Goal: Task Accomplishment & Management: Complete application form

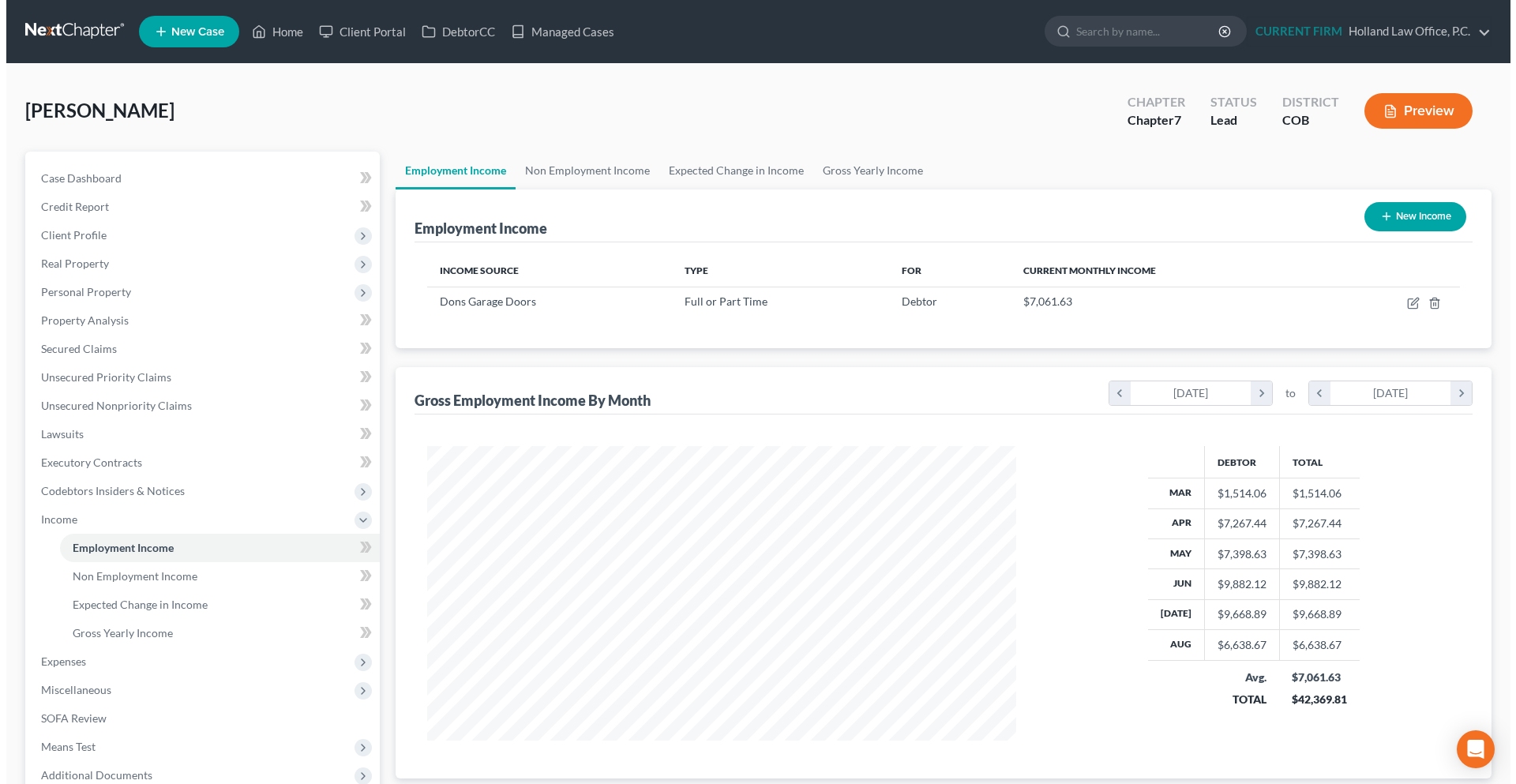
scroll to position [294, 621]
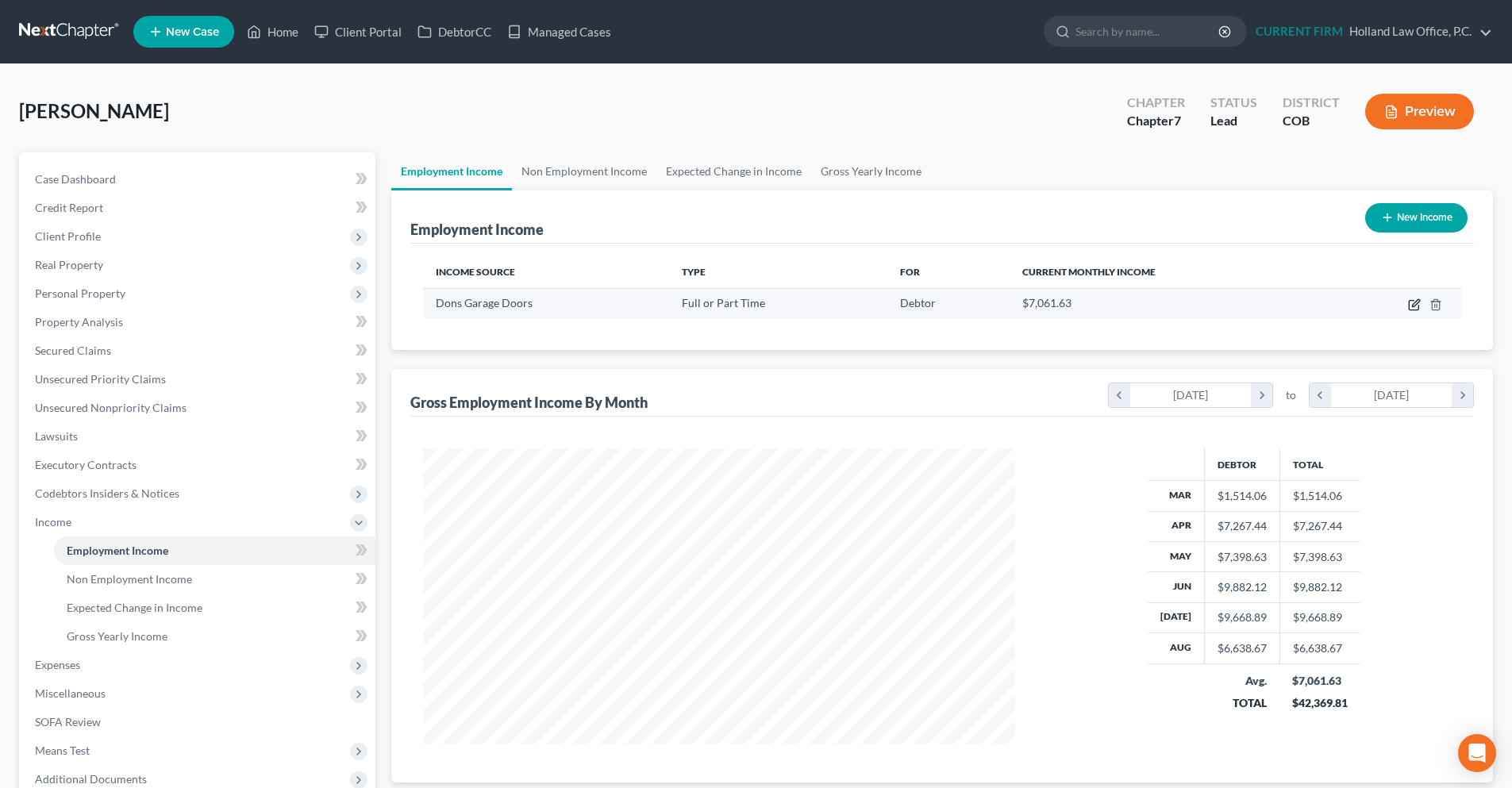
click at [1415, 309] on icon "button" at bounding box center [1414, 305] width 12 height 12
select select "0"
select select "5"
select select "3"
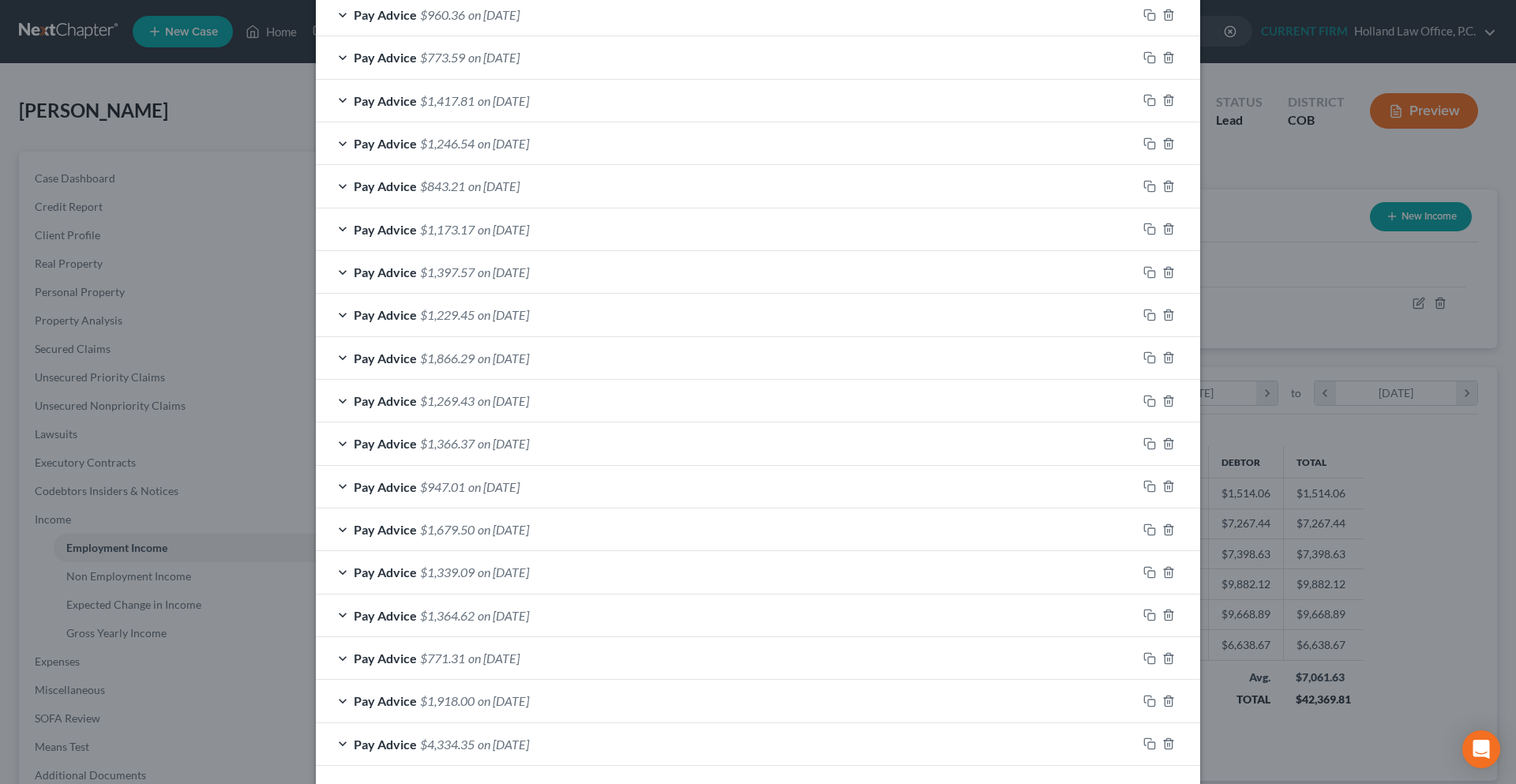
scroll to position [1767, 0]
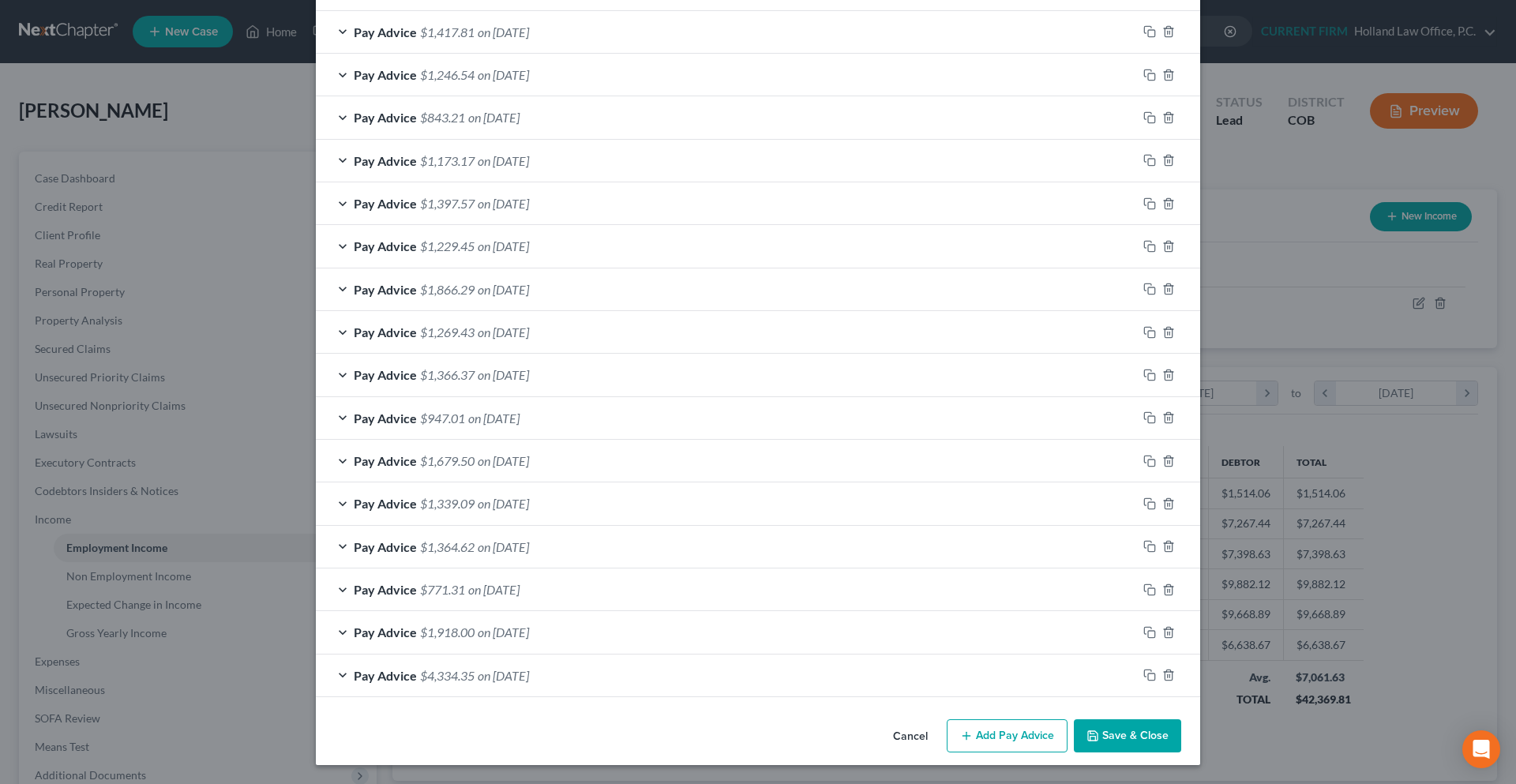
click at [980, 749] on button "Add Pay Advice" at bounding box center [1007, 736] width 121 height 33
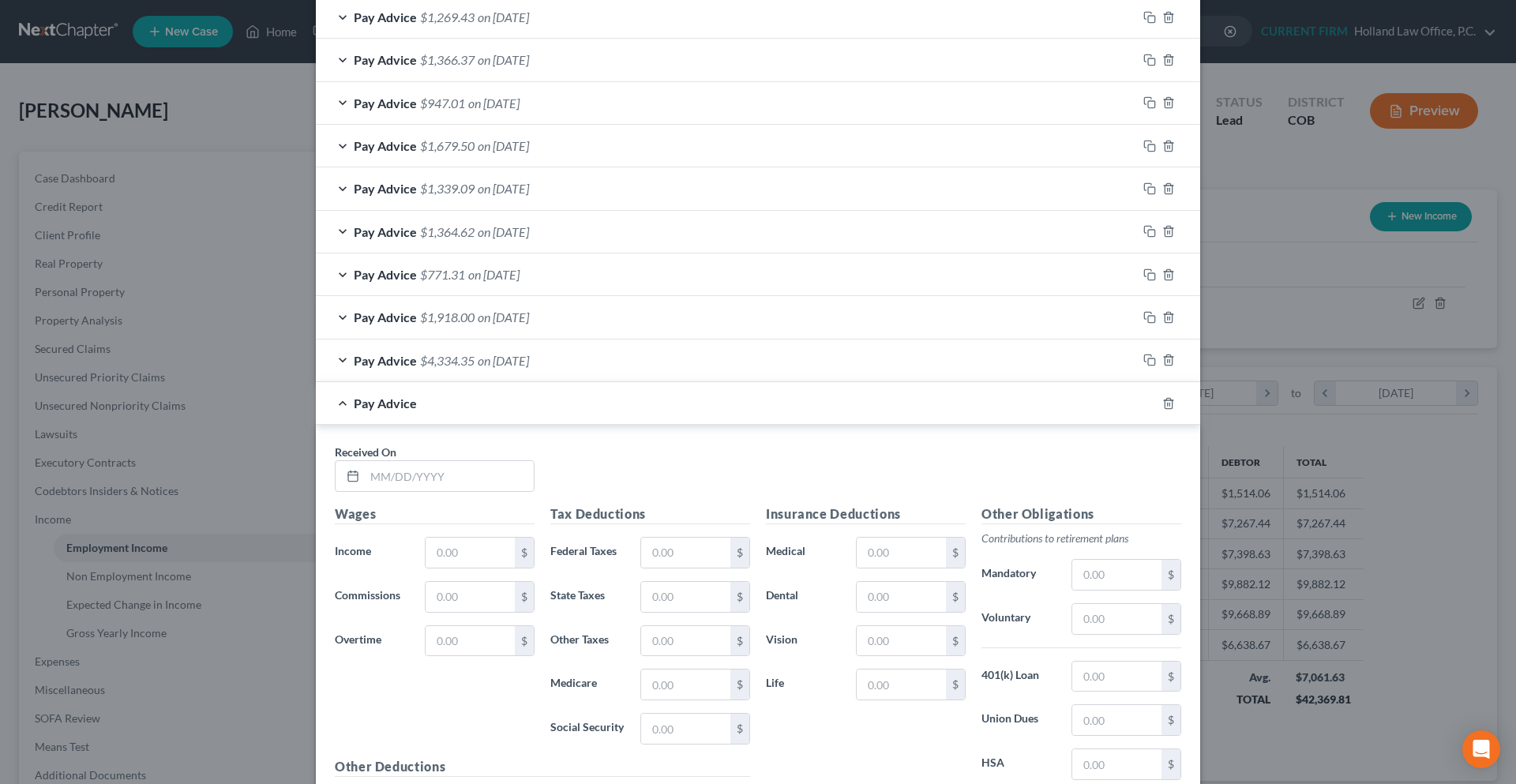
scroll to position [2083, 0]
click at [442, 479] on input "text" at bounding box center [449, 476] width 169 height 30
type input "9/11/2025"
click at [464, 561] on input "text" at bounding box center [470, 552] width 89 height 30
type input "1,480.51"
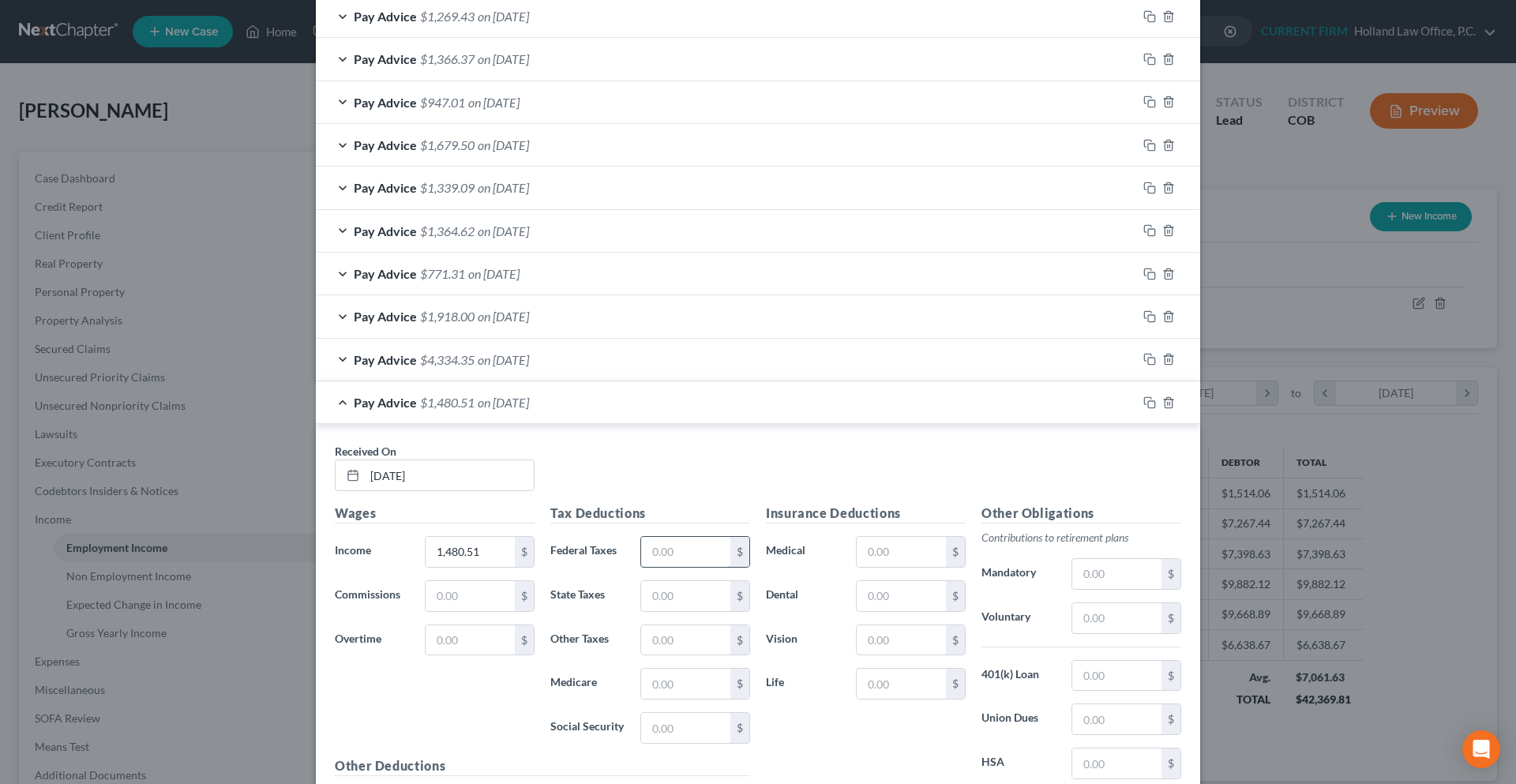
click at [656, 544] on input "text" at bounding box center [685, 552] width 89 height 30
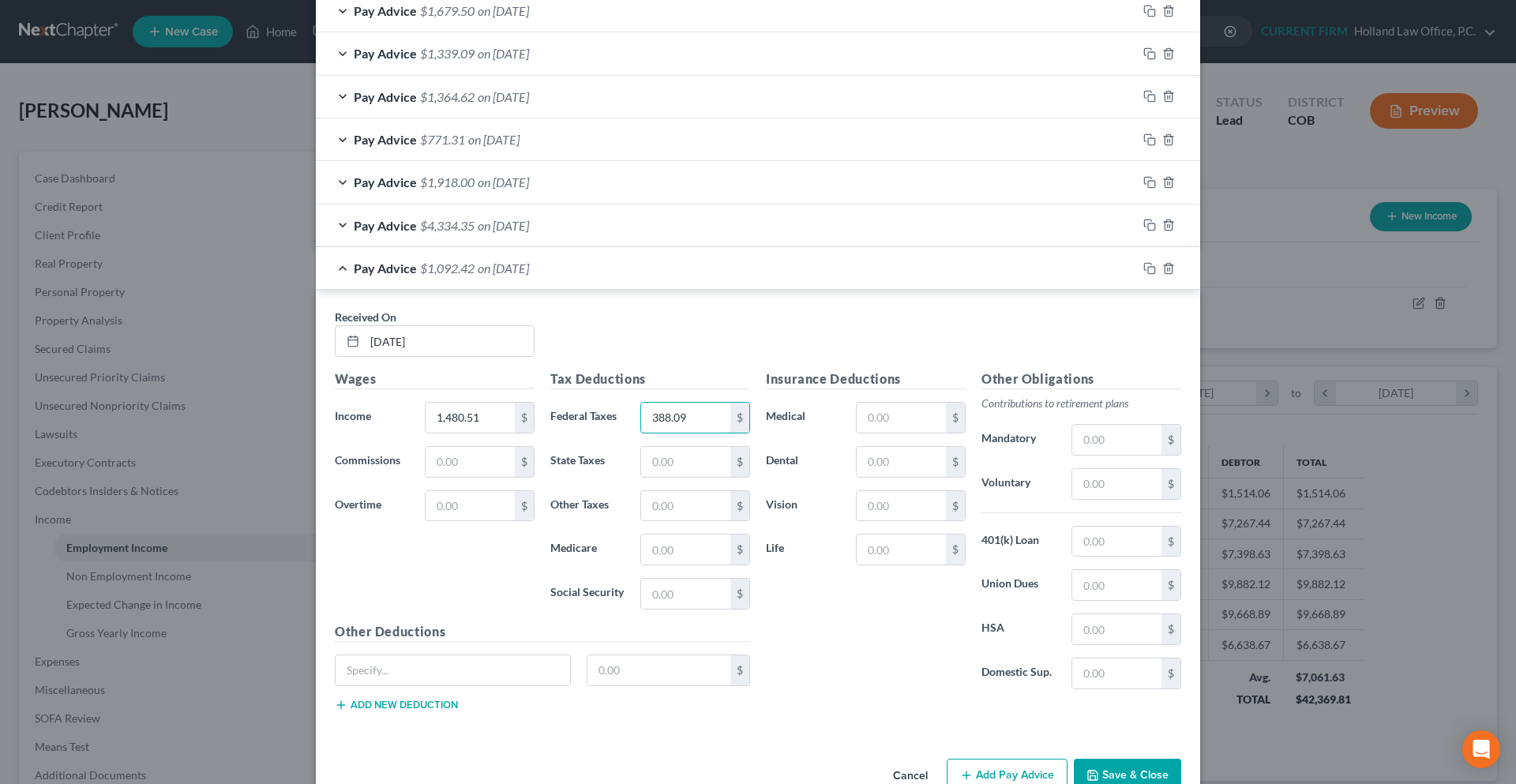
scroll to position [2256, 0]
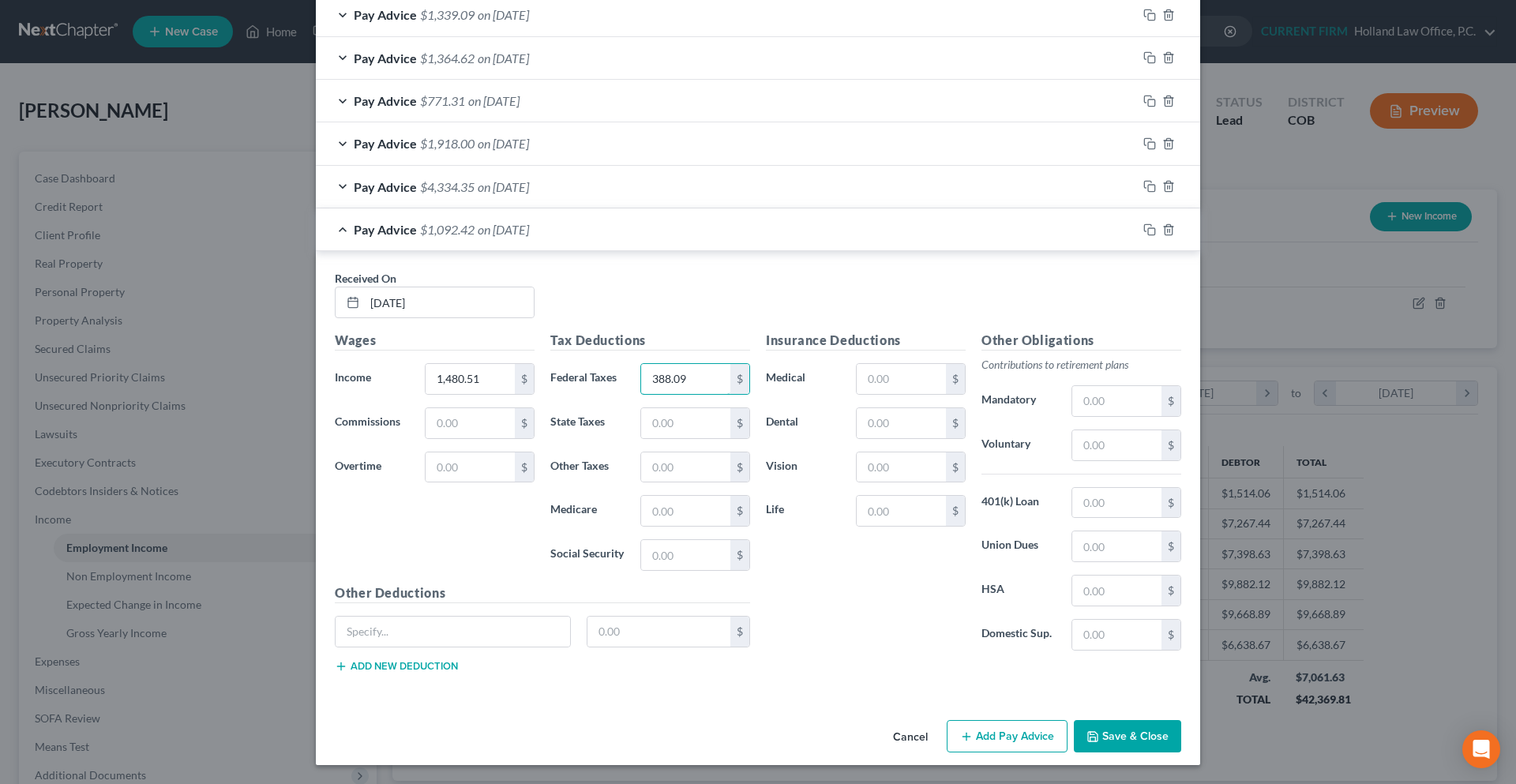
type input "388.09"
click at [995, 740] on button "Add Pay Advice" at bounding box center [1007, 737] width 121 height 33
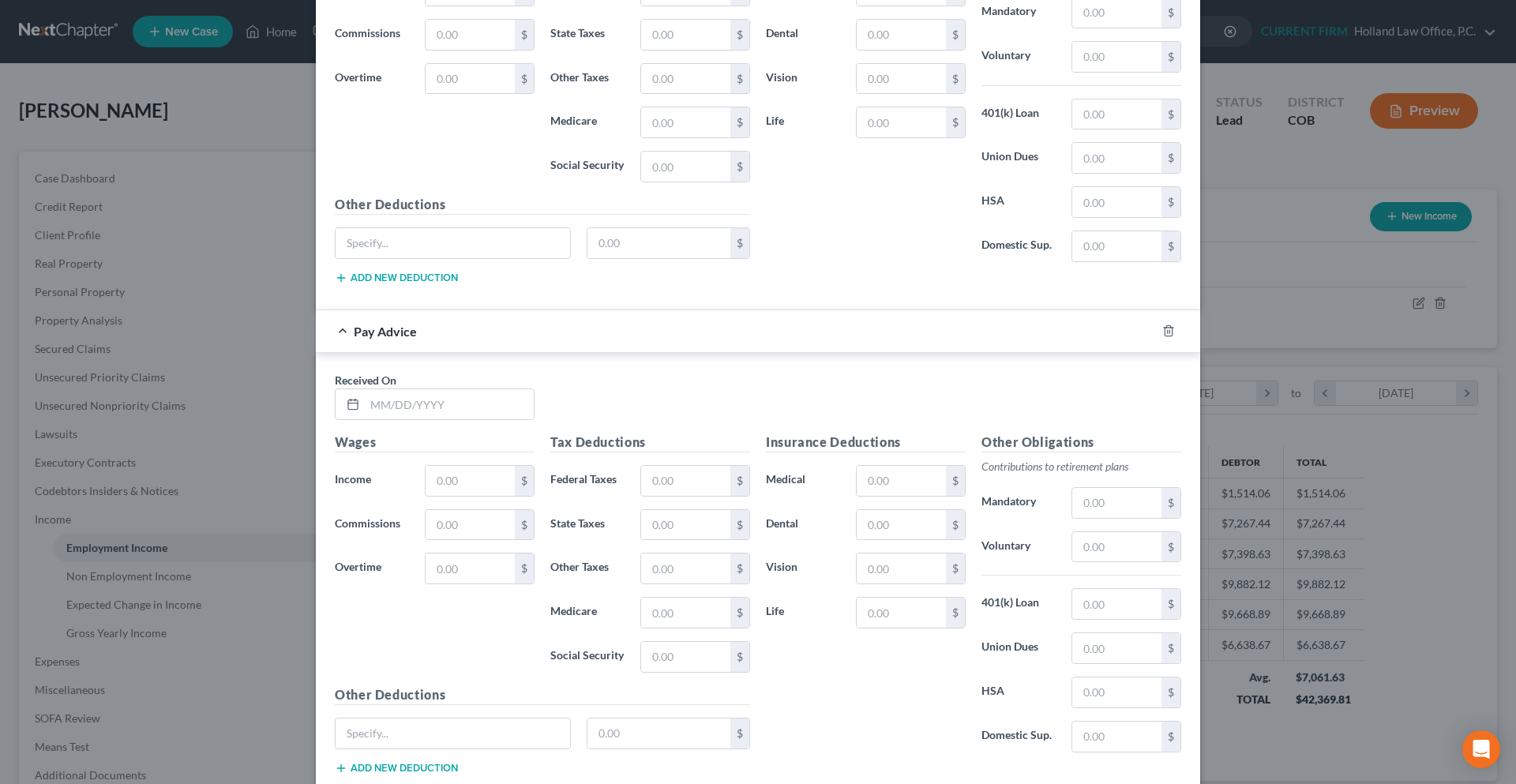
scroll to position [2747, 0]
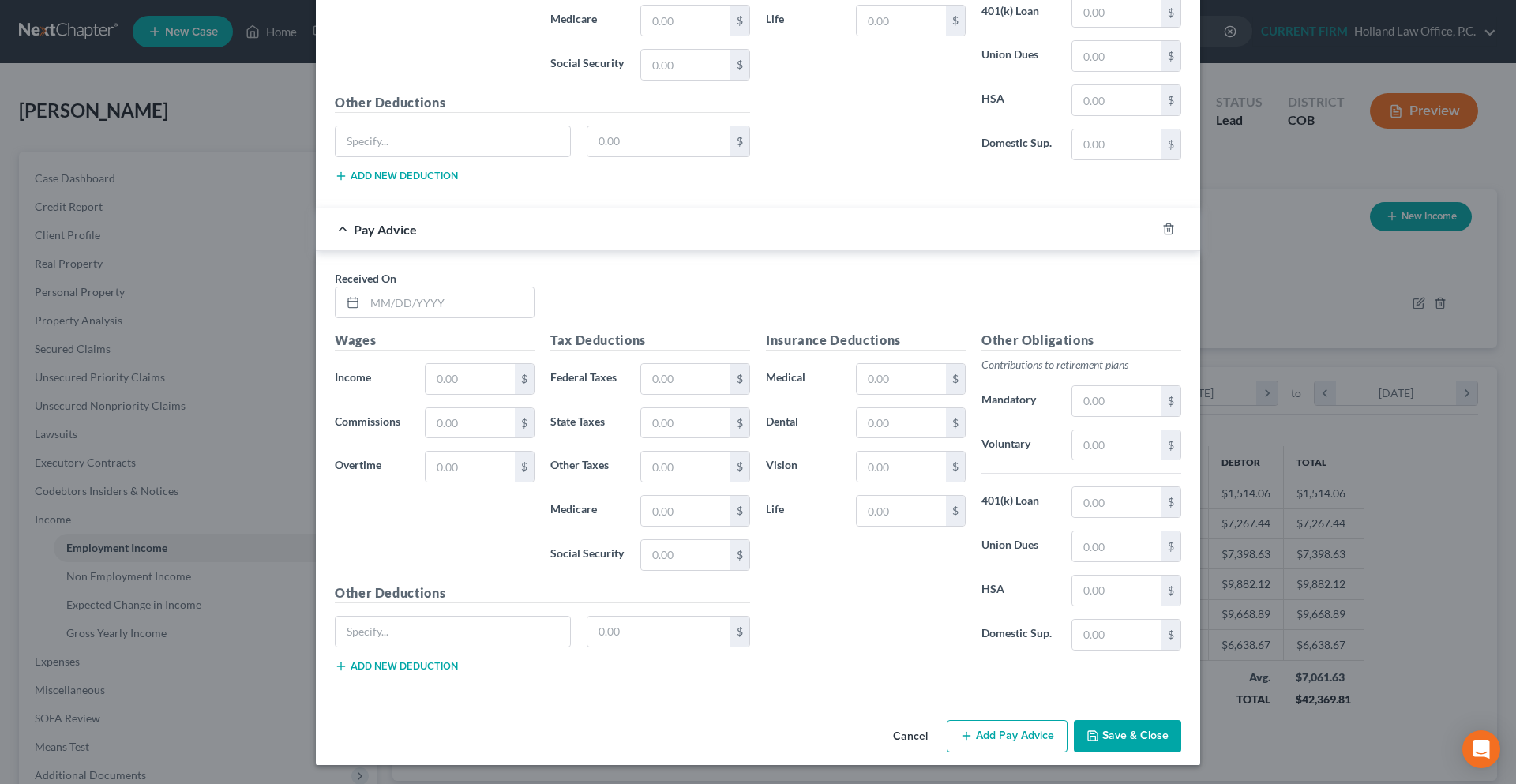
click at [1101, 748] on button "Save & Close" at bounding box center [1128, 737] width 107 height 33
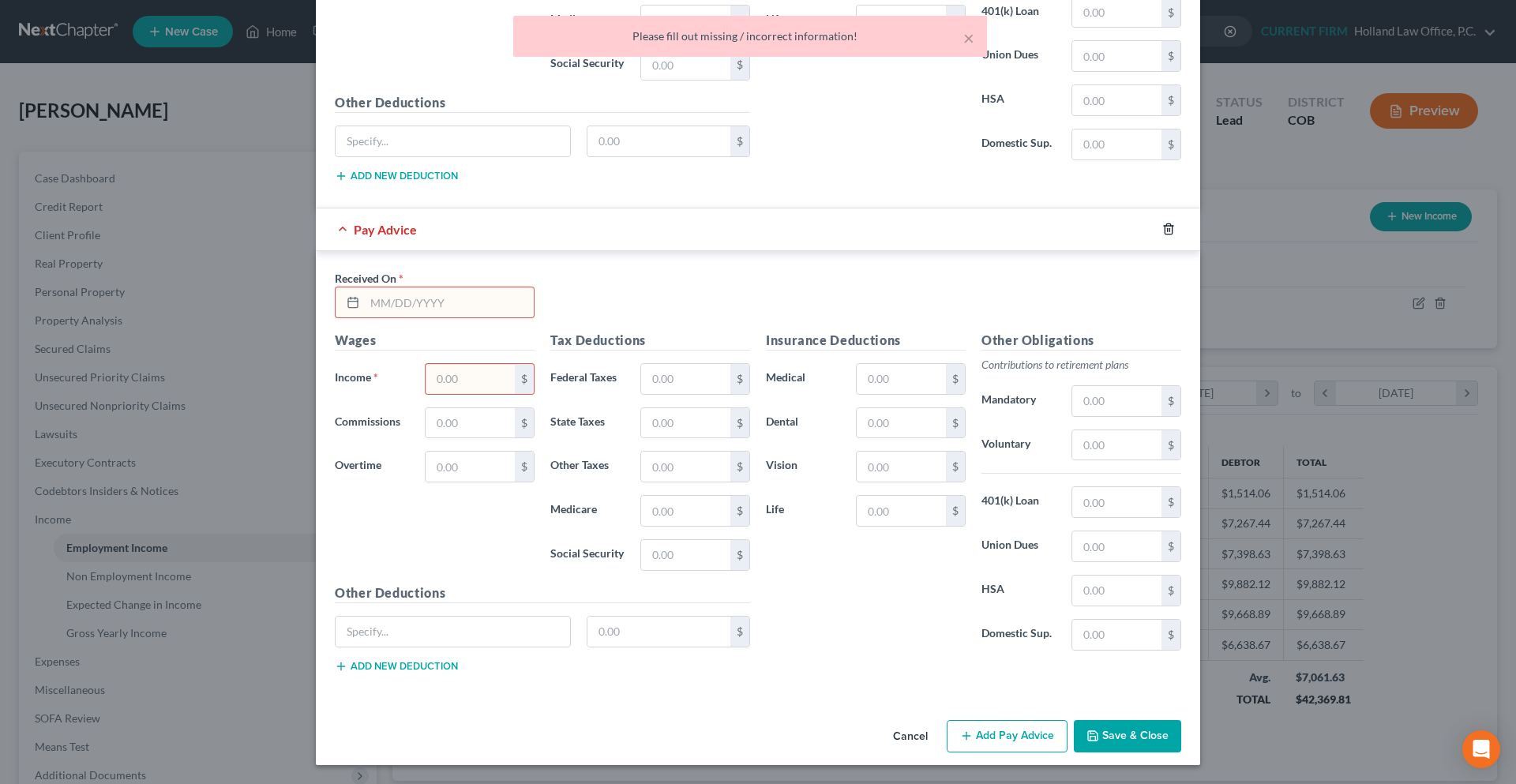
click at [1165, 227] on icon "button" at bounding box center [1169, 229] width 12 height 12
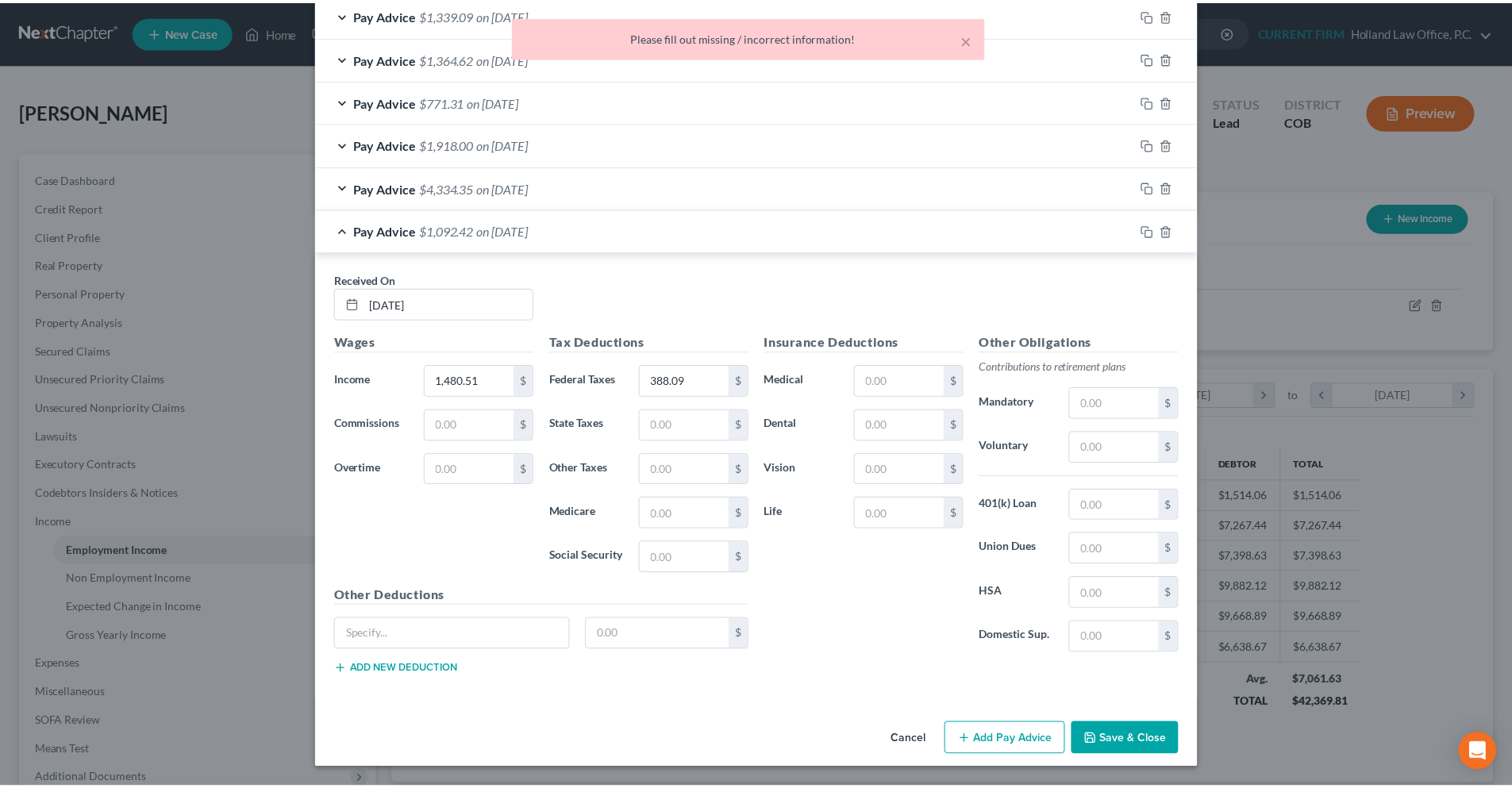
scroll to position [2267, 0]
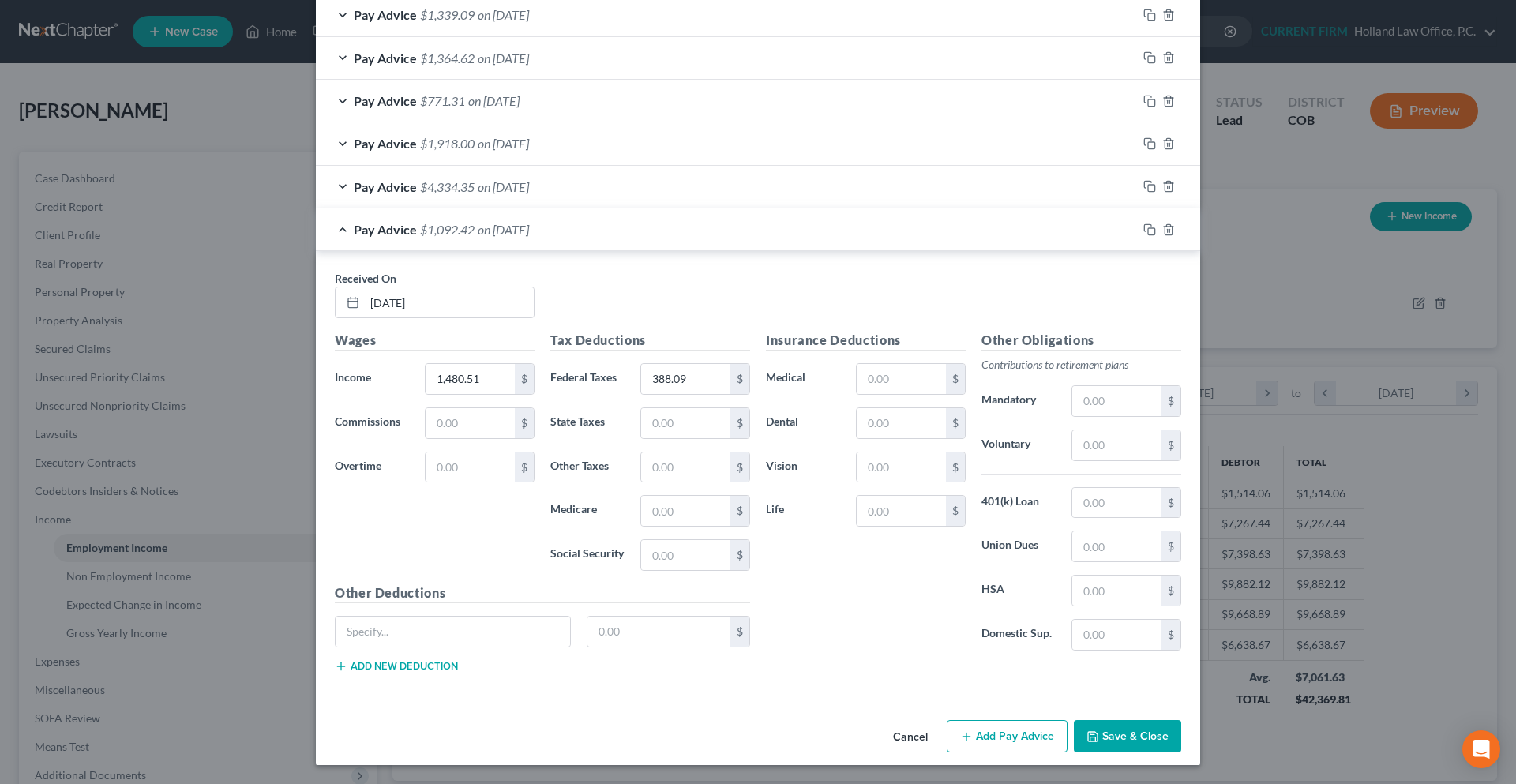
click at [1116, 730] on button "Save & Close" at bounding box center [1128, 737] width 107 height 33
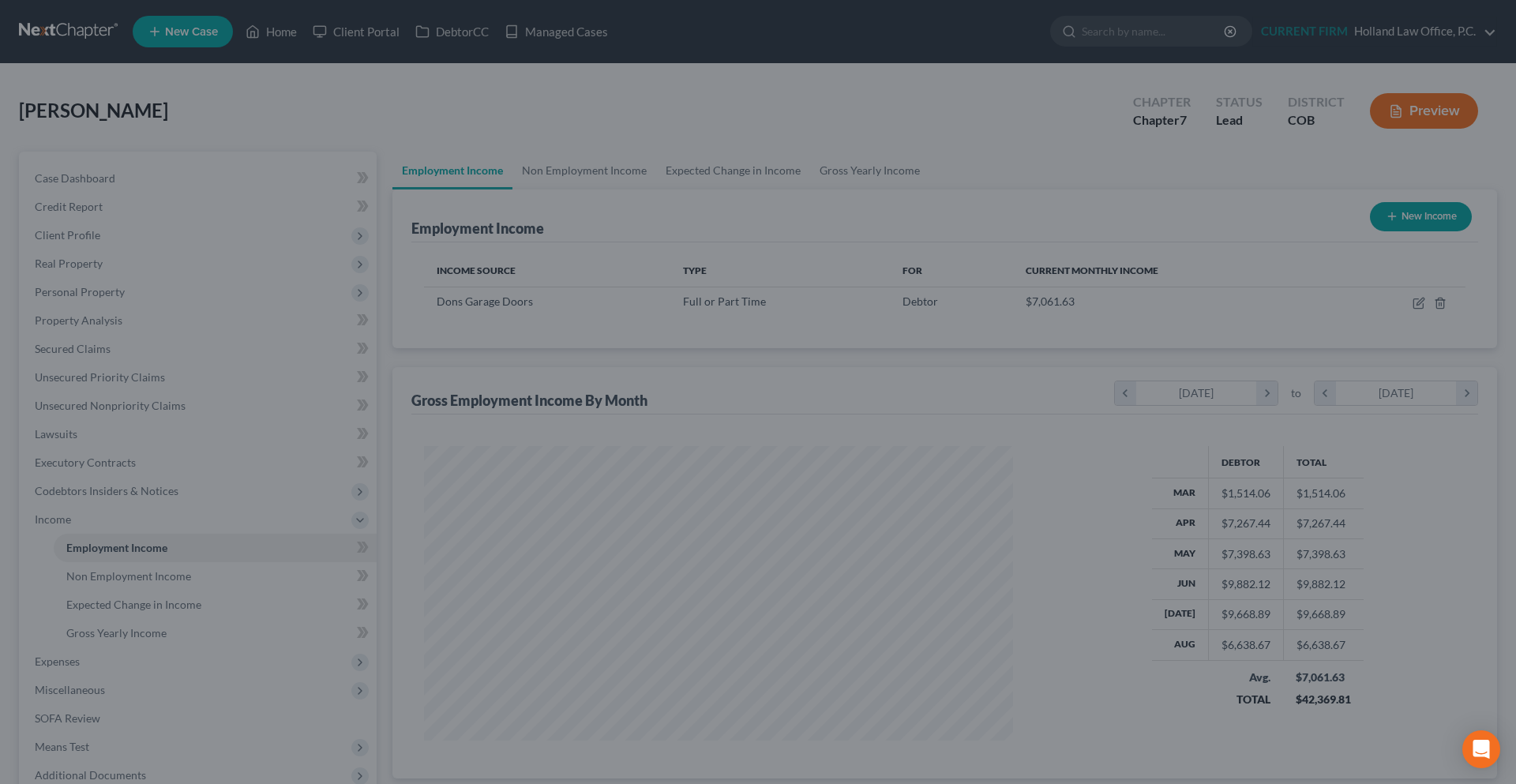
scroll to position [789467, 789127]
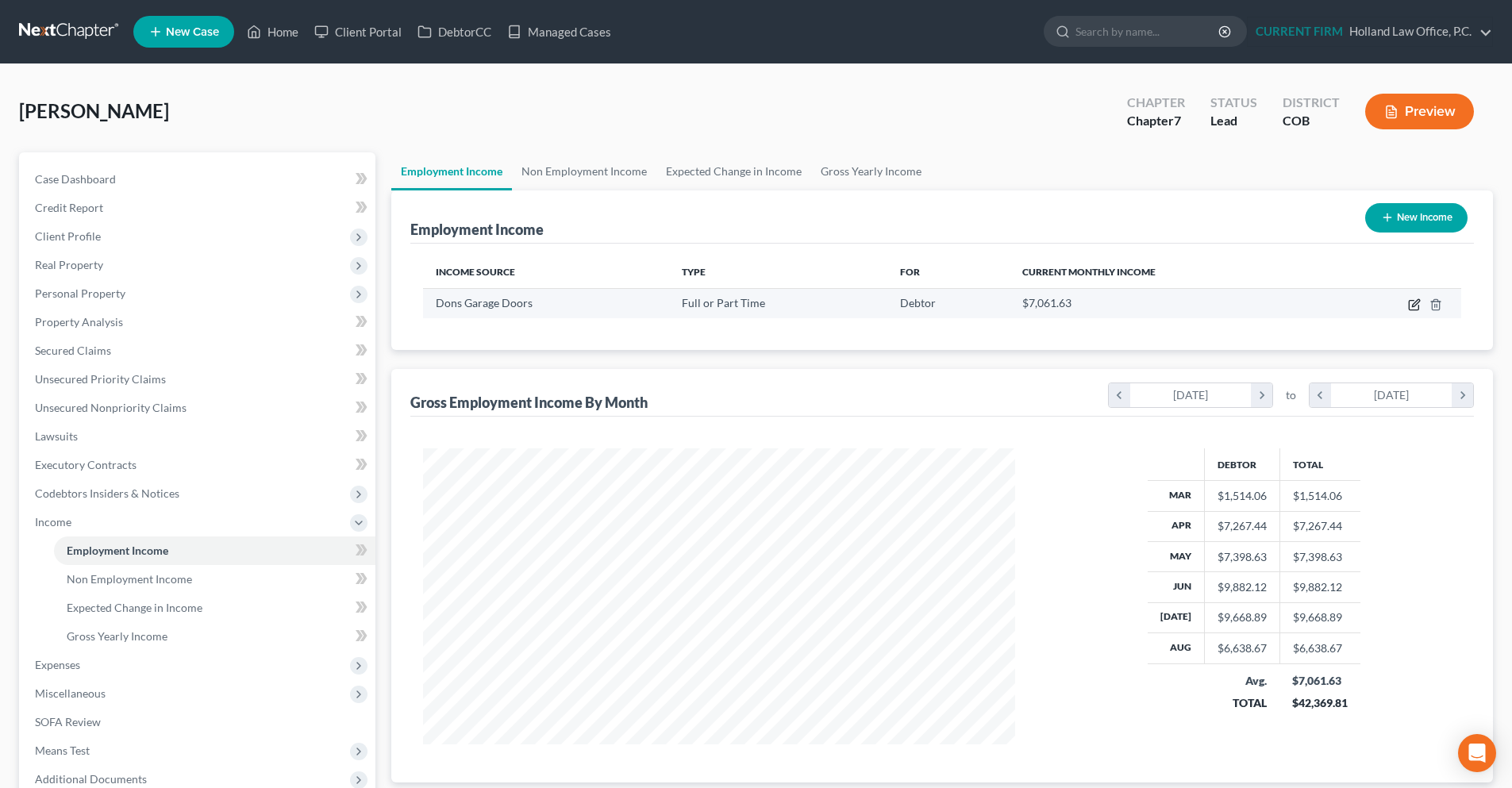
click at [1415, 304] on icon "button" at bounding box center [1416, 303] width 7 height 7
select select "0"
select select "5"
select select "3"
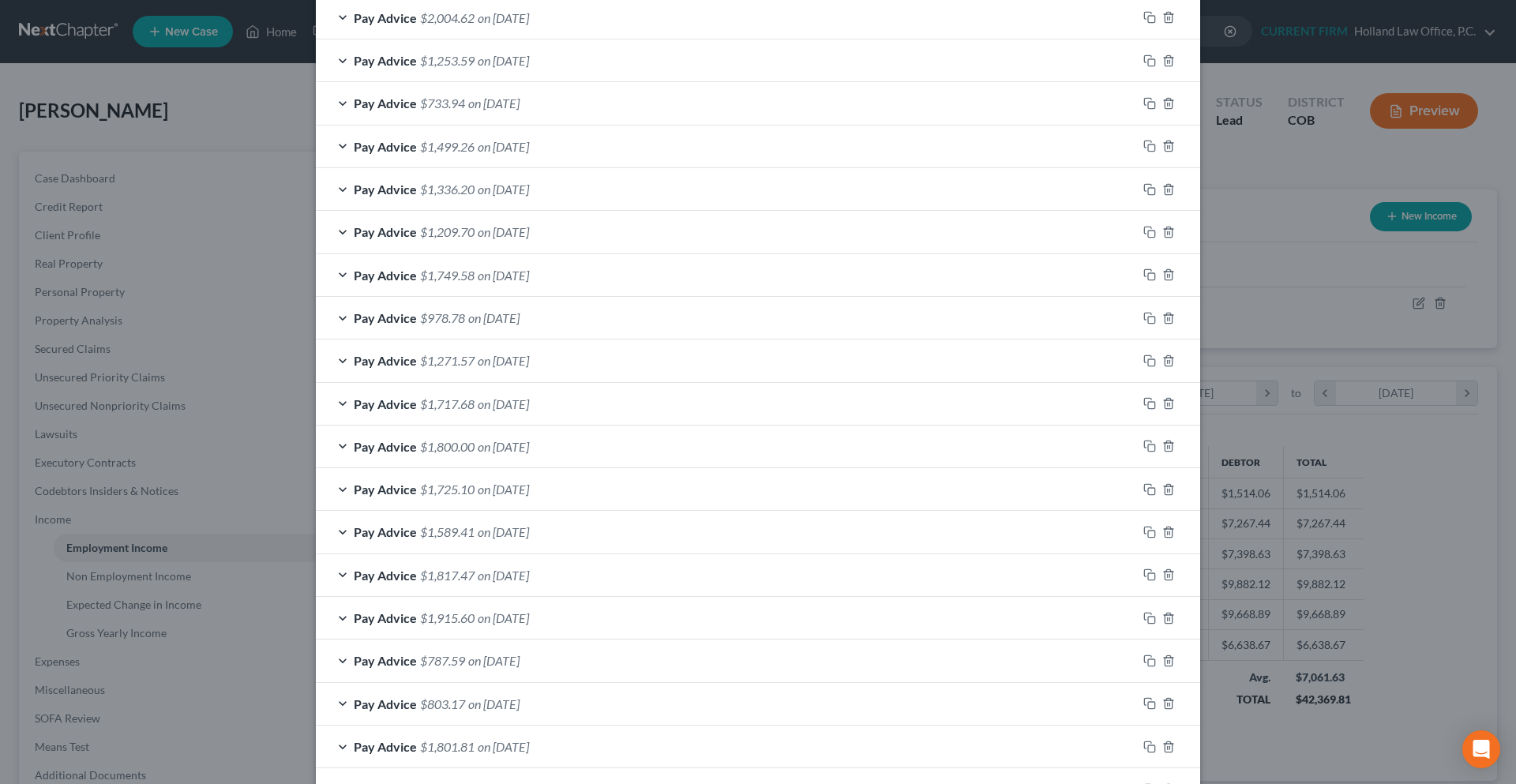
scroll to position [474, 0]
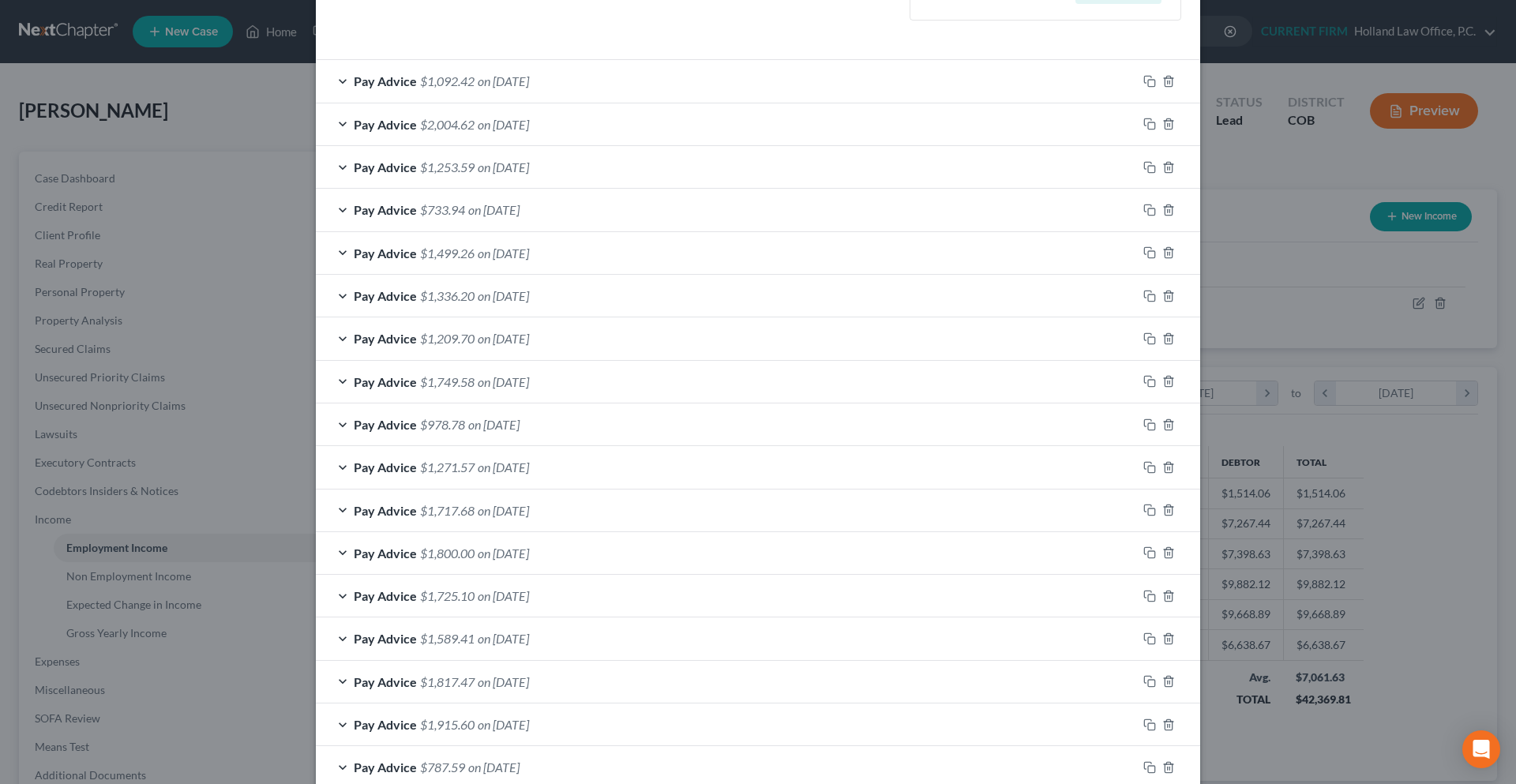
click at [1232, 216] on div "Edit Income Source × Employment Type * Select Full or Part Time Employment Self…" at bounding box center [758, 392] width 1516 height 784
click at [1232, 179] on div "Edit Income Source × Employment Type * Select Full or Part Time Employment Self…" at bounding box center [758, 392] width 1516 height 784
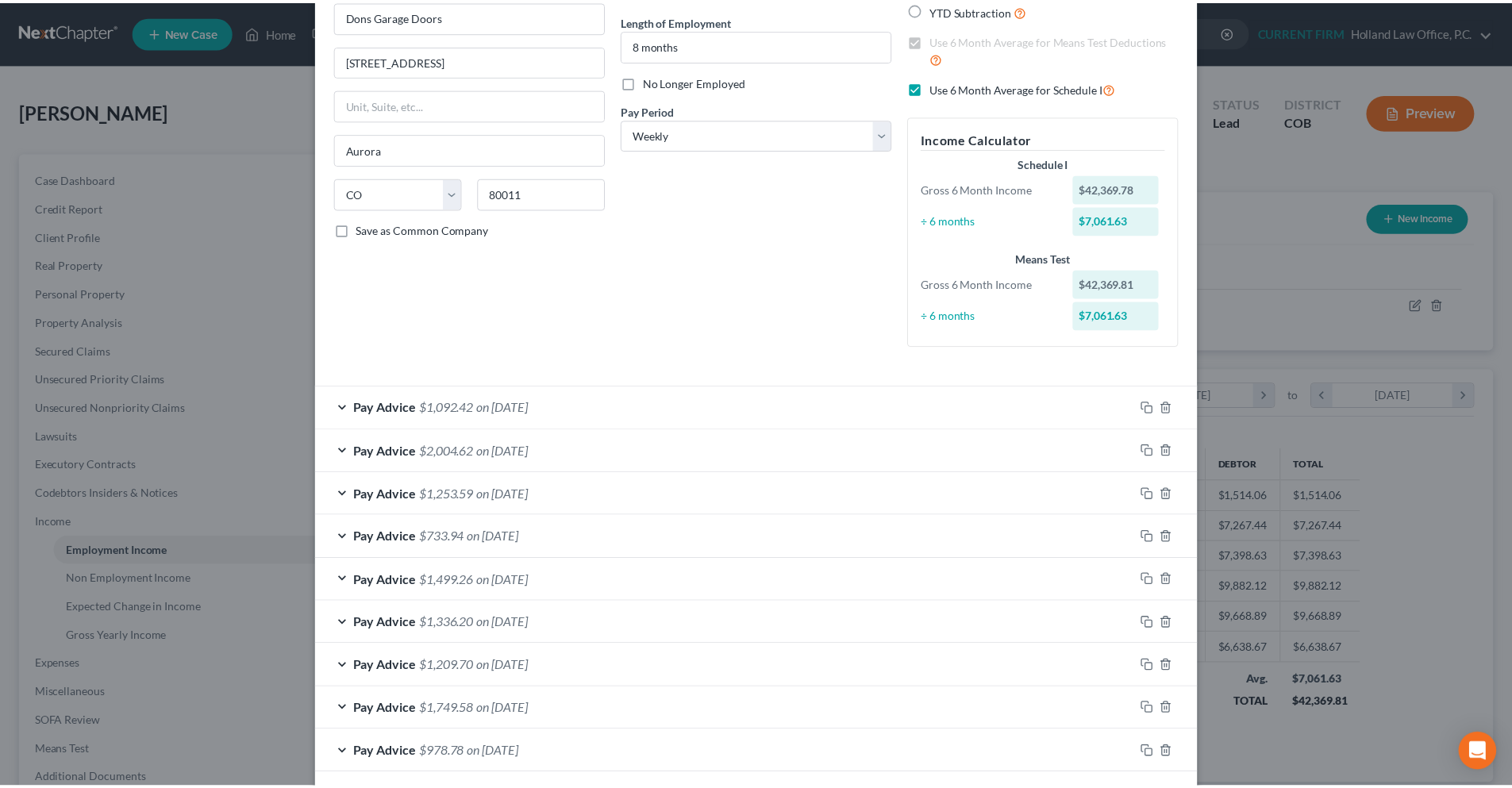
scroll to position [0, 0]
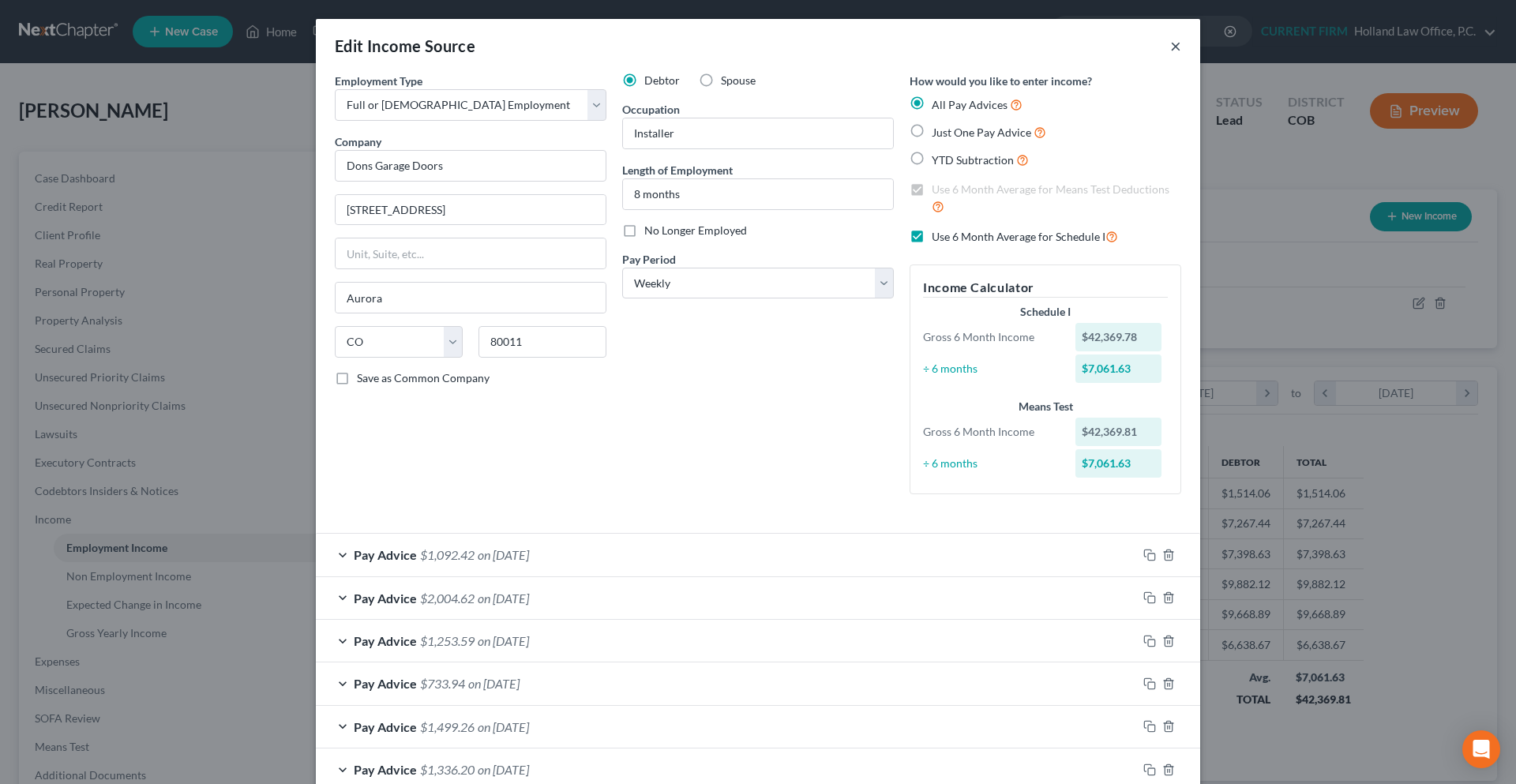
click at [1171, 45] on button "×" at bounding box center [1176, 46] width 11 height 19
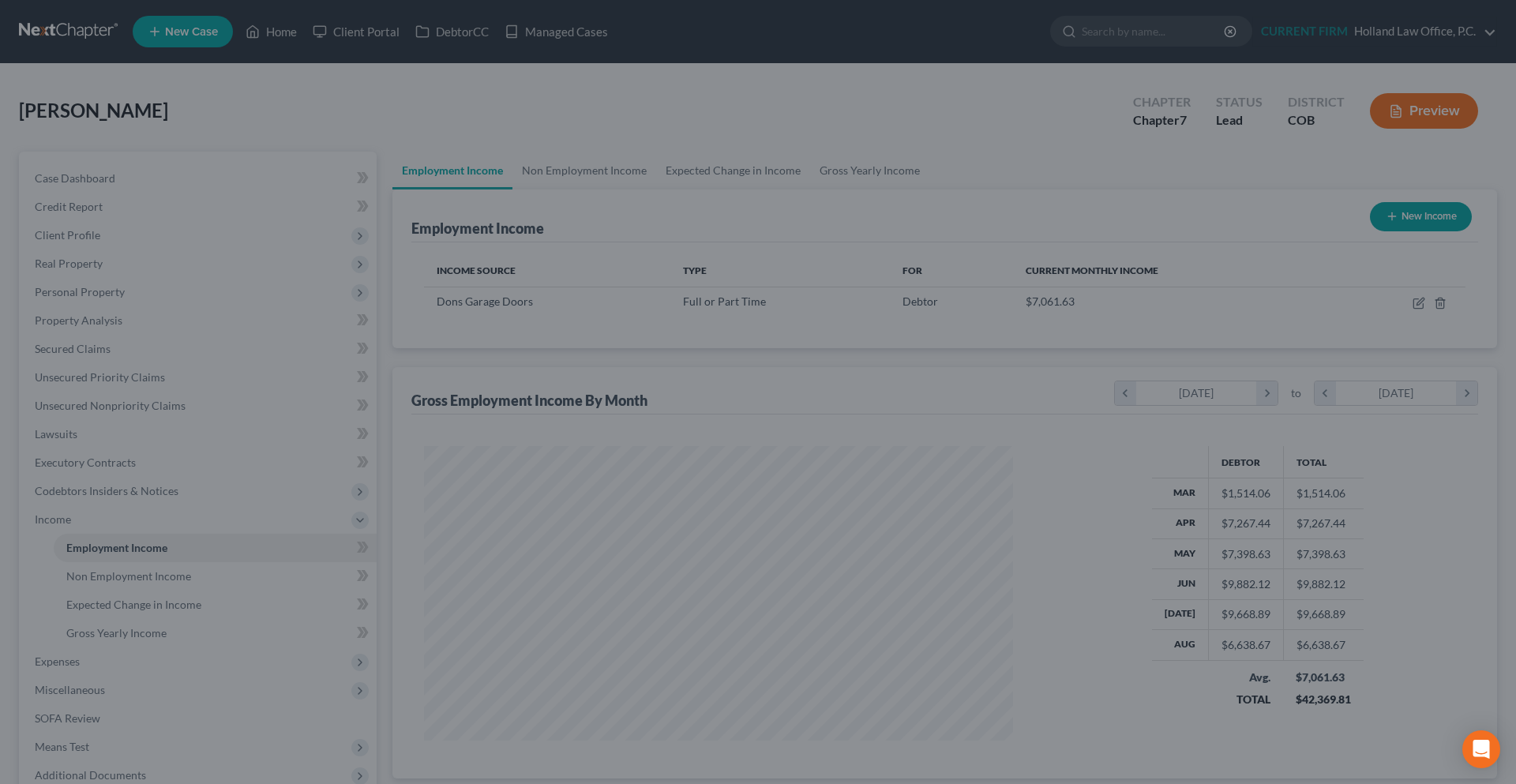
scroll to position [789467, 789127]
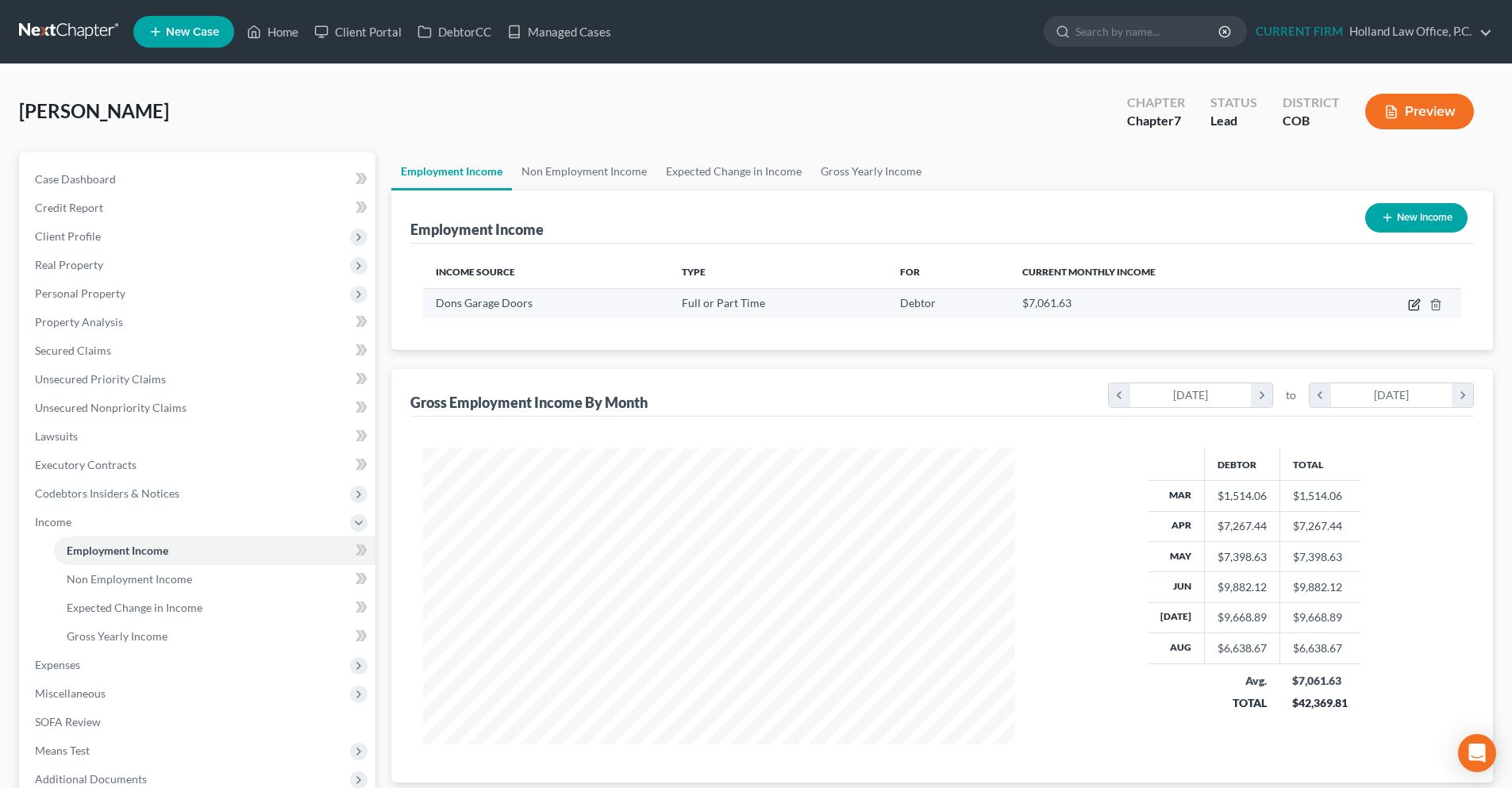
click at [1411, 305] on icon "button" at bounding box center [1414, 305] width 12 height 12
select select "0"
select select "5"
select select "3"
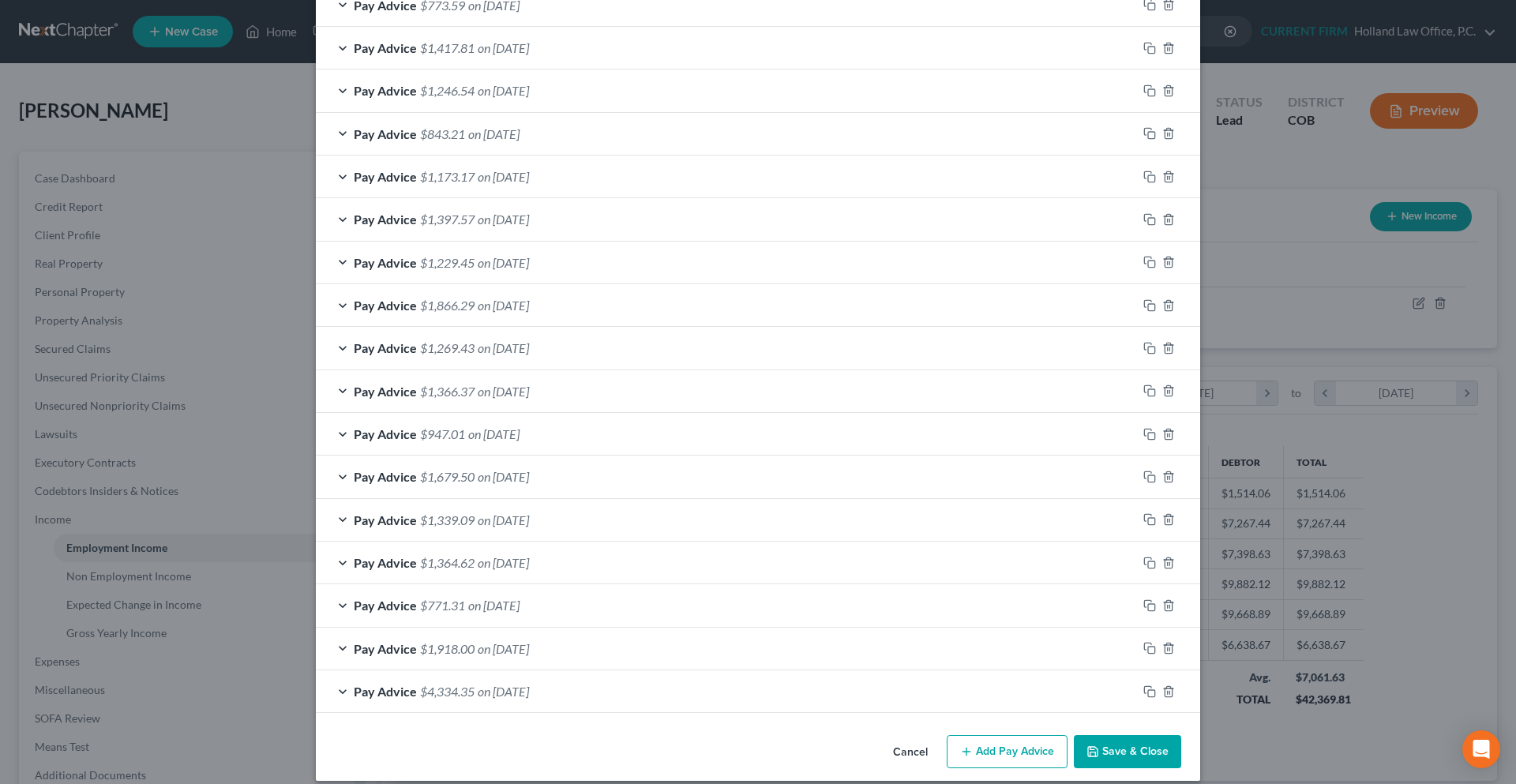
scroll to position [1810, 0]
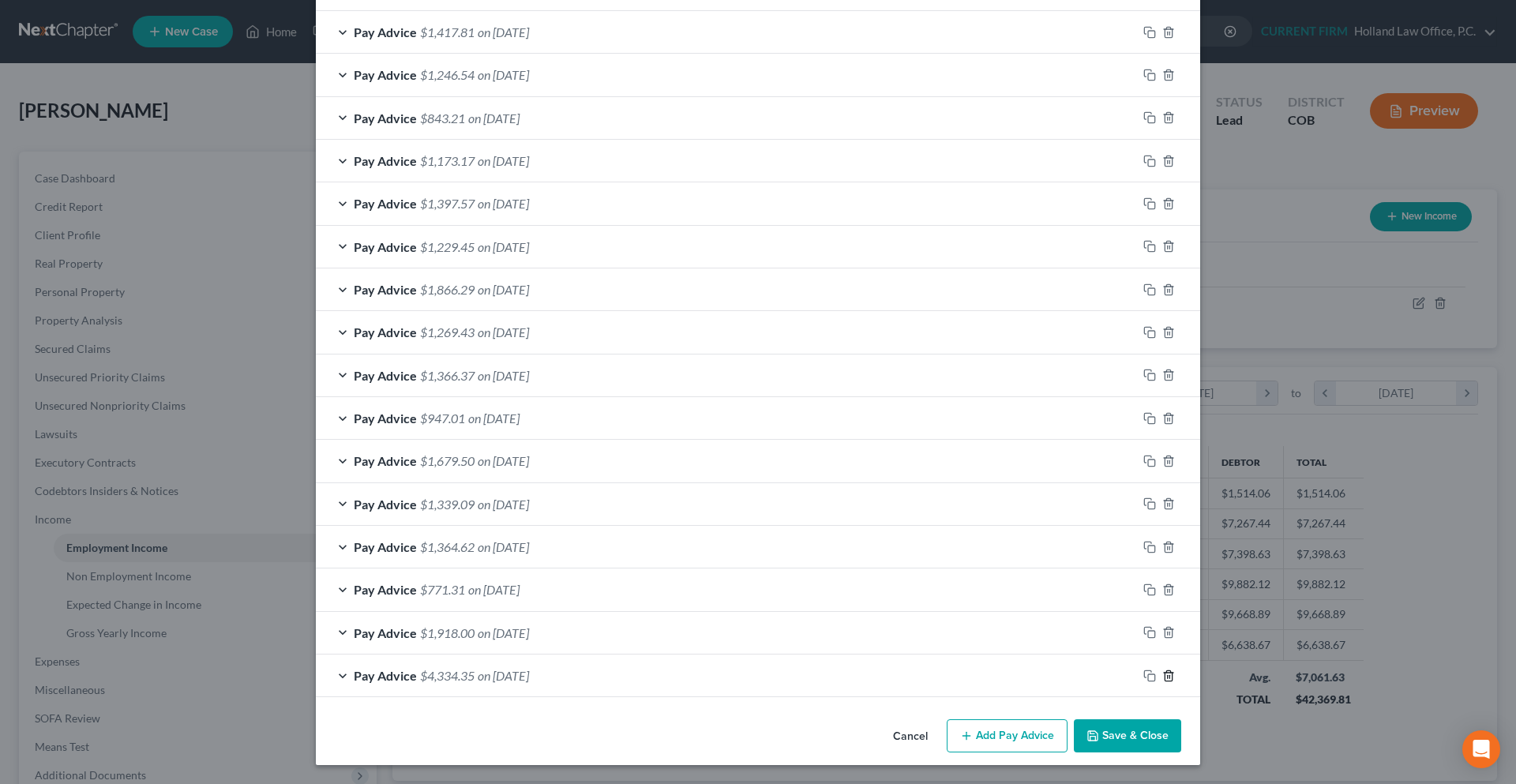
click at [1165, 679] on icon "button" at bounding box center [1169, 676] width 12 height 12
click at [1167, 676] on icon "button" at bounding box center [1169, 675] width 12 height 12
click at [1167, 676] on icon "button" at bounding box center [1169, 676] width 12 height 12
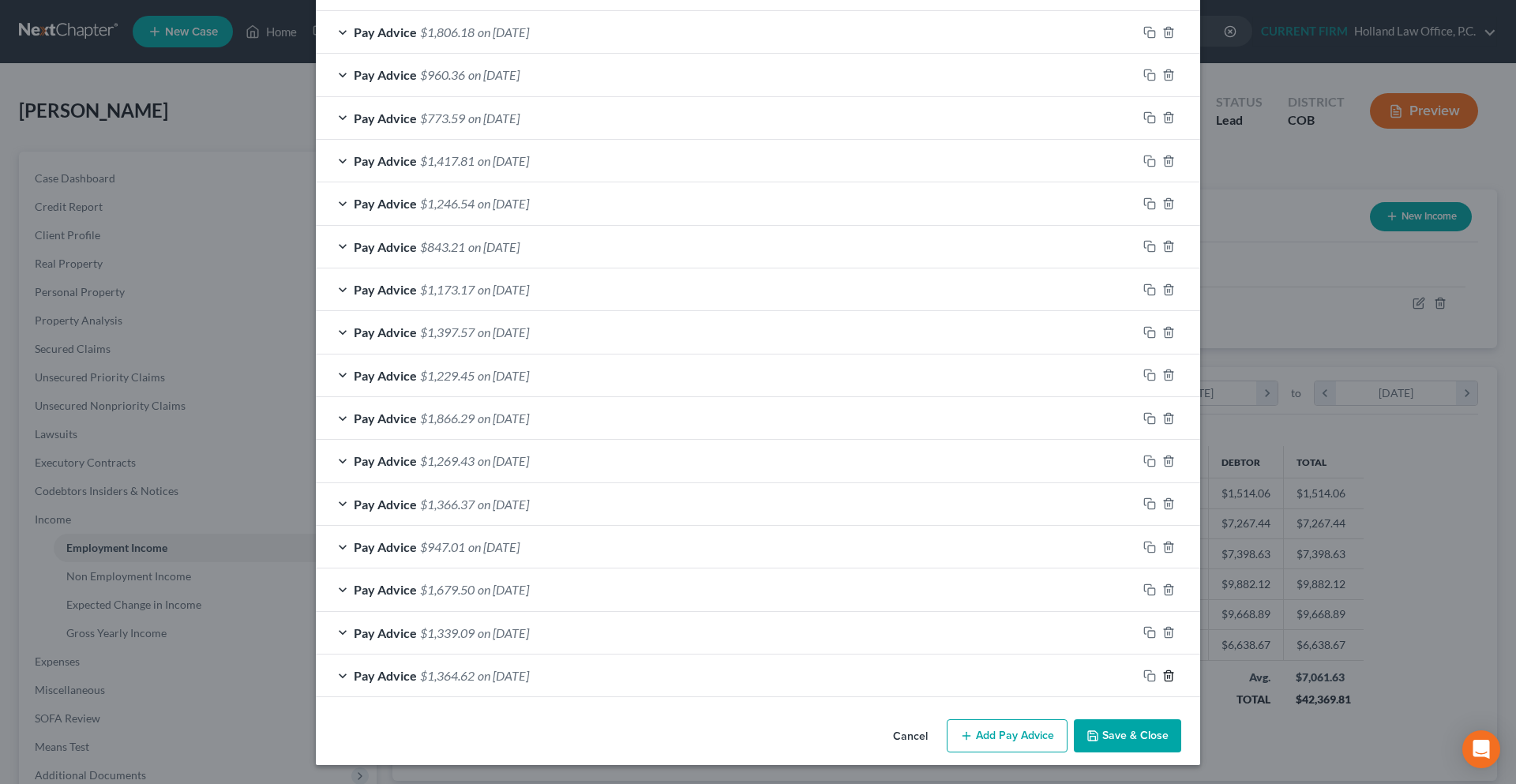
click at [1167, 676] on icon "button" at bounding box center [1169, 676] width 12 height 12
click at [1167, 676] on icon "button" at bounding box center [1169, 675] width 12 height 12
click at [1167, 676] on icon "button" at bounding box center [1169, 676] width 12 height 12
click at [1167, 676] on icon "button" at bounding box center [1169, 675] width 12 height 12
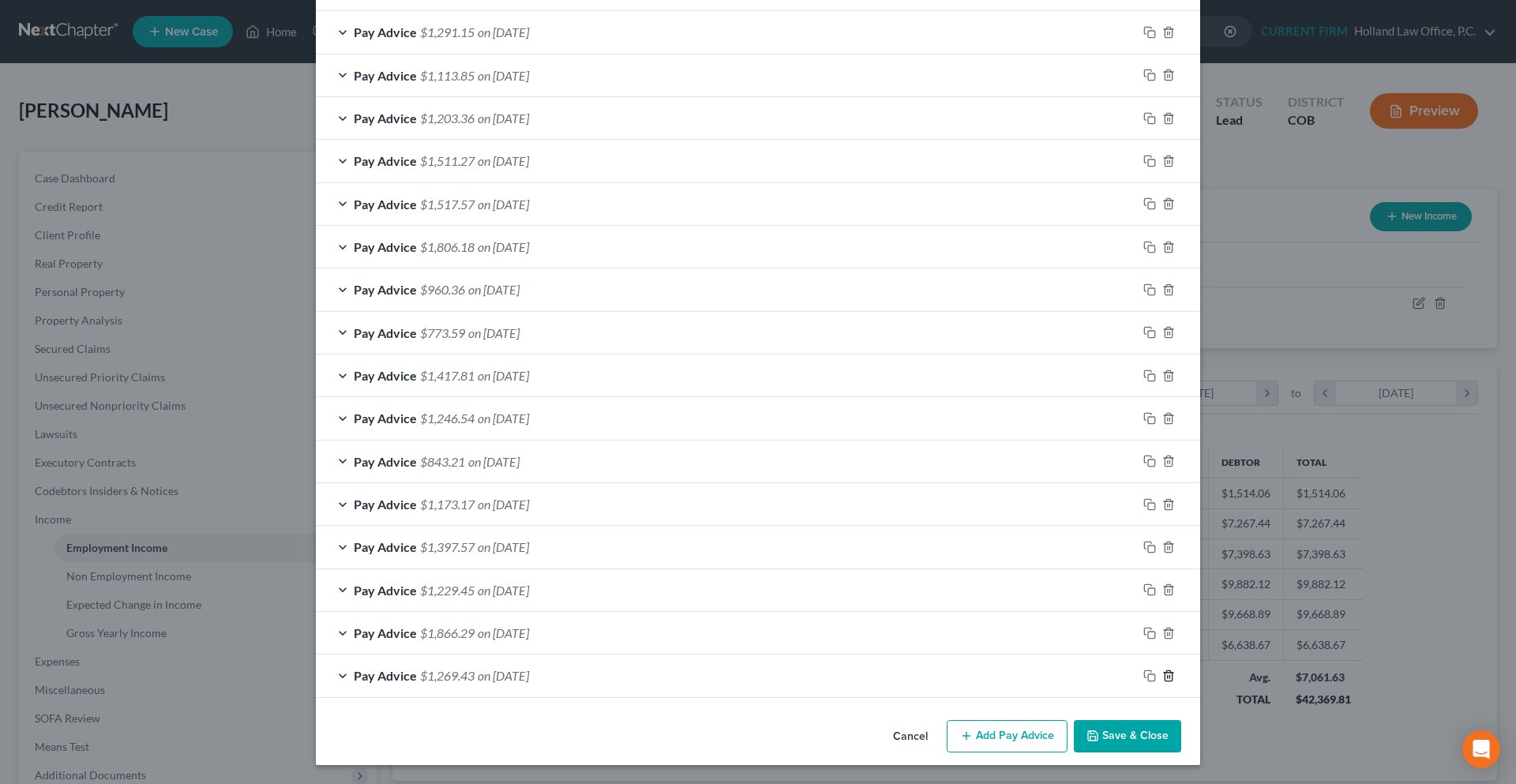
click at [1167, 676] on icon "button" at bounding box center [1169, 676] width 12 height 12
click at [1167, 676] on icon "button" at bounding box center [1169, 675] width 12 height 12
click at [1167, 676] on icon "button" at bounding box center [1169, 676] width 12 height 12
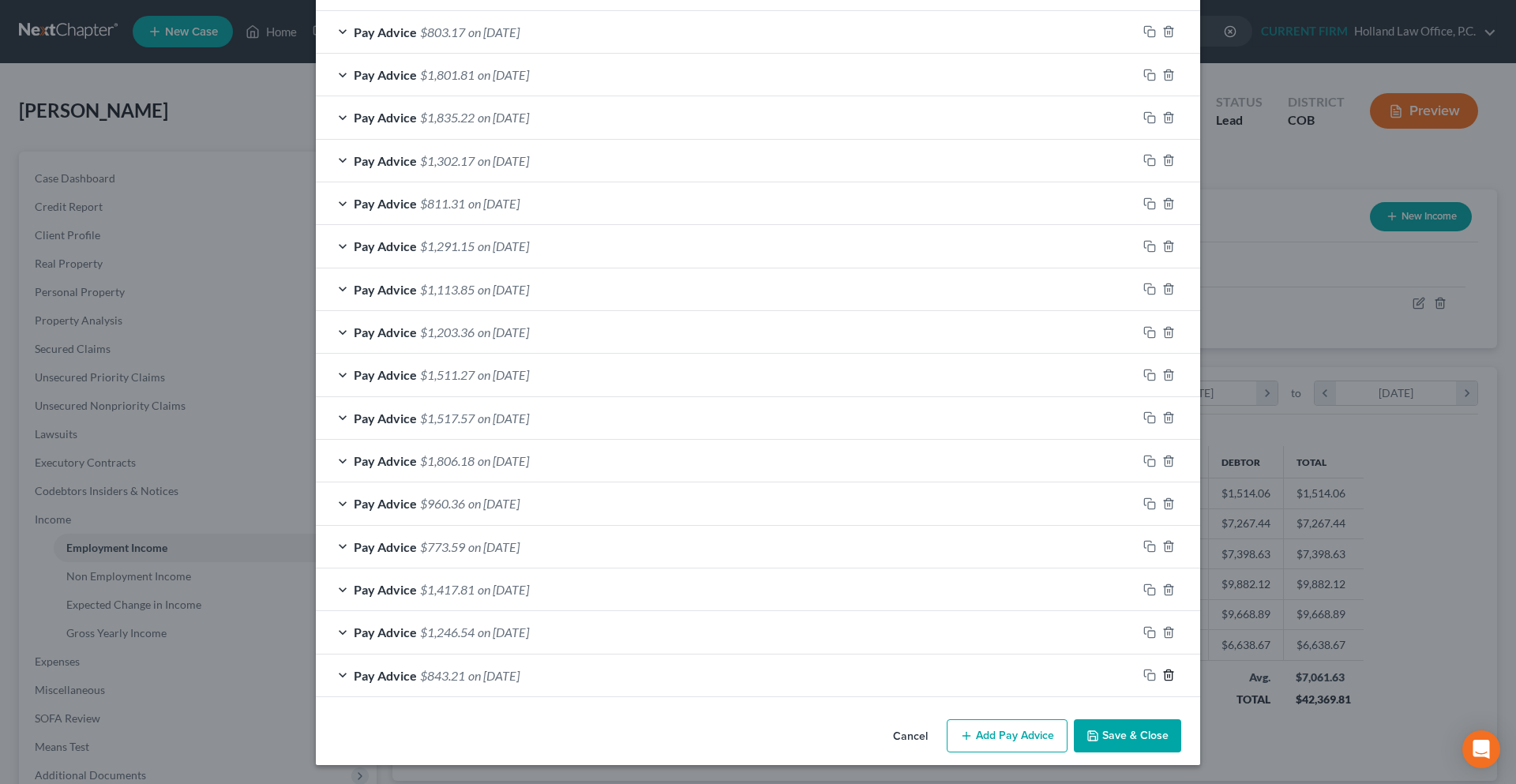
click at [1167, 676] on icon "button" at bounding box center [1169, 675] width 12 height 12
click at [1167, 676] on icon "button" at bounding box center [1169, 676] width 12 height 12
click at [1167, 676] on icon "button" at bounding box center [1169, 675] width 12 height 12
click at [1167, 676] on icon "button" at bounding box center [1169, 676] width 12 height 12
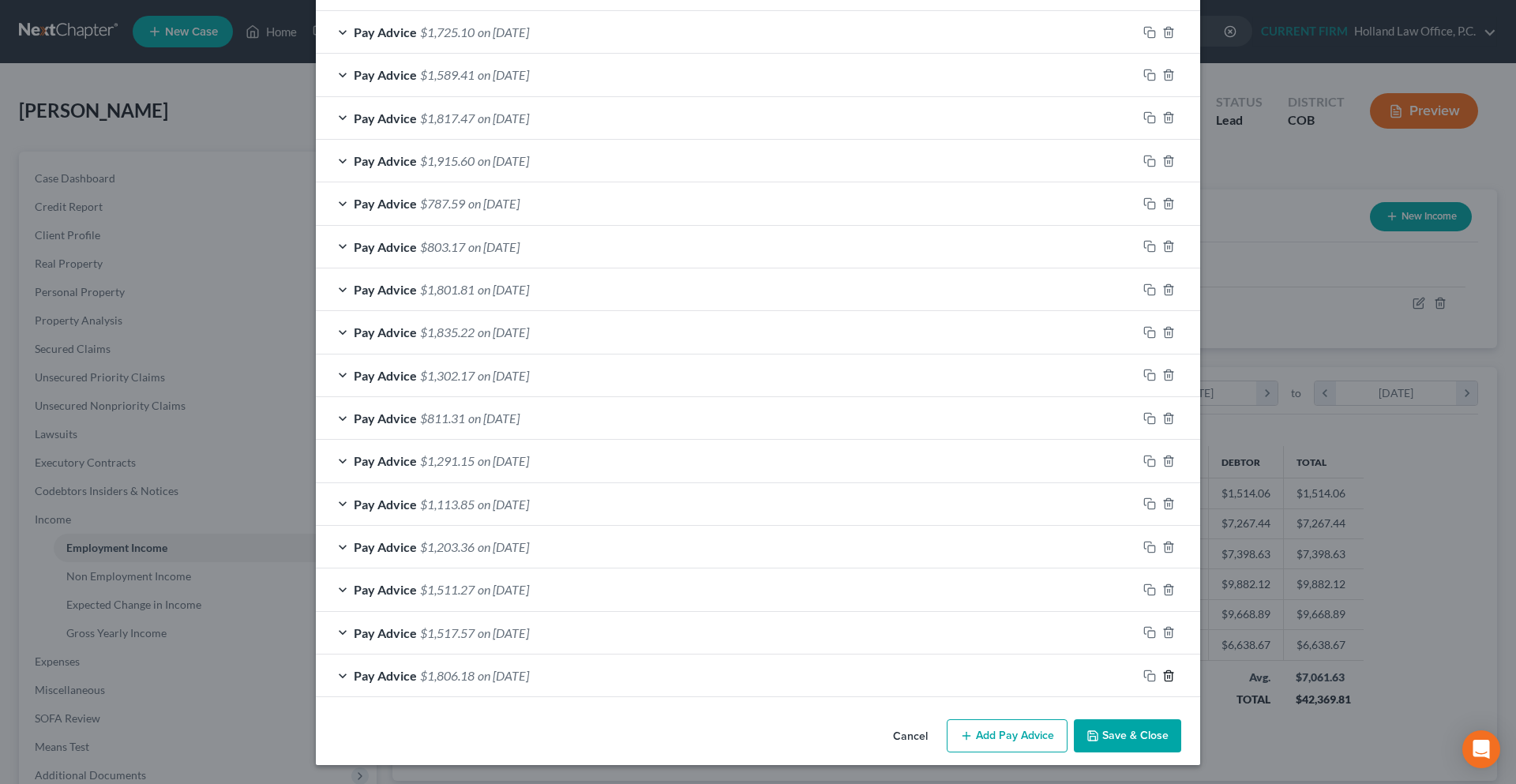
click at [1167, 676] on icon "button" at bounding box center [1169, 676] width 12 height 12
click at [1167, 676] on icon "button" at bounding box center [1169, 675] width 12 height 12
click at [1167, 676] on icon "button" at bounding box center [1169, 676] width 12 height 12
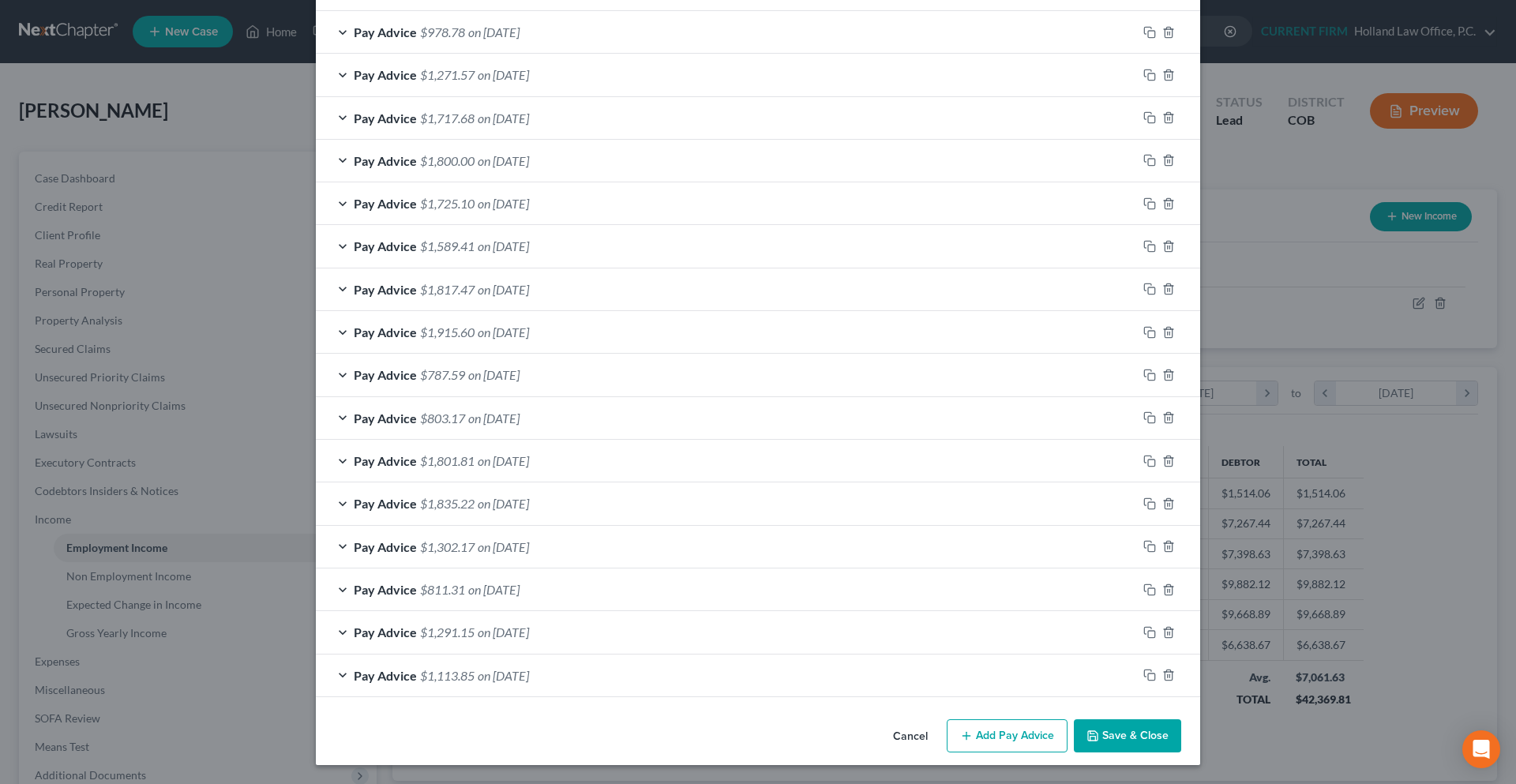
scroll to position [867, 0]
click at [1034, 727] on button "Add Pay Advice" at bounding box center [1007, 736] width 121 height 33
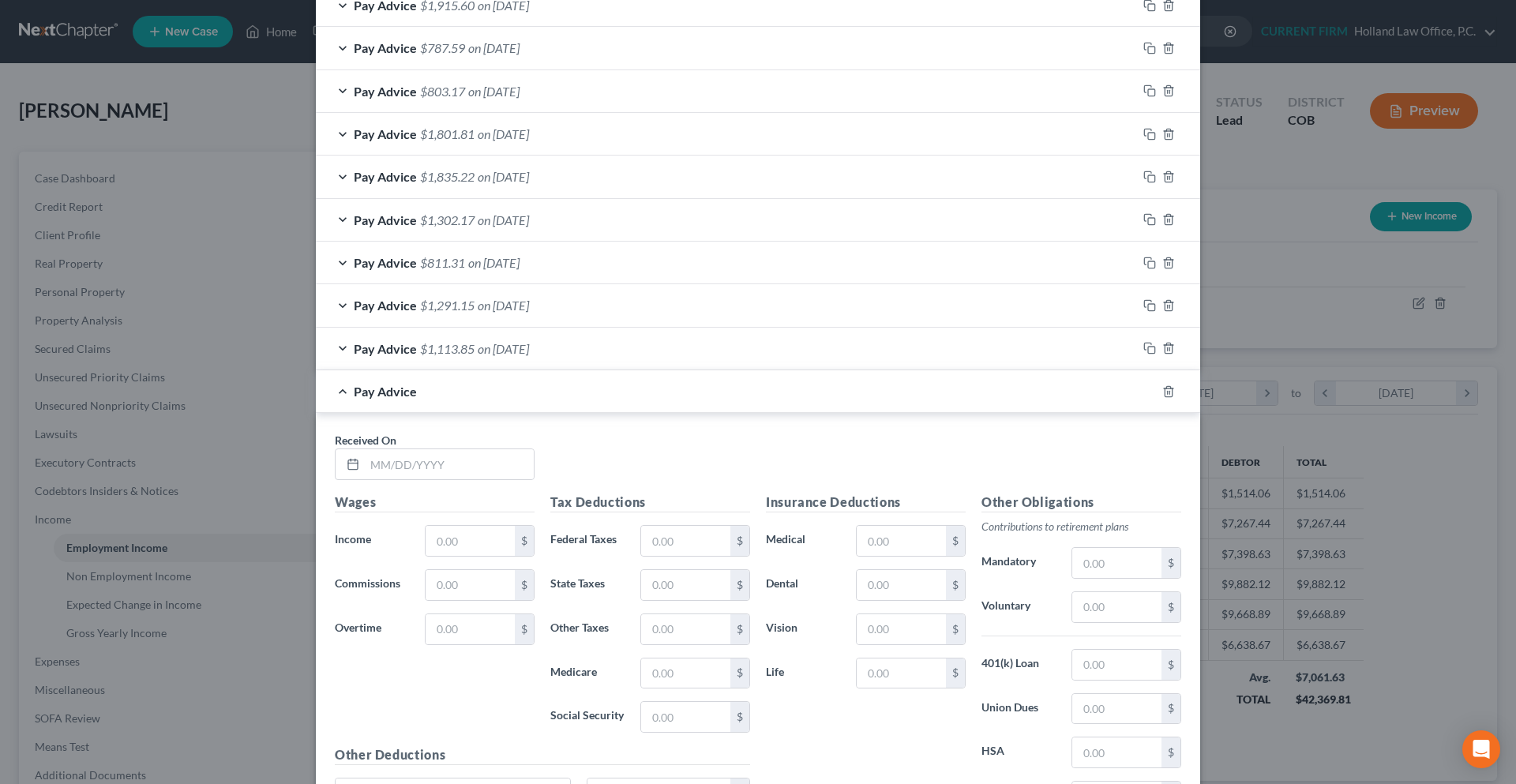
scroll to position [1261, 0]
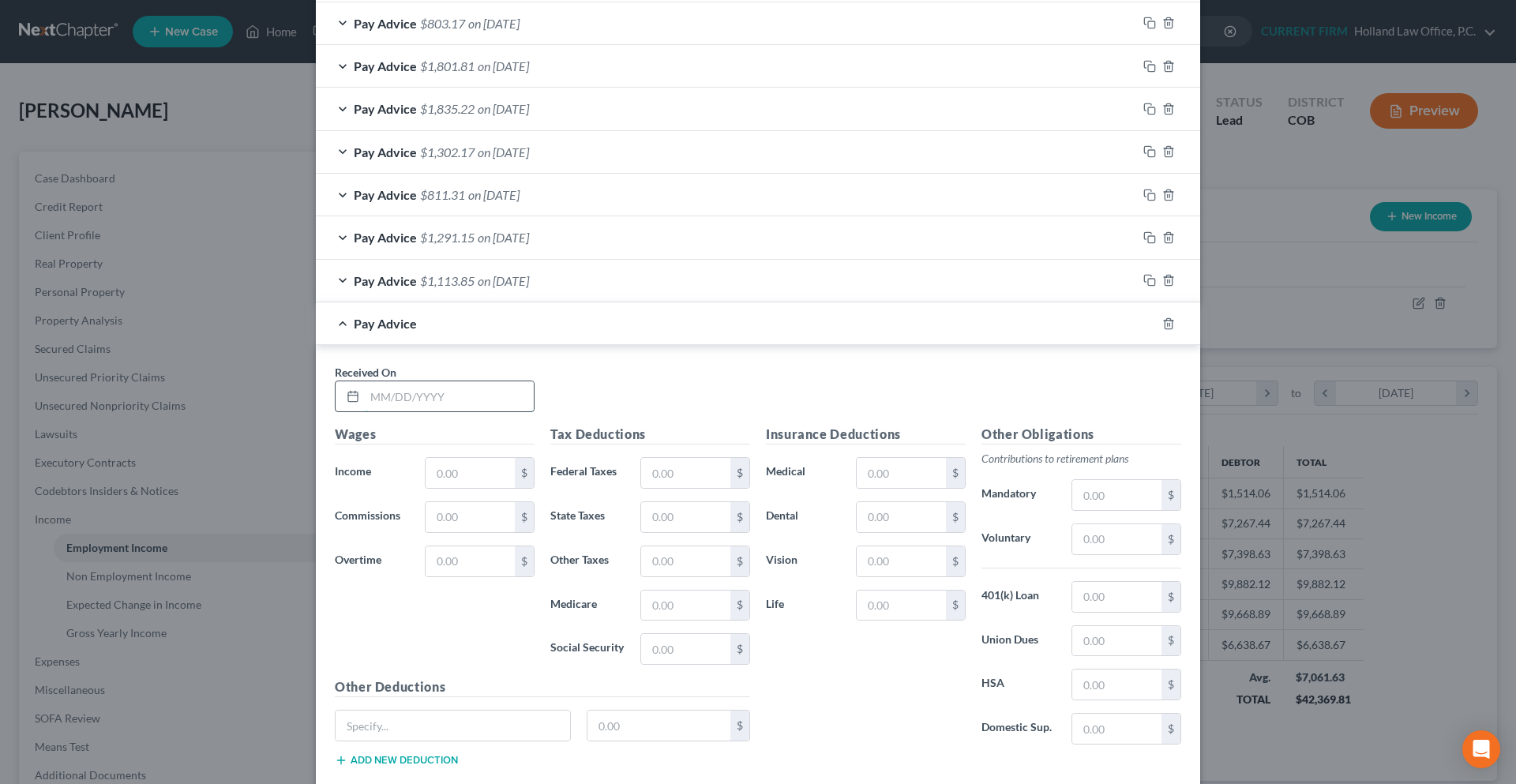
click at [449, 392] on input "text" at bounding box center [449, 396] width 169 height 30
type input "03/20/2025"
click at [449, 463] on input "text" at bounding box center [470, 473] width 89 height 30
type input "1,780.73"
click at [696, 484] on input "text" at bounding box center [685, 473] width 89 height 30
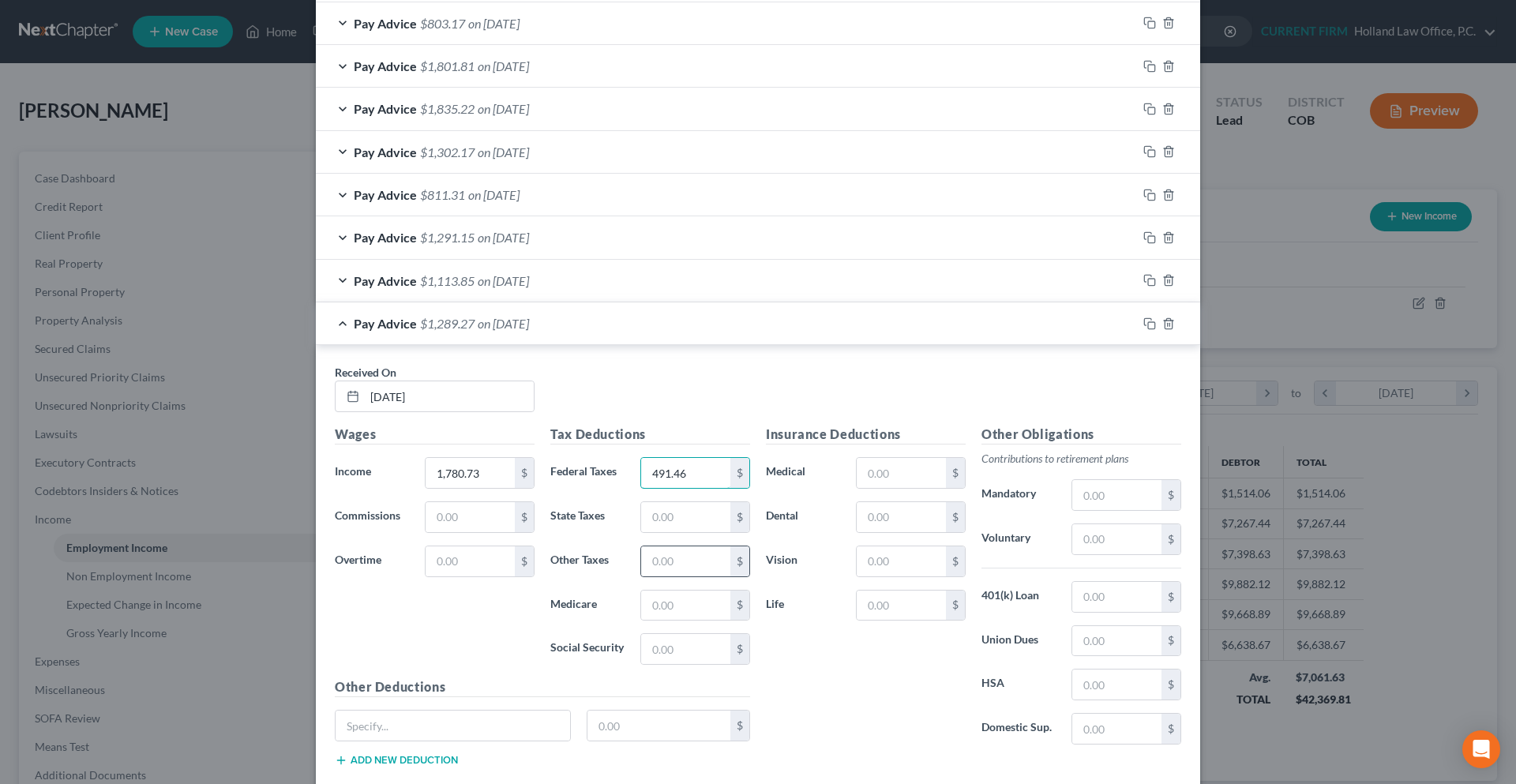
scroll to position [1355, 0]
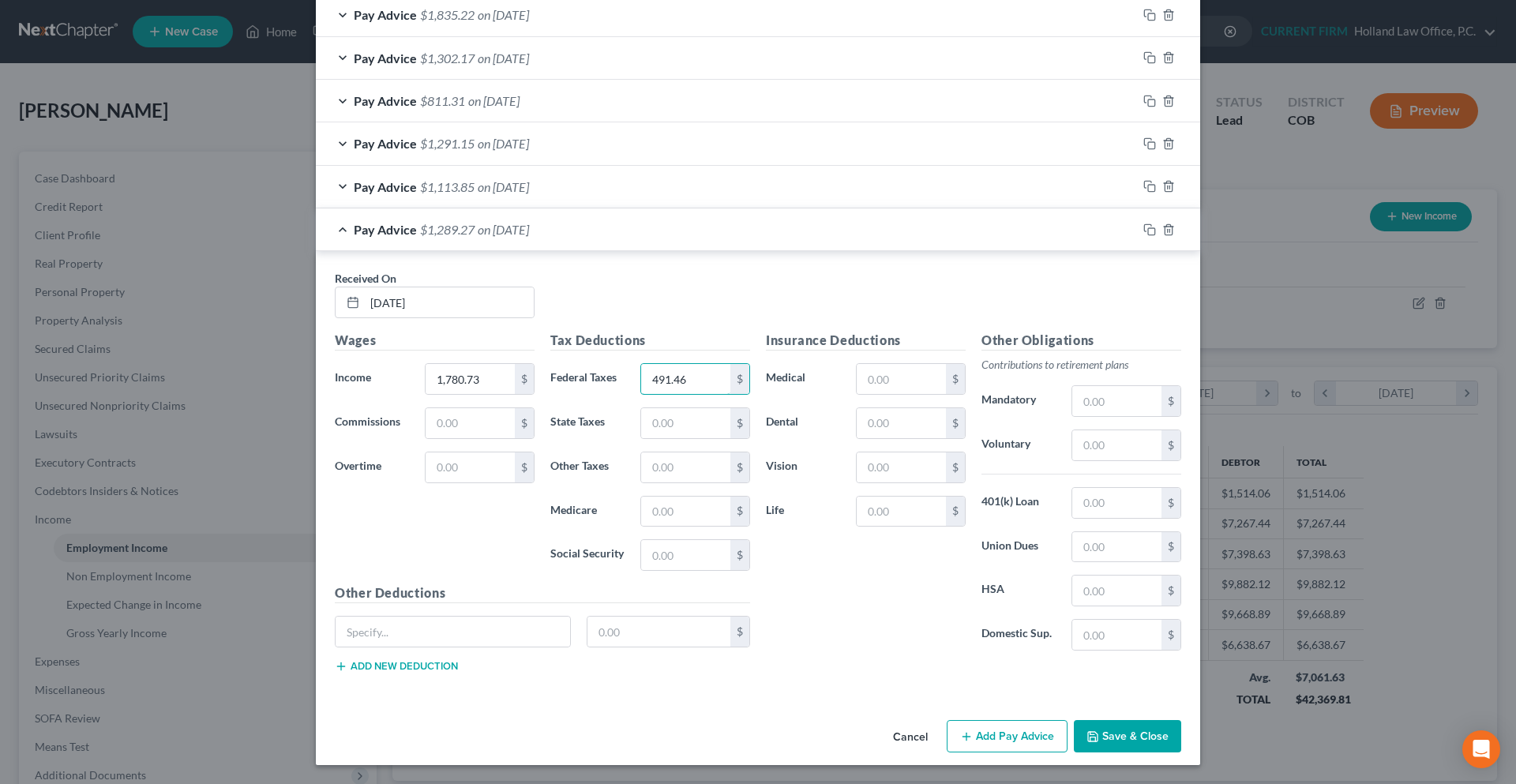
type input "491.46"
click at [991, 739] on button "Add Pay Advice" at bounding box center [1007, 737] width 121 height 33
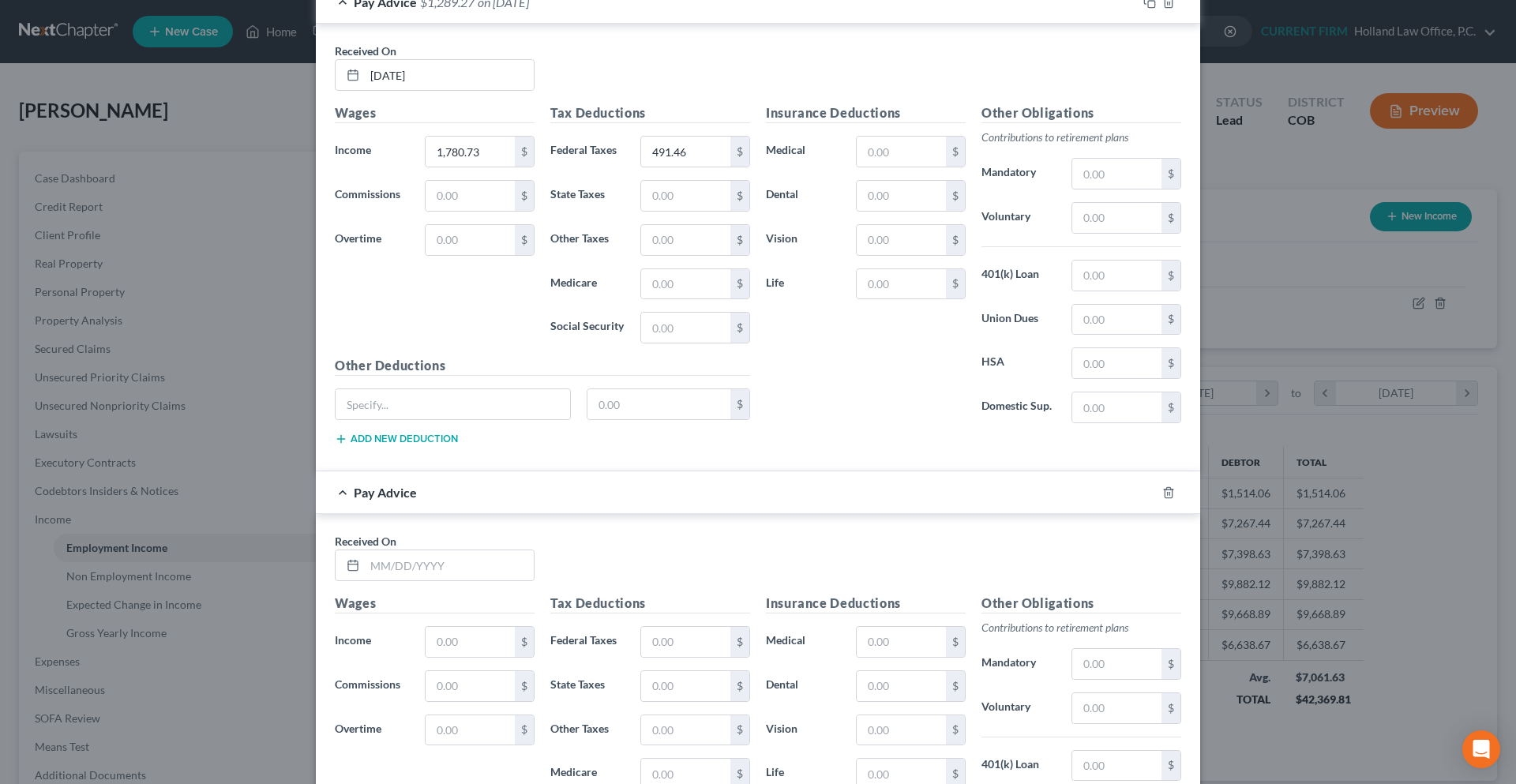
scroll to position [1592, 0]
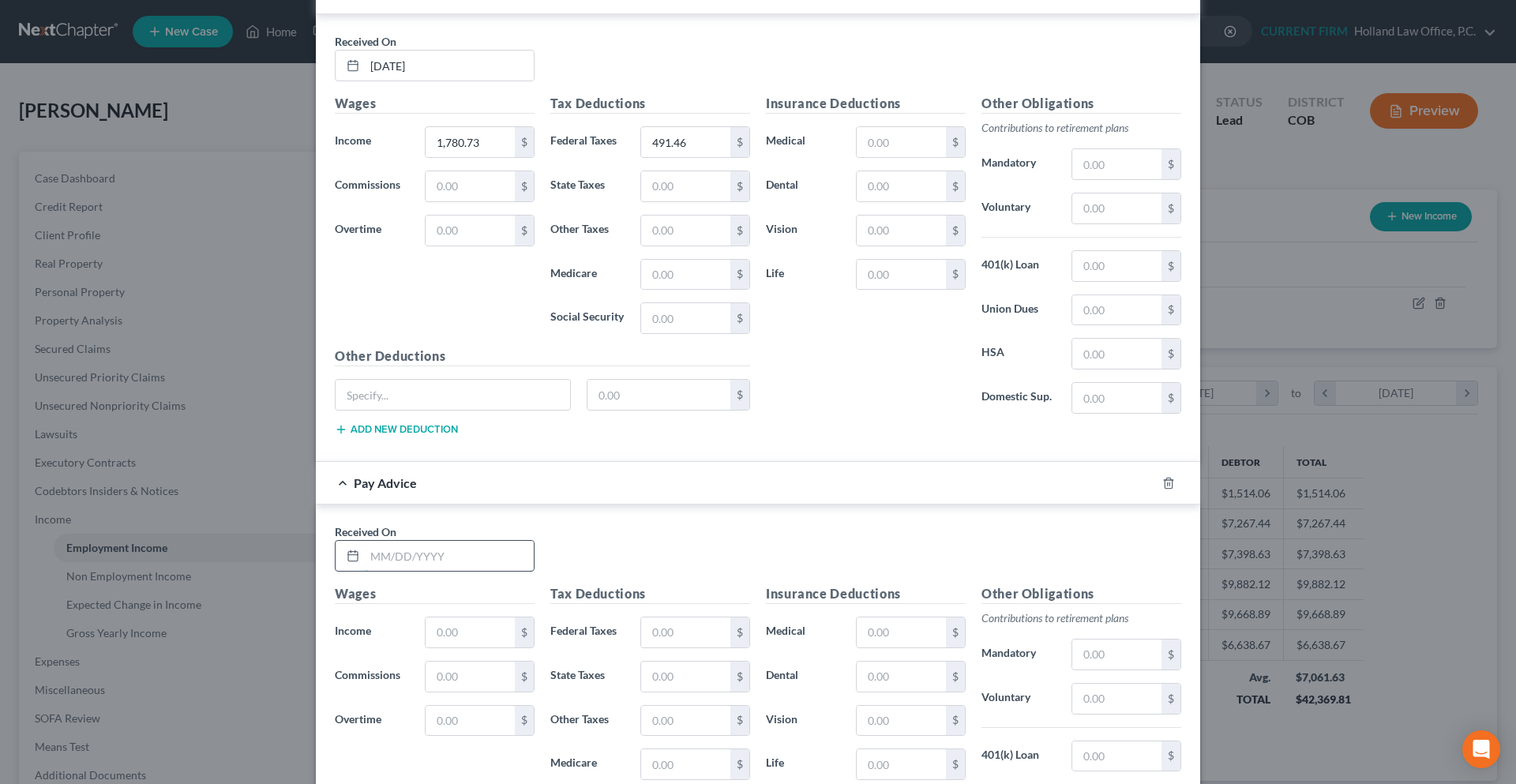
click at [406, 561] on input "text" at bounding box center [449, 556] width 169 height 30
type input "03/13/2025"
click at [443, 638] on input "text" at bounding box center [470, 632] width 89 height 30
type input "1,200.20"
click at [675, 638] on input "text" at bounding box center [685, 632] width 89 height 30
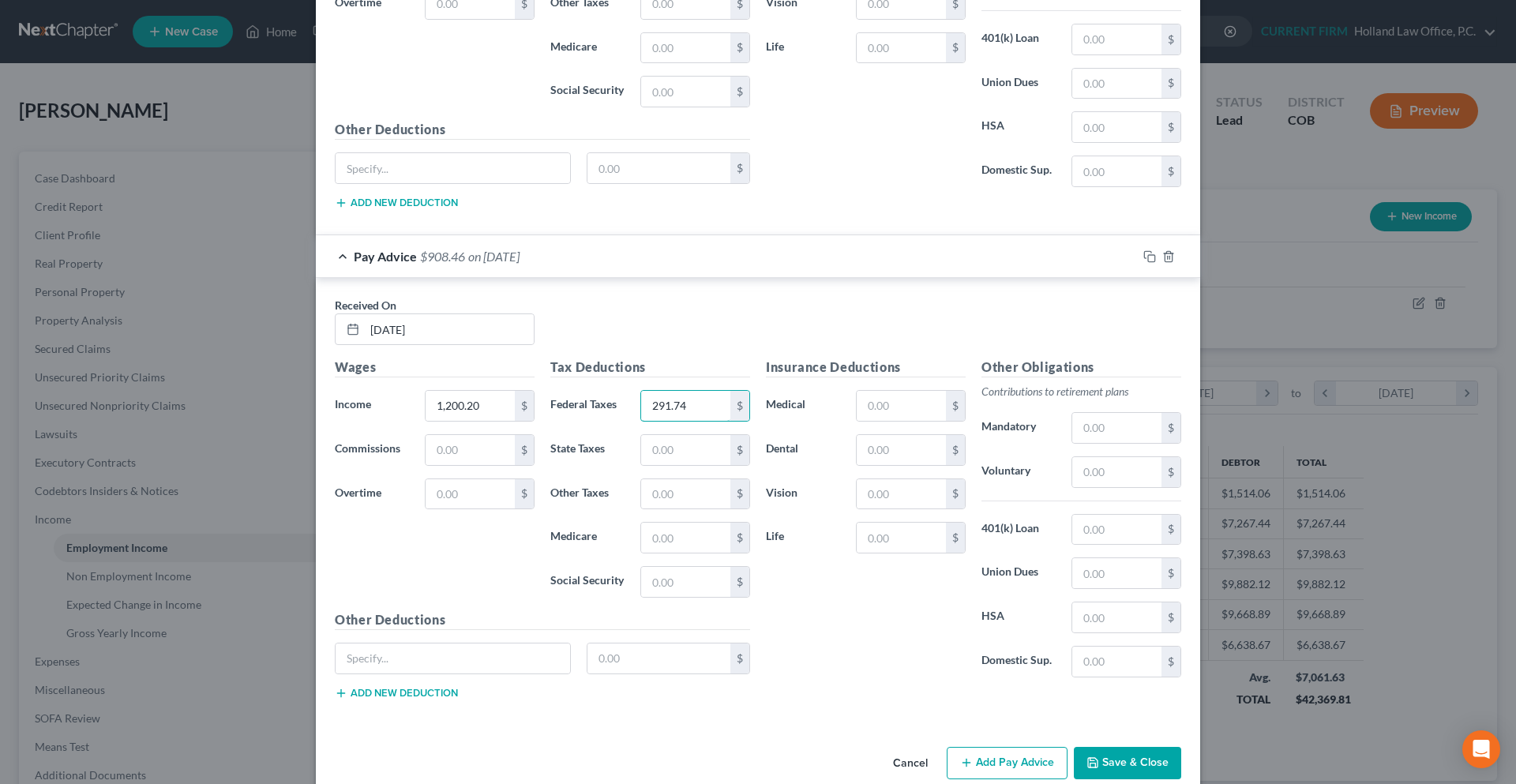
scroll to position [1845, 0]
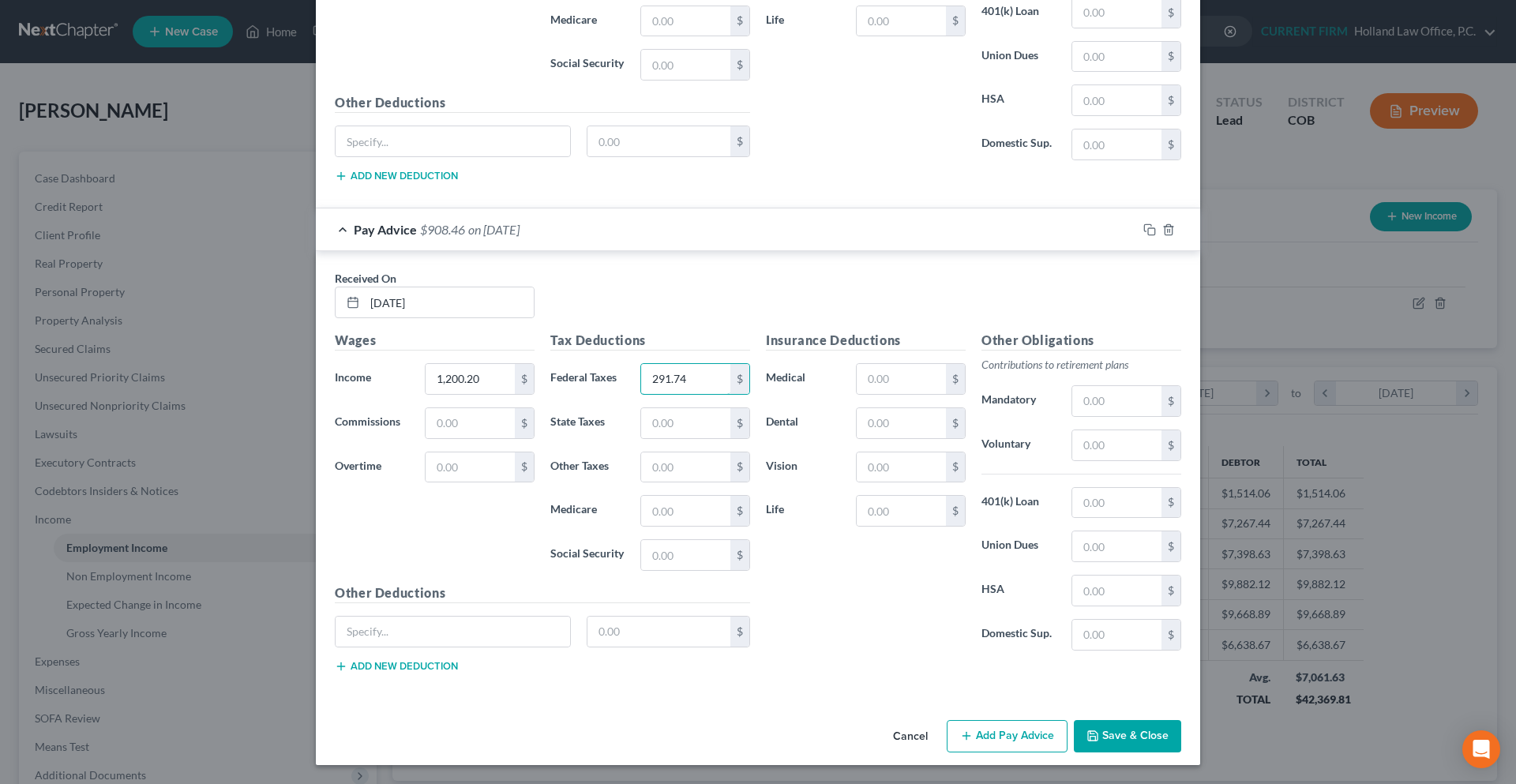
type input "291.74"
click at [1037, 752] on button "Add Pay Advice" at bounding box center [1007, 737] width 121 height 33
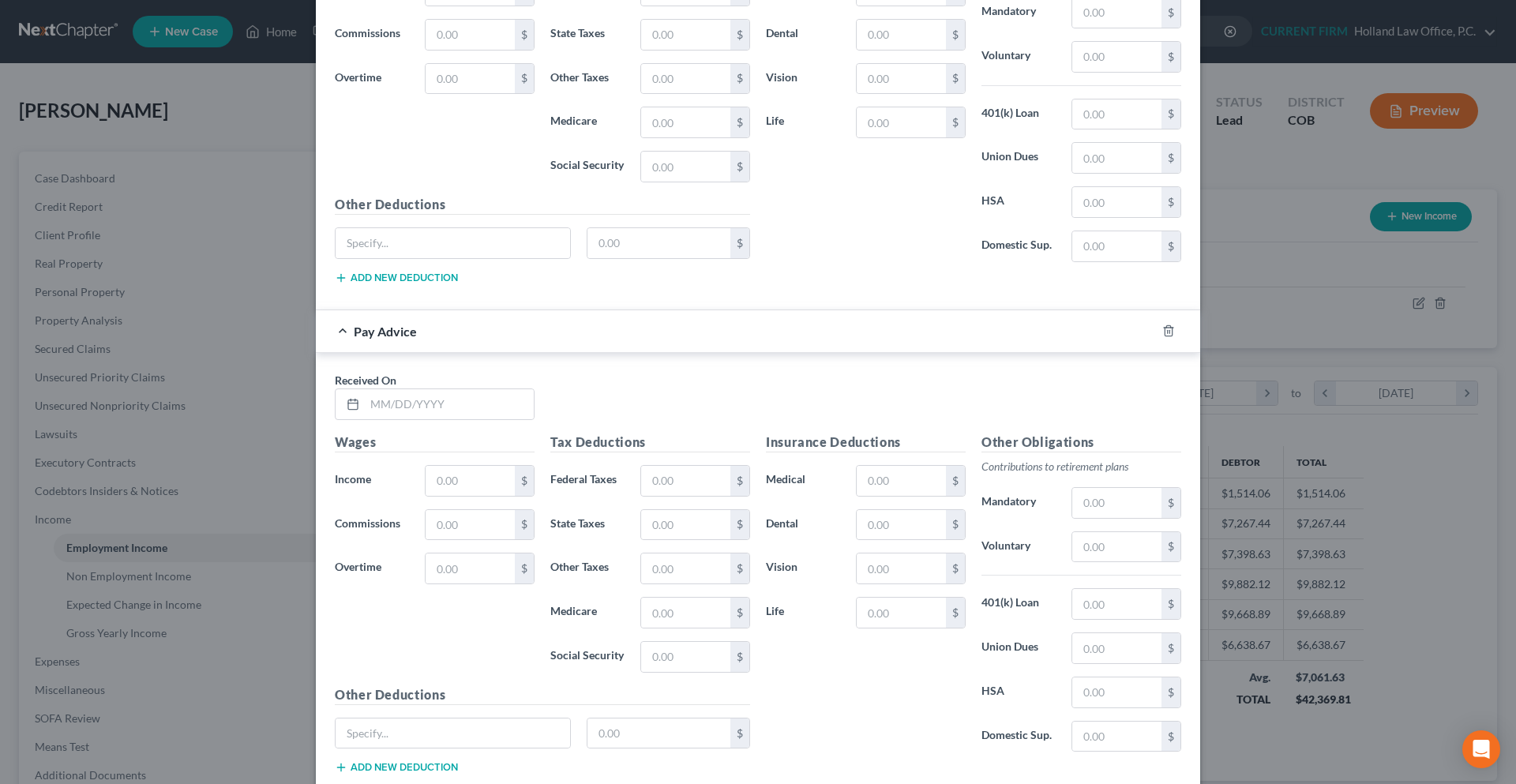
scroll to position [2240, 0]
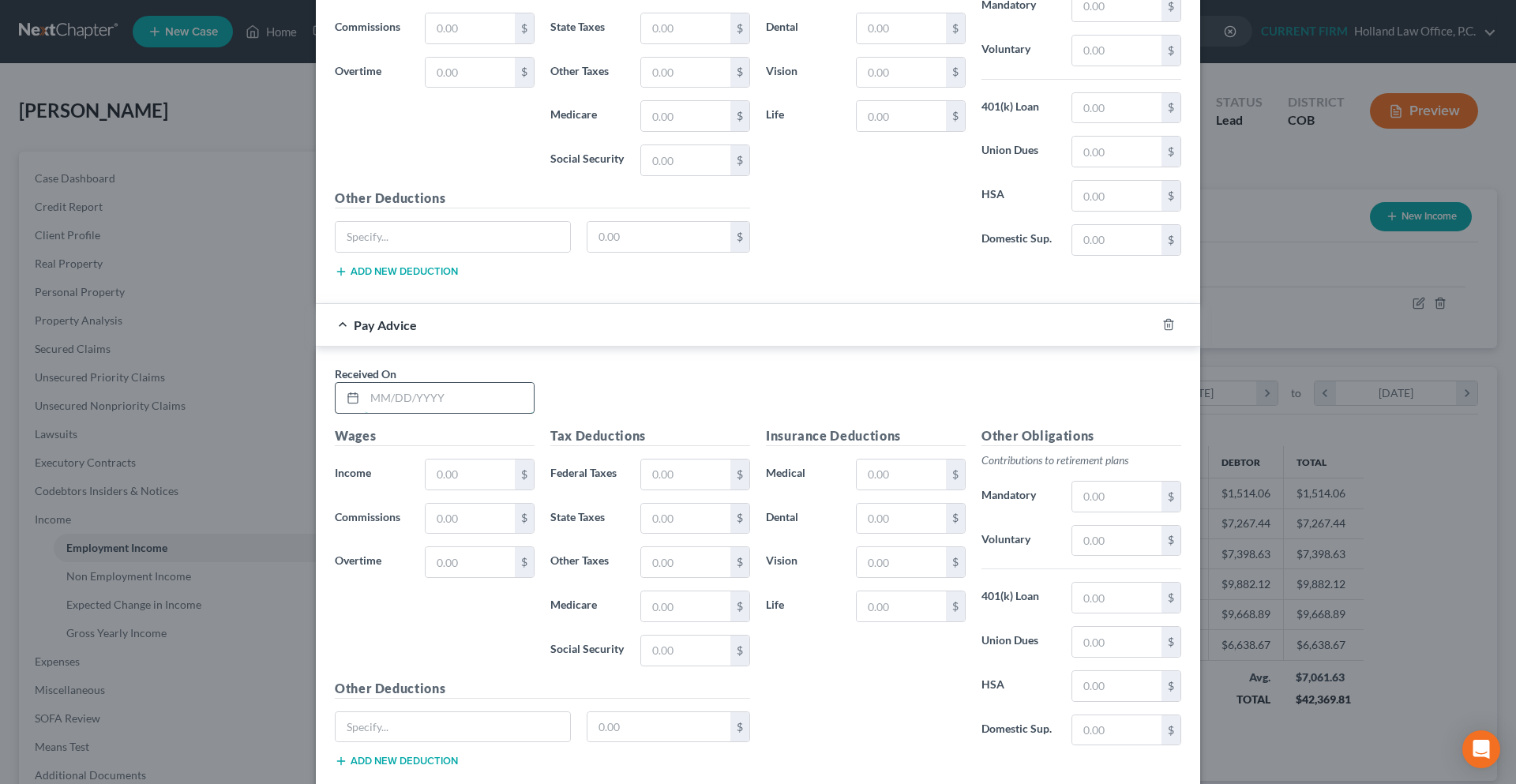
click at [388, 397] on input "text" at bounding box center [449, 398] width 169 height 30
type input "03/06/2025"
click at [445, 480] on input "text" at bounding box center [470, 475] width 89 height 30
type input "2,142.87"
click at [701, 470] on input "text" at bounding box center [685, 475] width 89 height 30
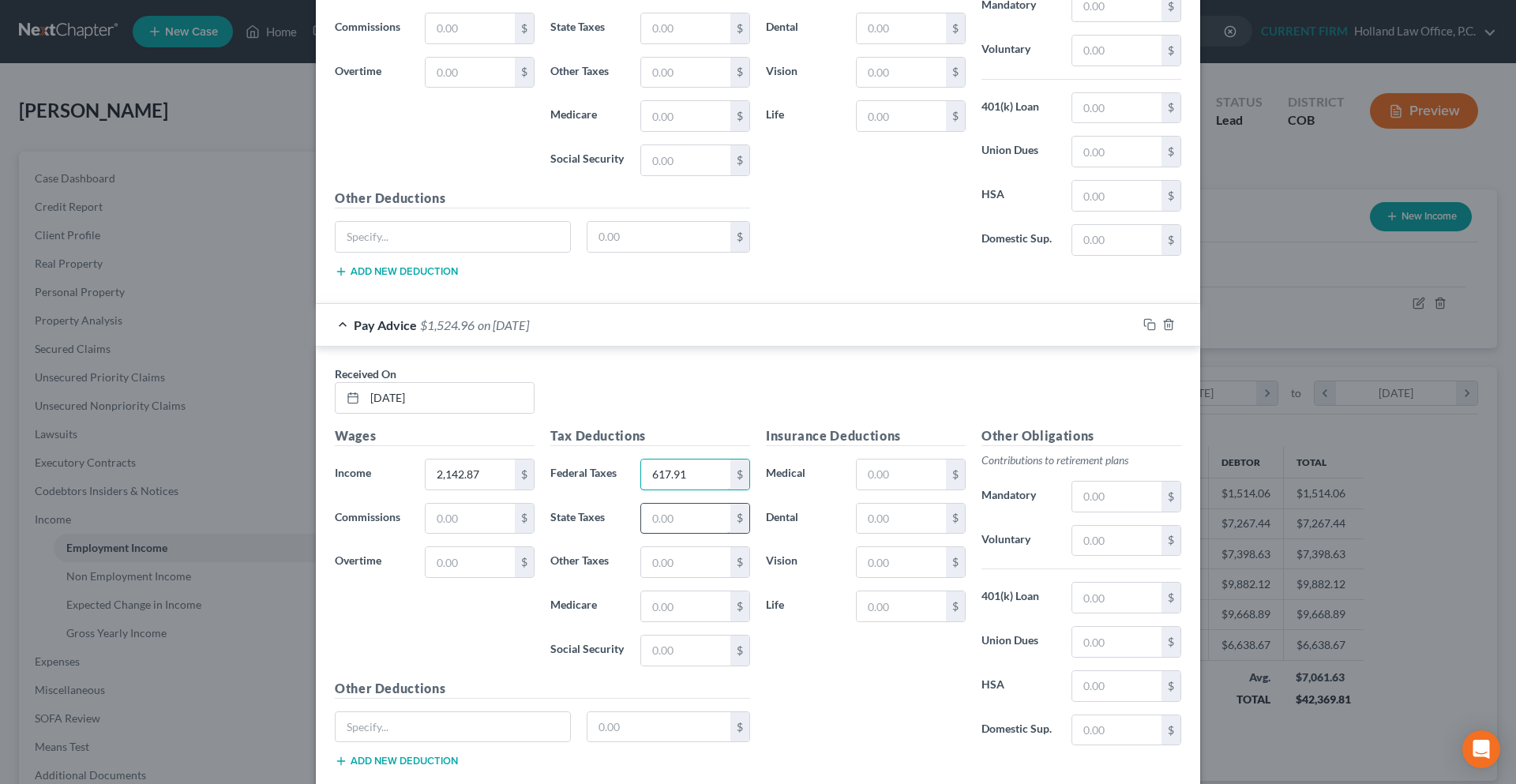
type input "617.91"
click at [692, 514] on input "text" at bounding box center [685, 519] width 89 height 30
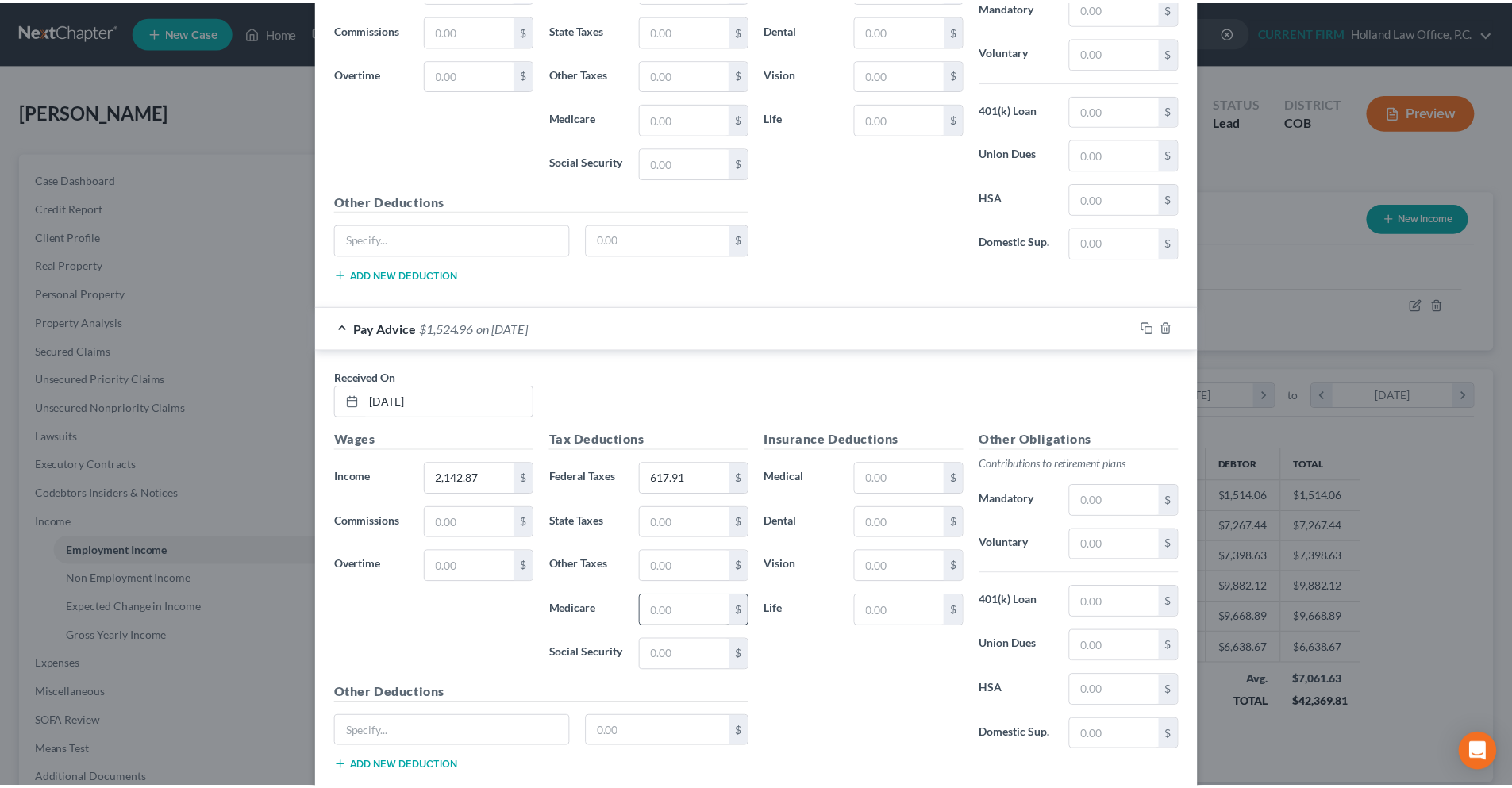
scroll to position [2348, 0]
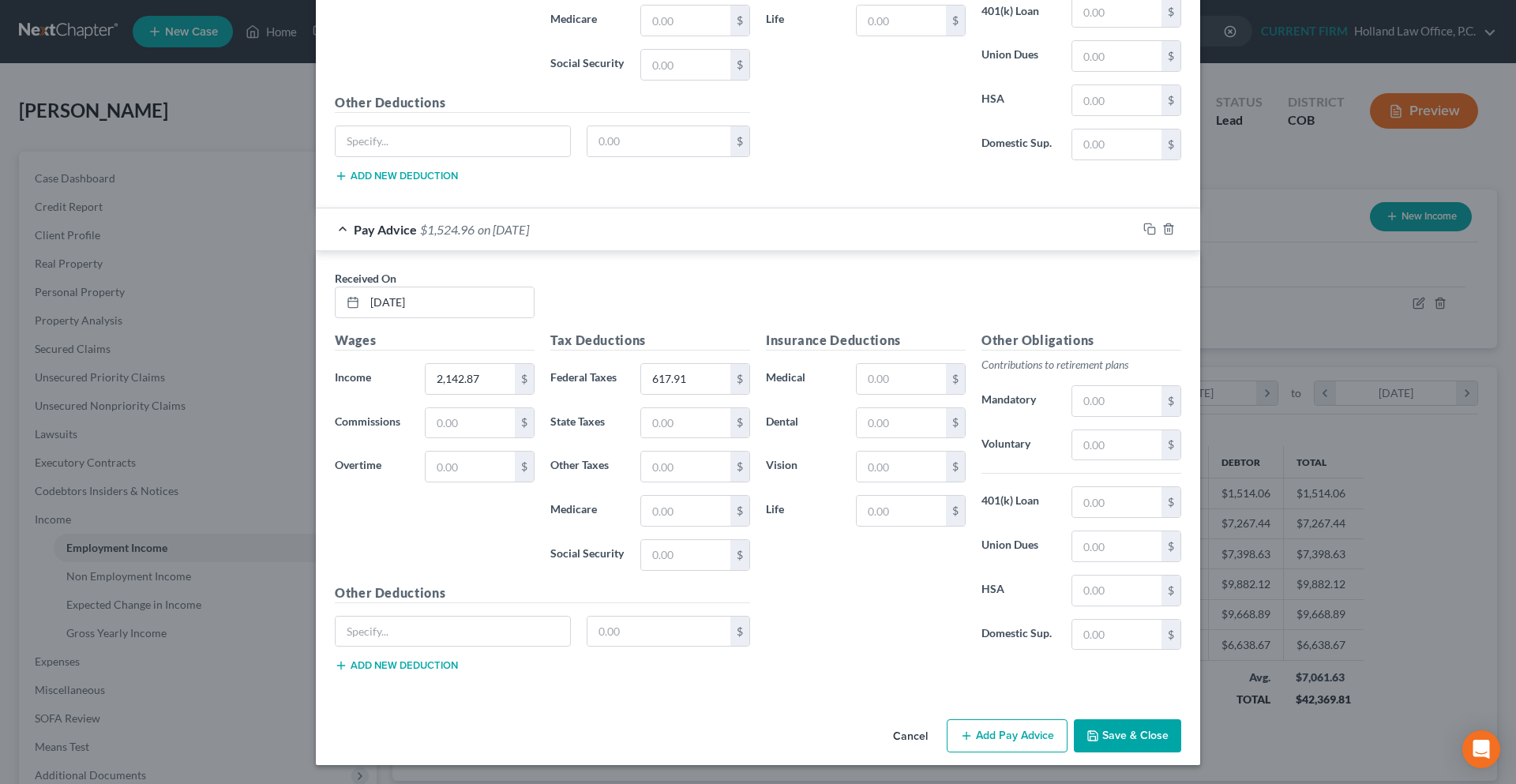
click at [1106, 744] on button "Save & Close" at bounding box center [1128, 736] width 107 height 33
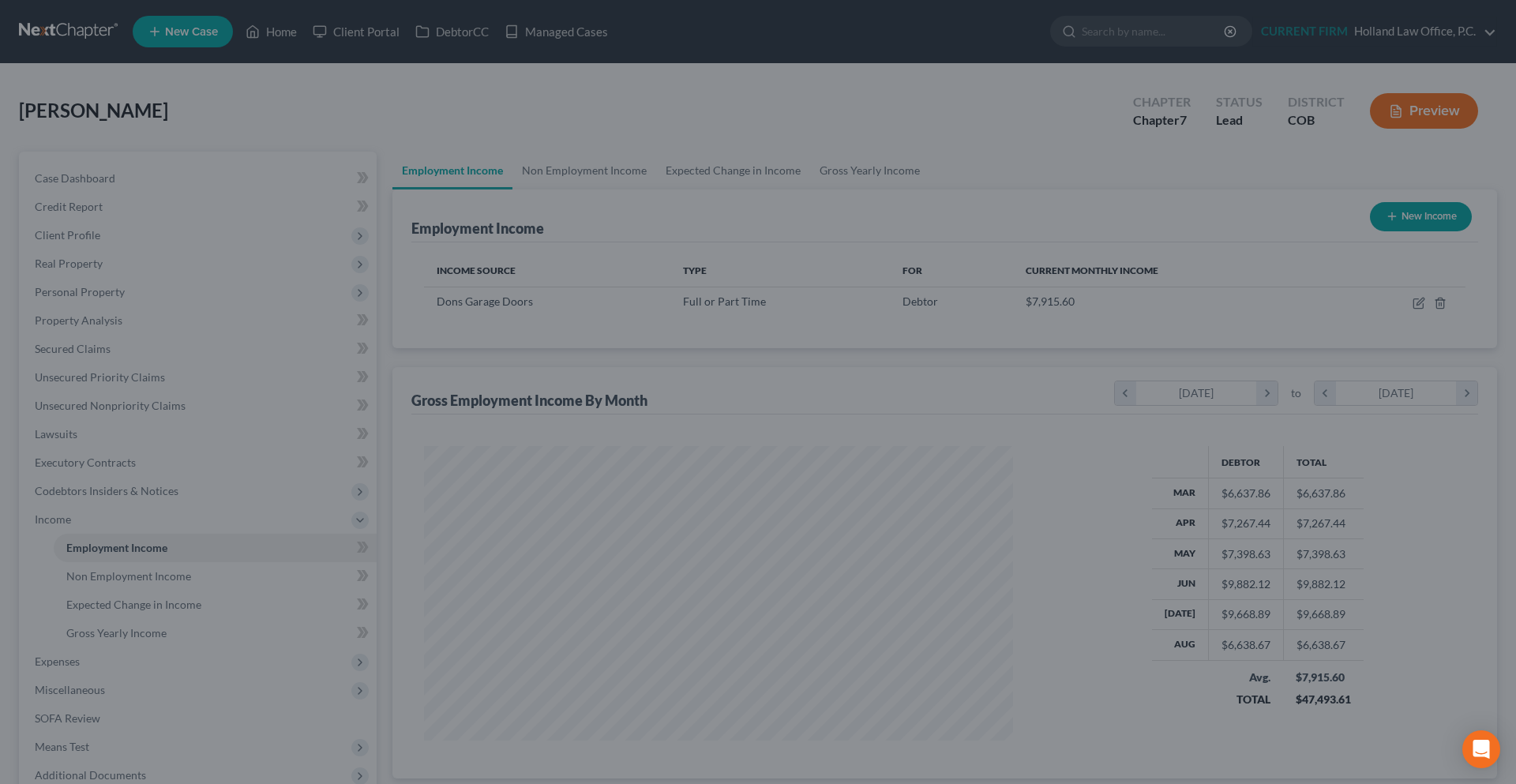
scroll to position [789467, 789127]
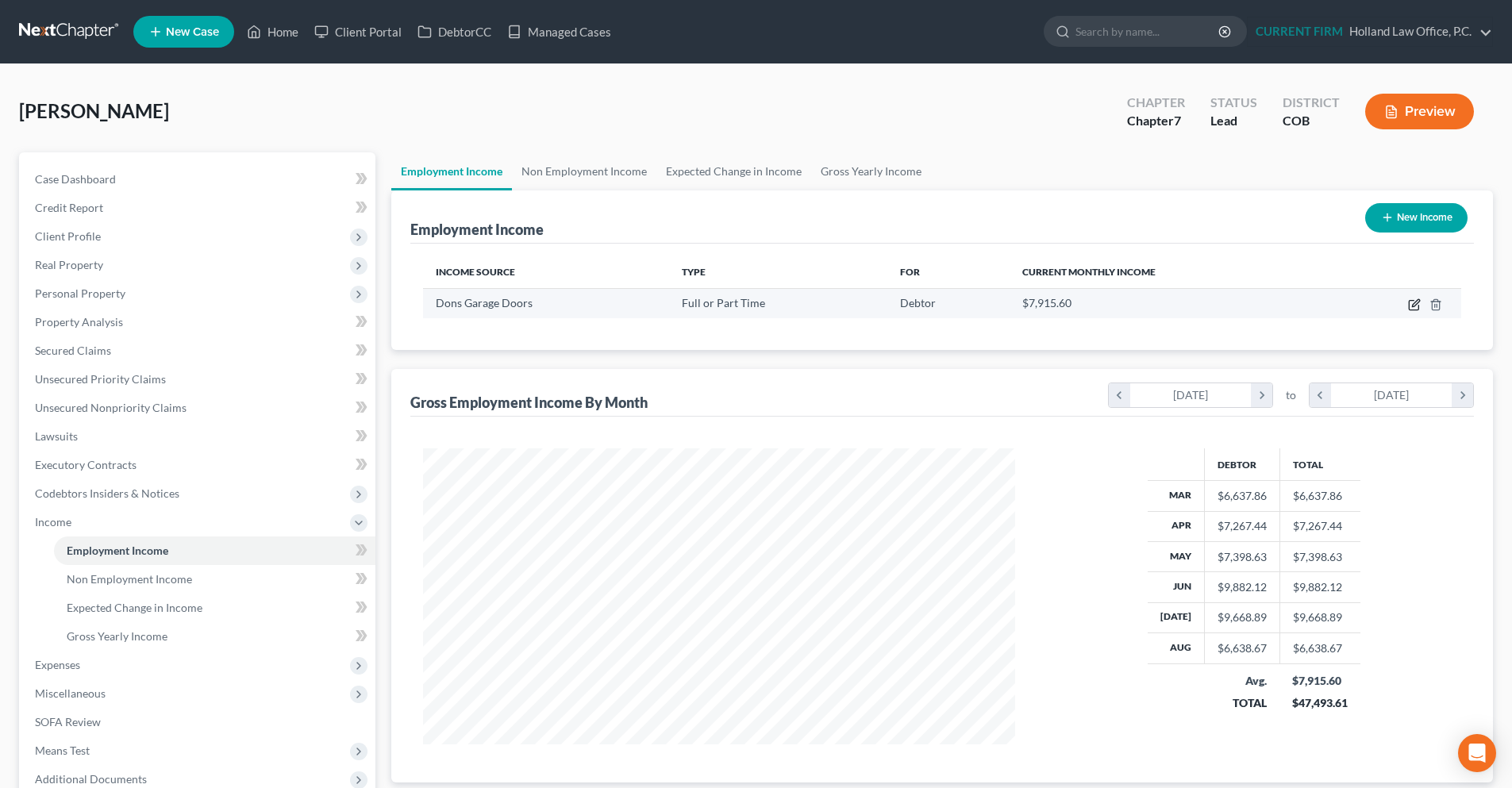
click at [1413, 306] on icon "button" at bounding box center [1416, 303] width 7 height 7
select select "0"
select select "5"
select select "3"
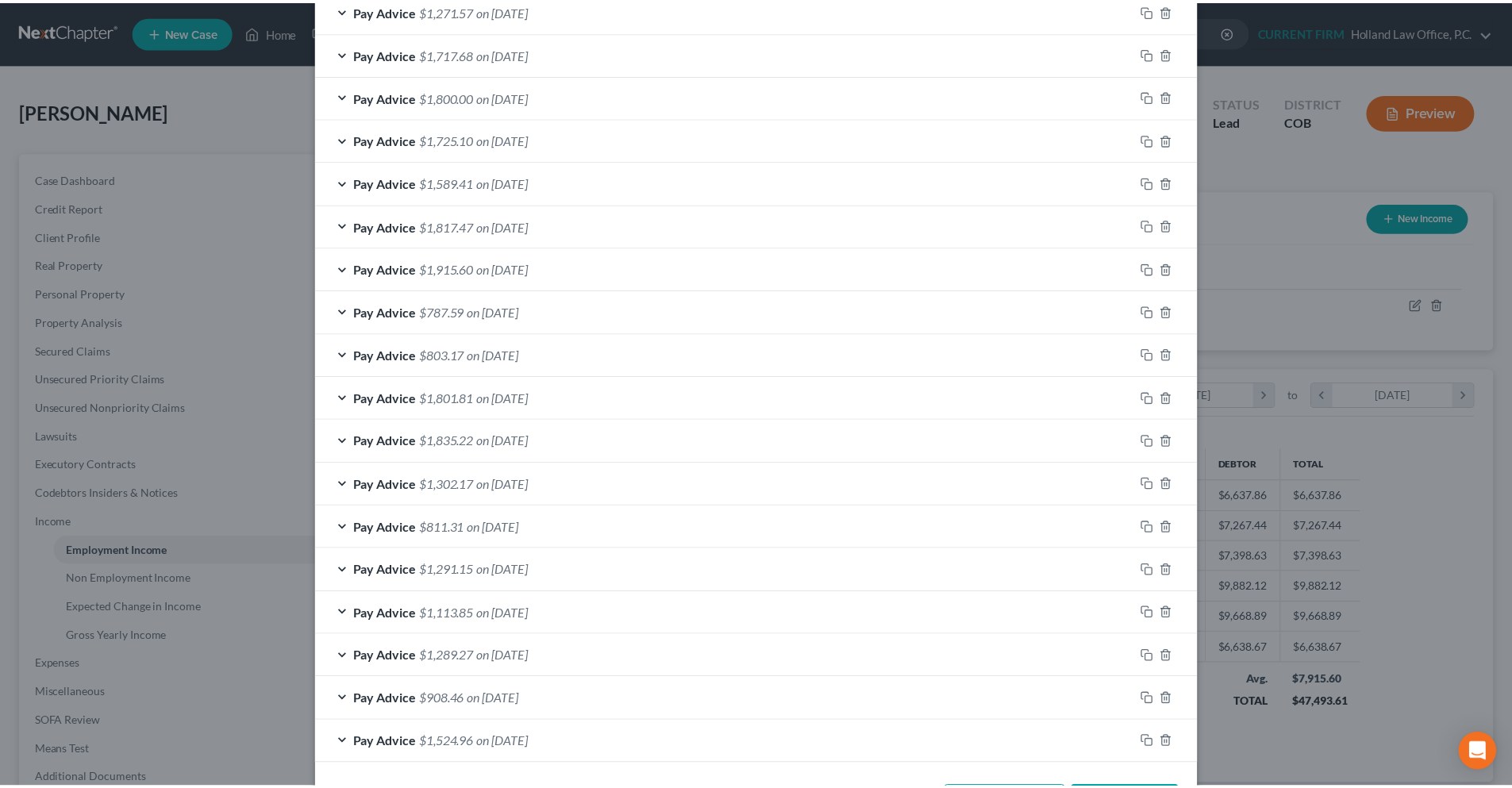
scroll to position [1000, 0]
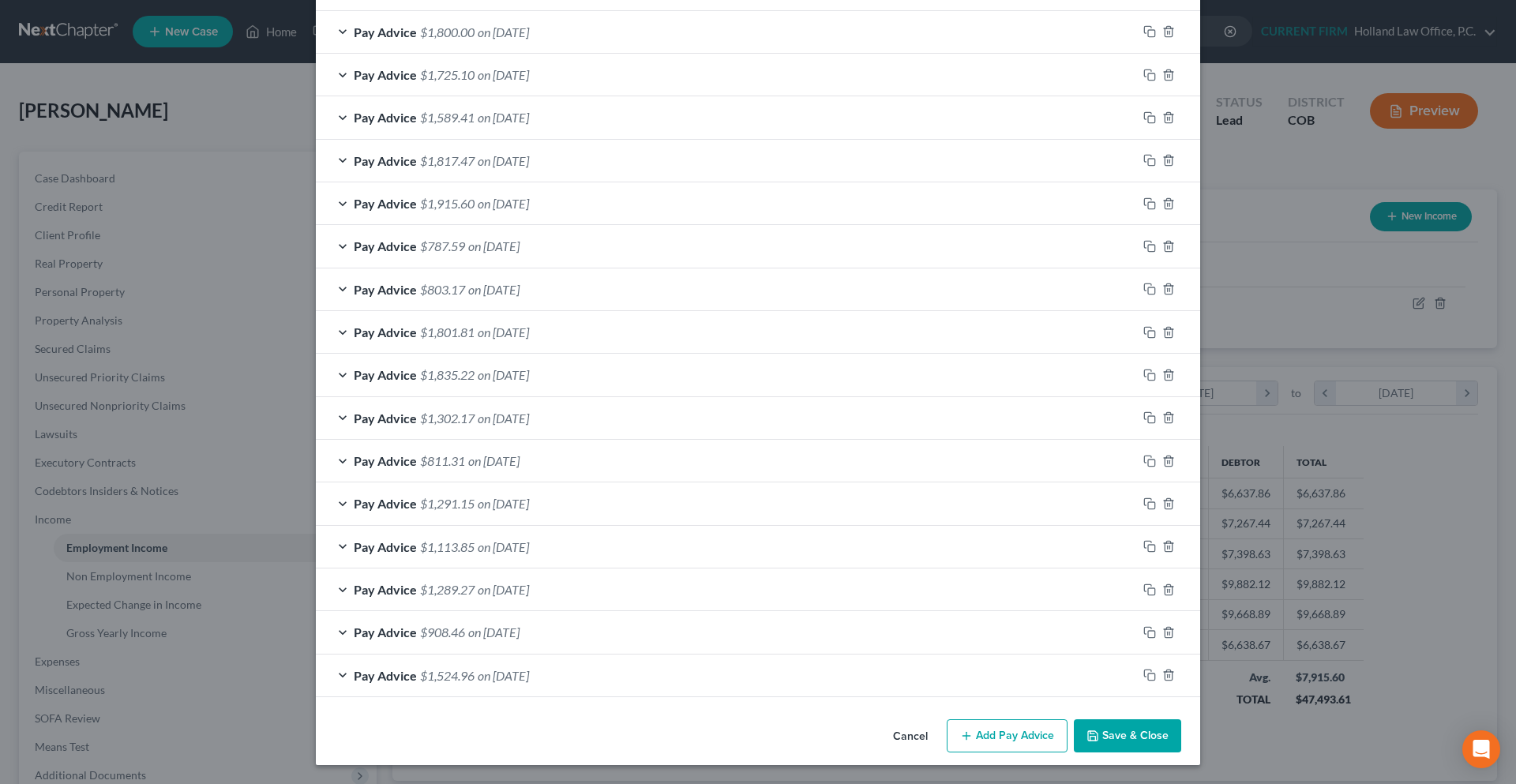
click at [1089, 735] on icon "button" at bounding box center [1093, 736] width 12 height 12
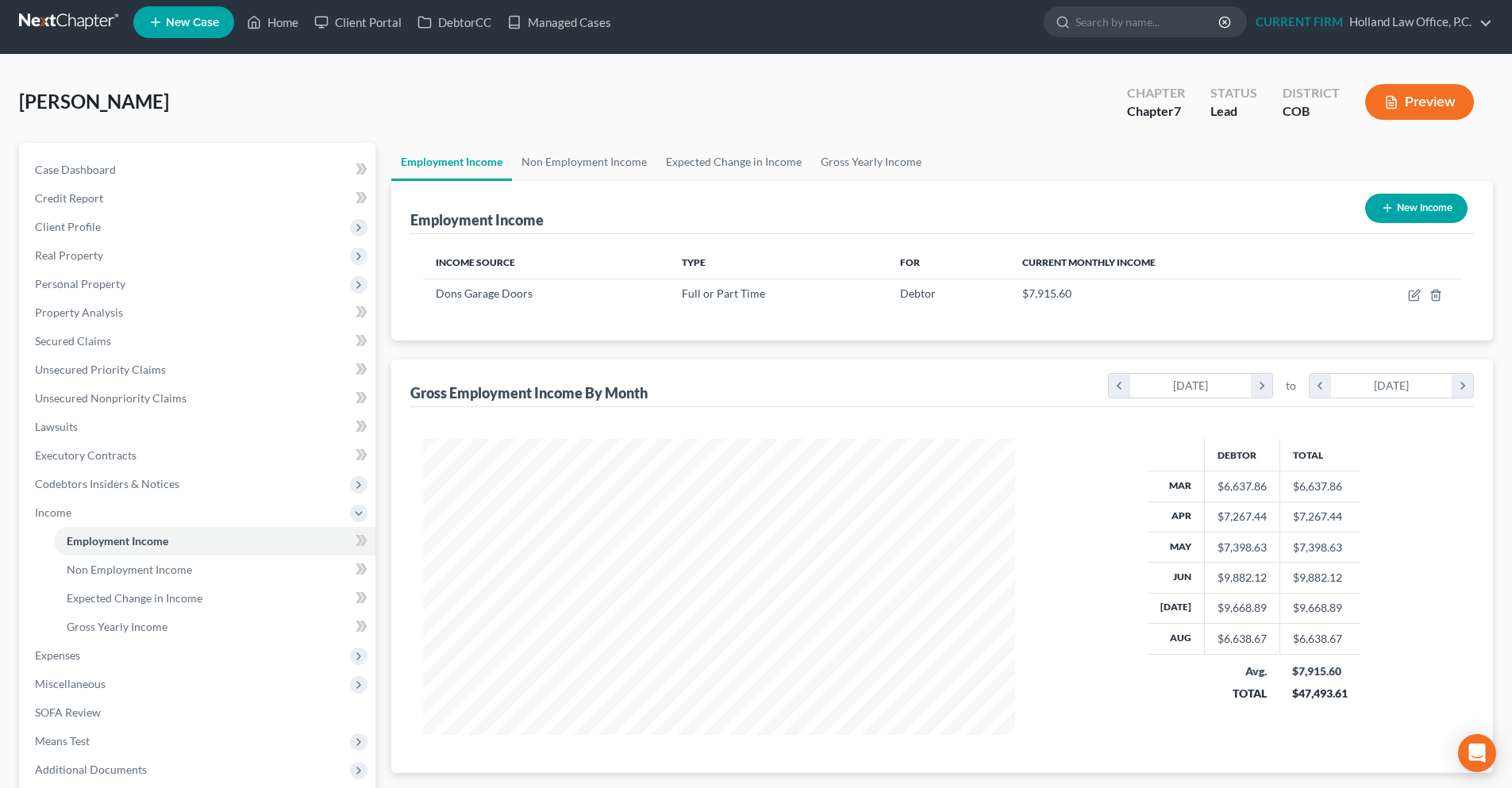
scroll to position [0, 0]
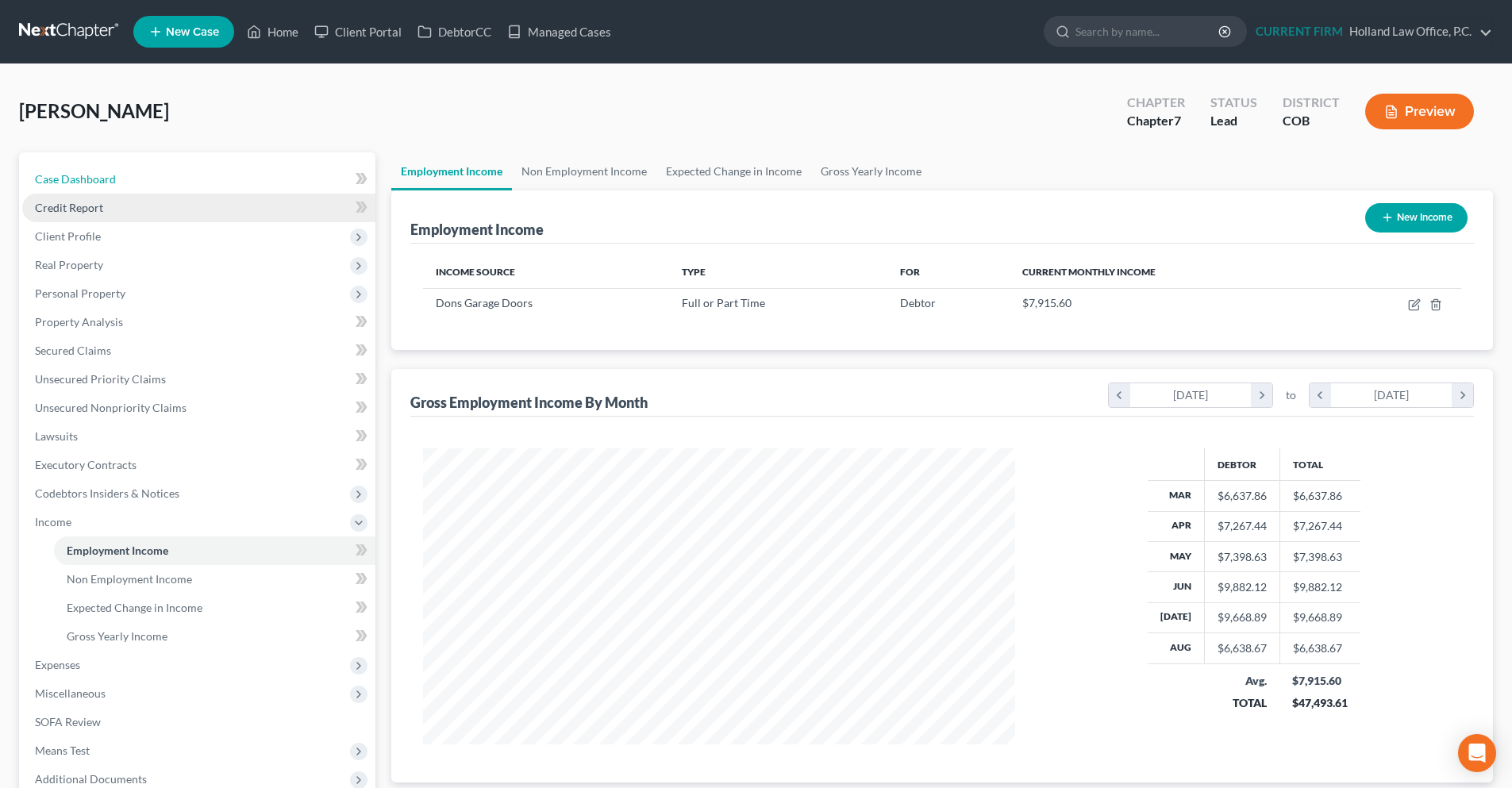
drag, startPoint x: 89, startPoint y: 182, endPoint x: 96, endPoint y: 197, distance: 16.6
click at [89, 182] on span "Case Dashboard" at bounding box center [74, 179] width 81 height 13
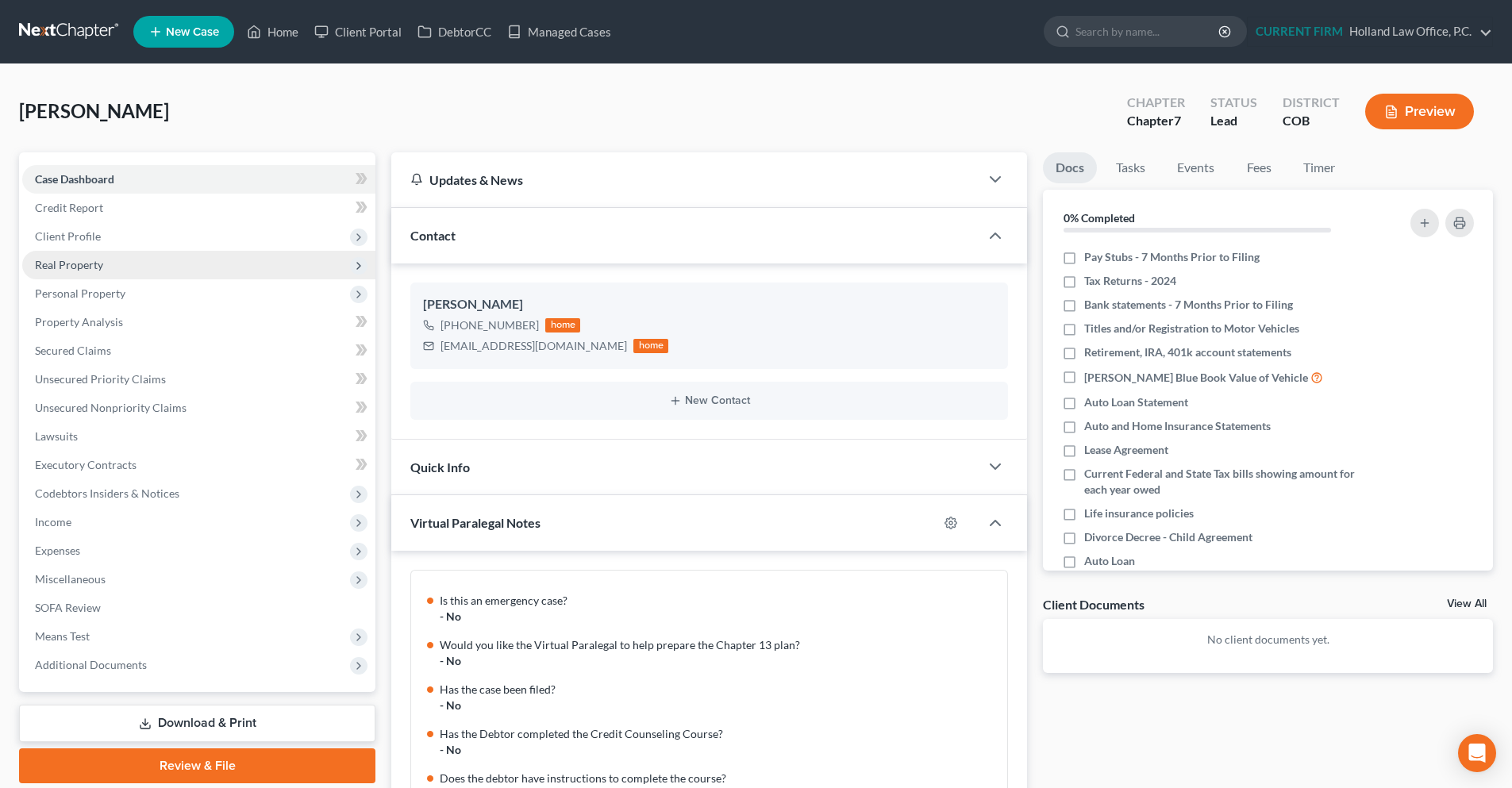
scroll to position [1373, 0]
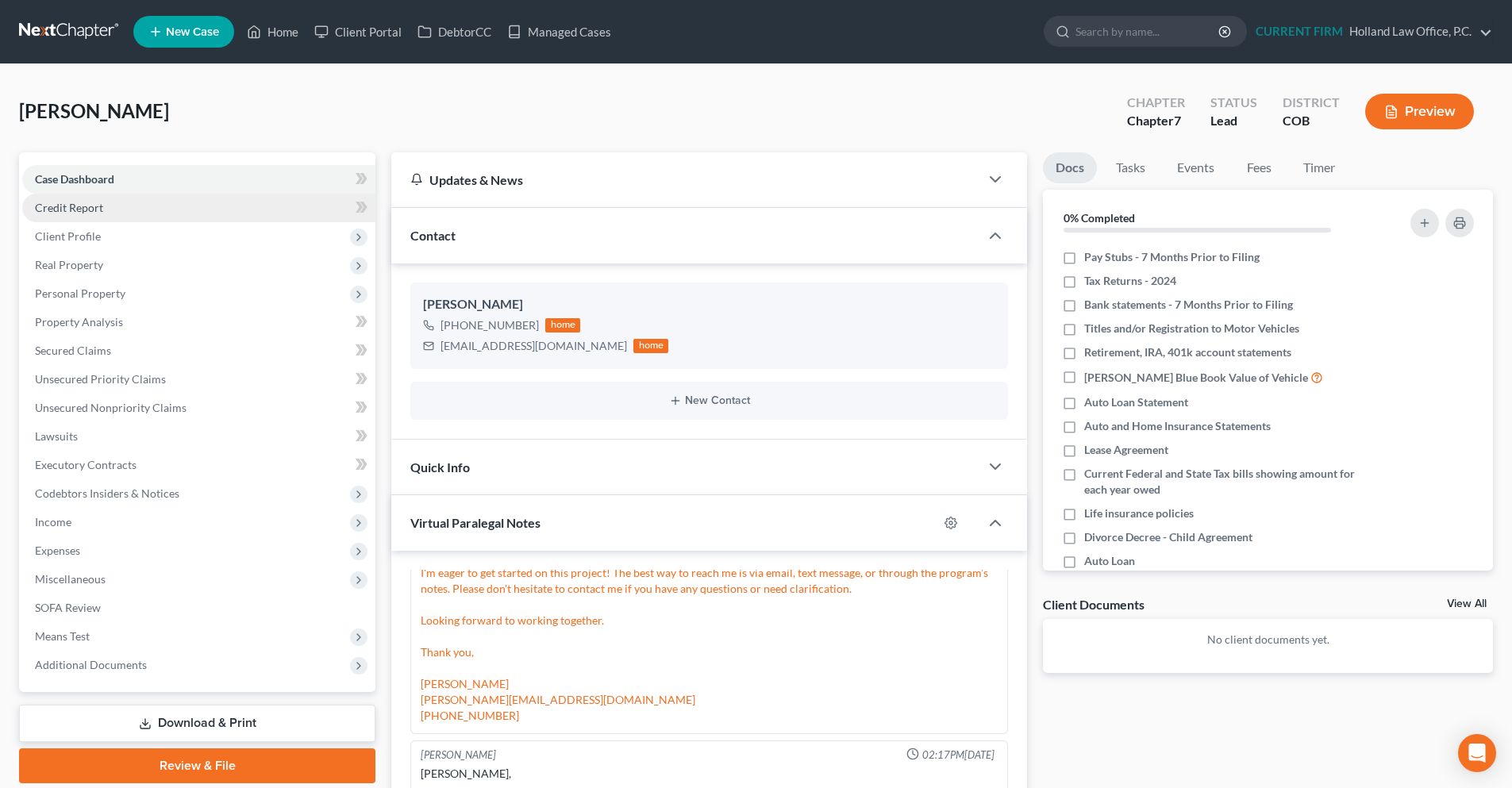
click at [83, 204] on span "Credit Report" at bounding box center [68, 207] width 68 height 13
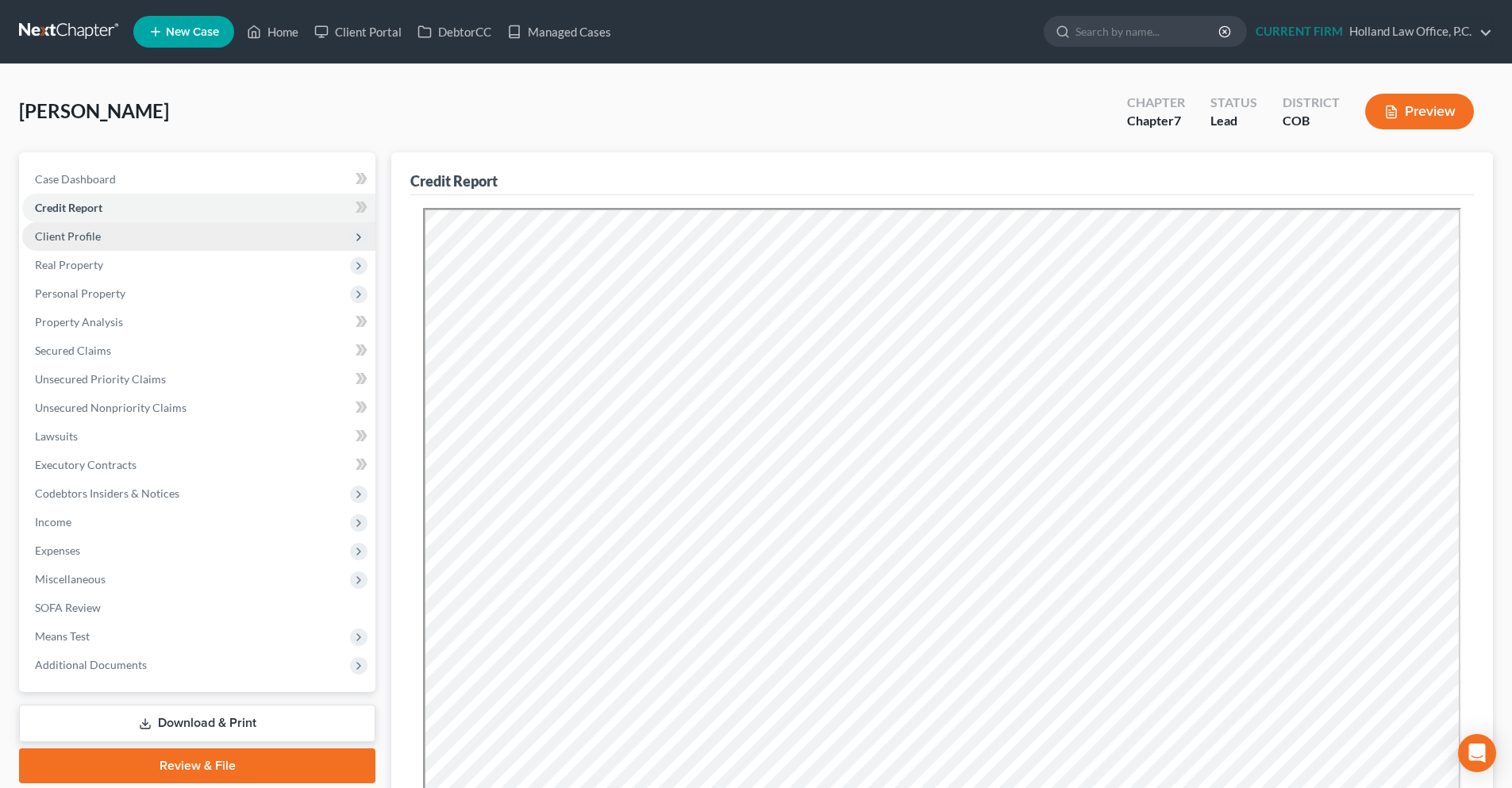
click at [84, 231] on span "Client Profile" at bounding box center [67, 236] width 66 height 13
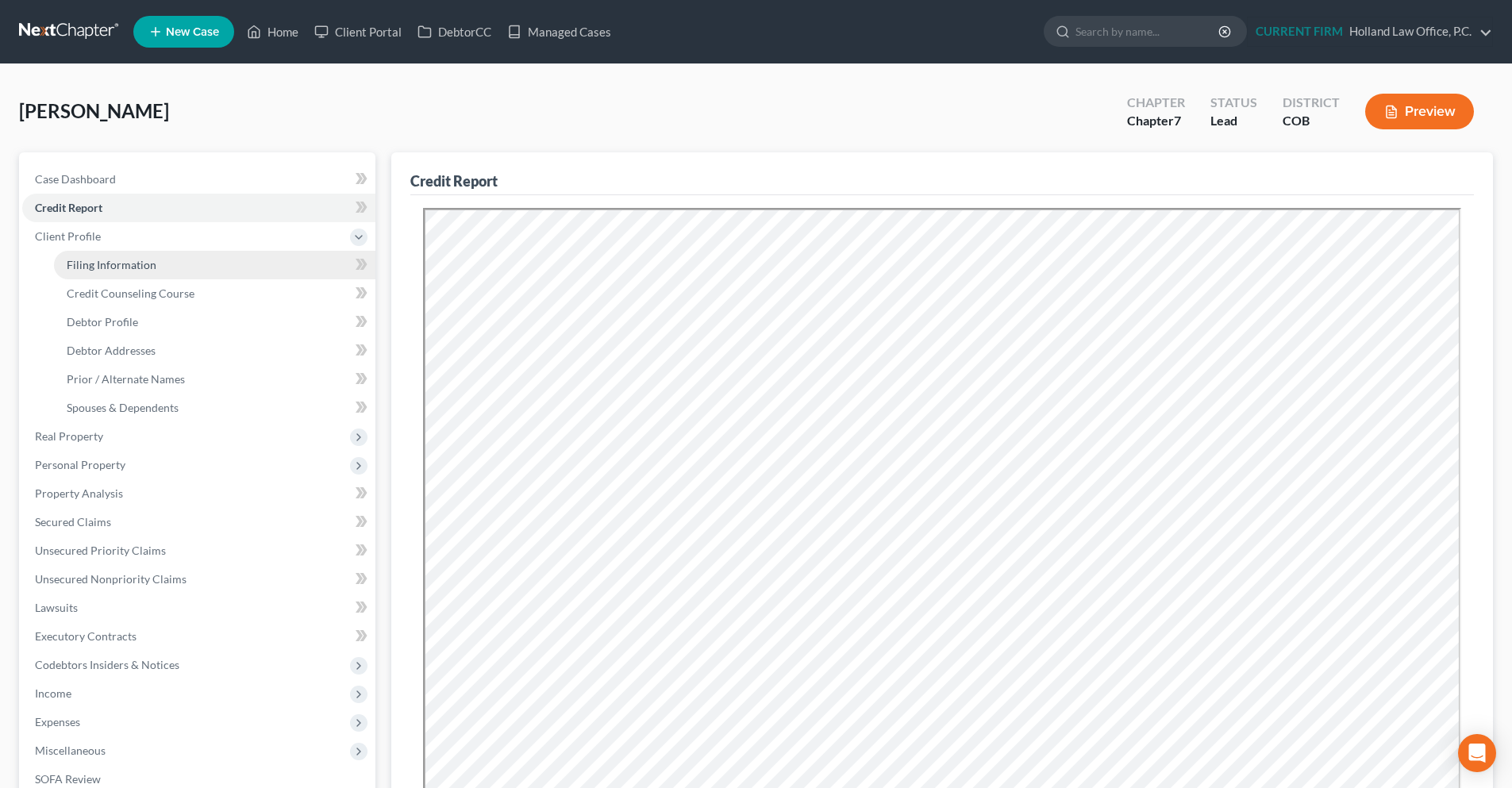
click at [89, 269] on span "Filing Information" at bounding box center [111, 264] width 89 height 13
select select "1"
select select "0"
select select "5"
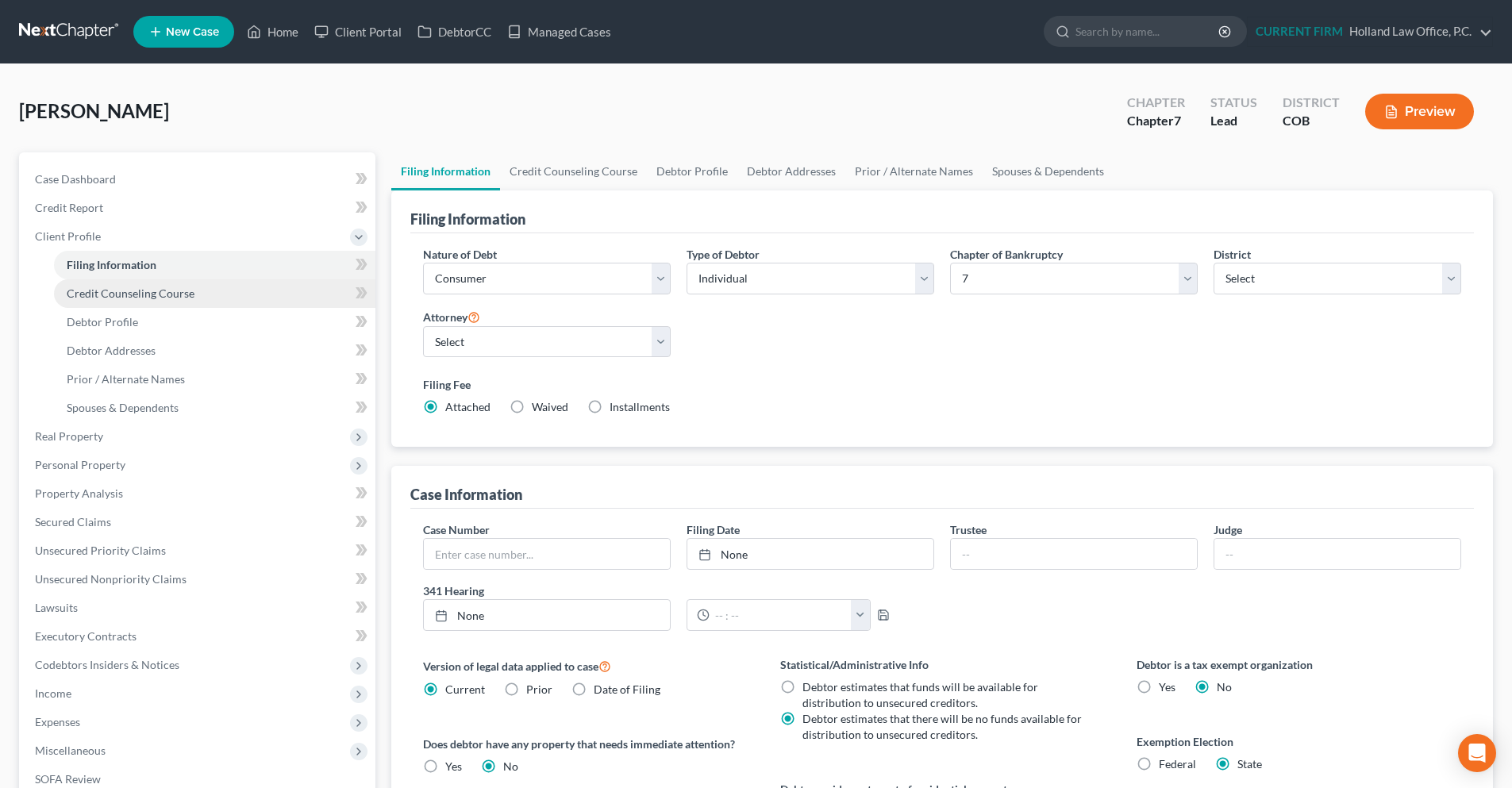
click at [97, 293] on span "Credit Counseling Course" at bounding box center [130, 293] width 127 height 13
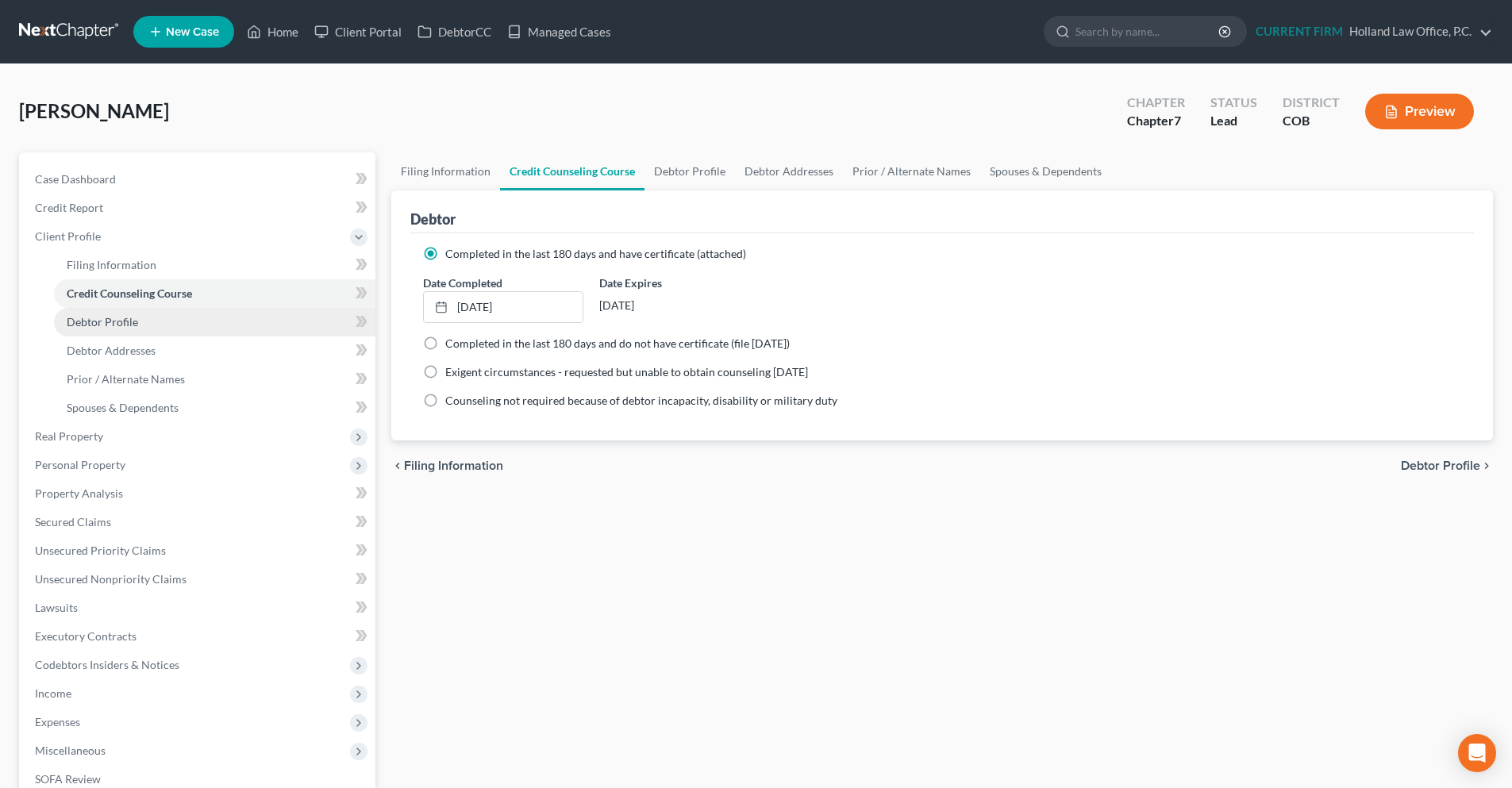
click at [103, 318] on span "Debtor Profile" at bounding box center [102, 321] width 72 height 13
select select "3"
select select "1"
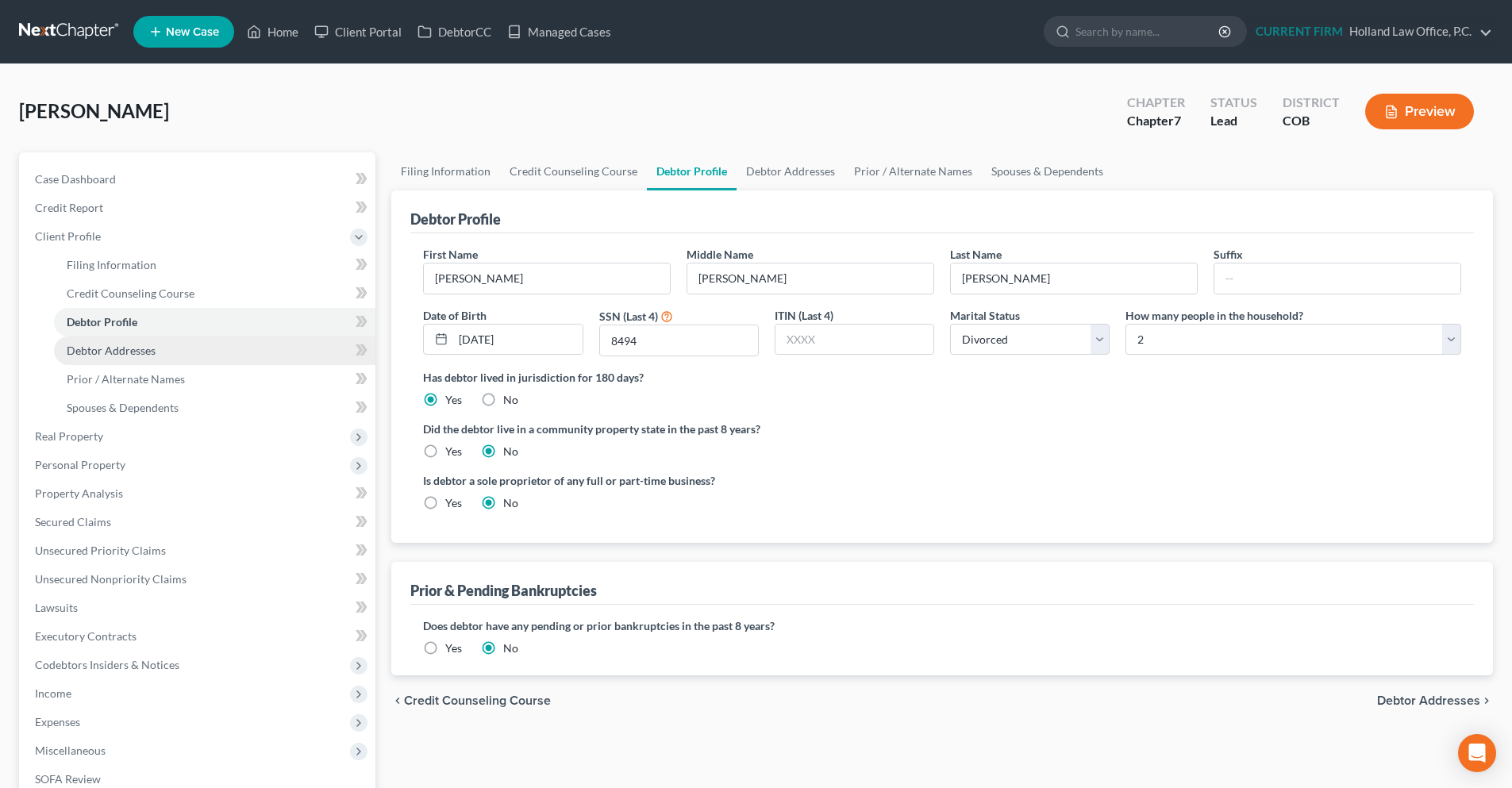
click at [107, 344] on span "Debtor Addresses" at bounding box center [111, 350] width 89 height 13
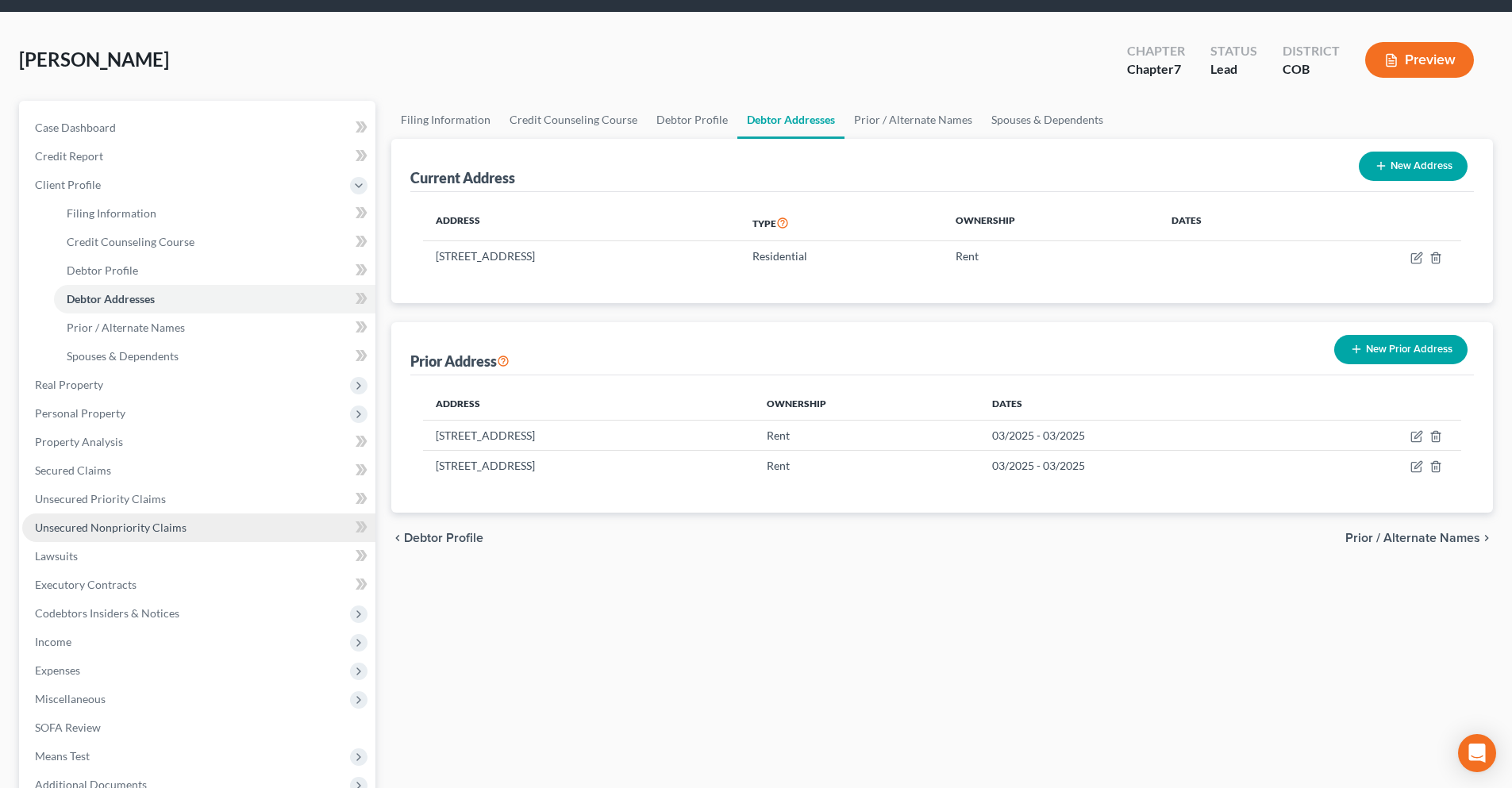
scroll to position [80, 0]
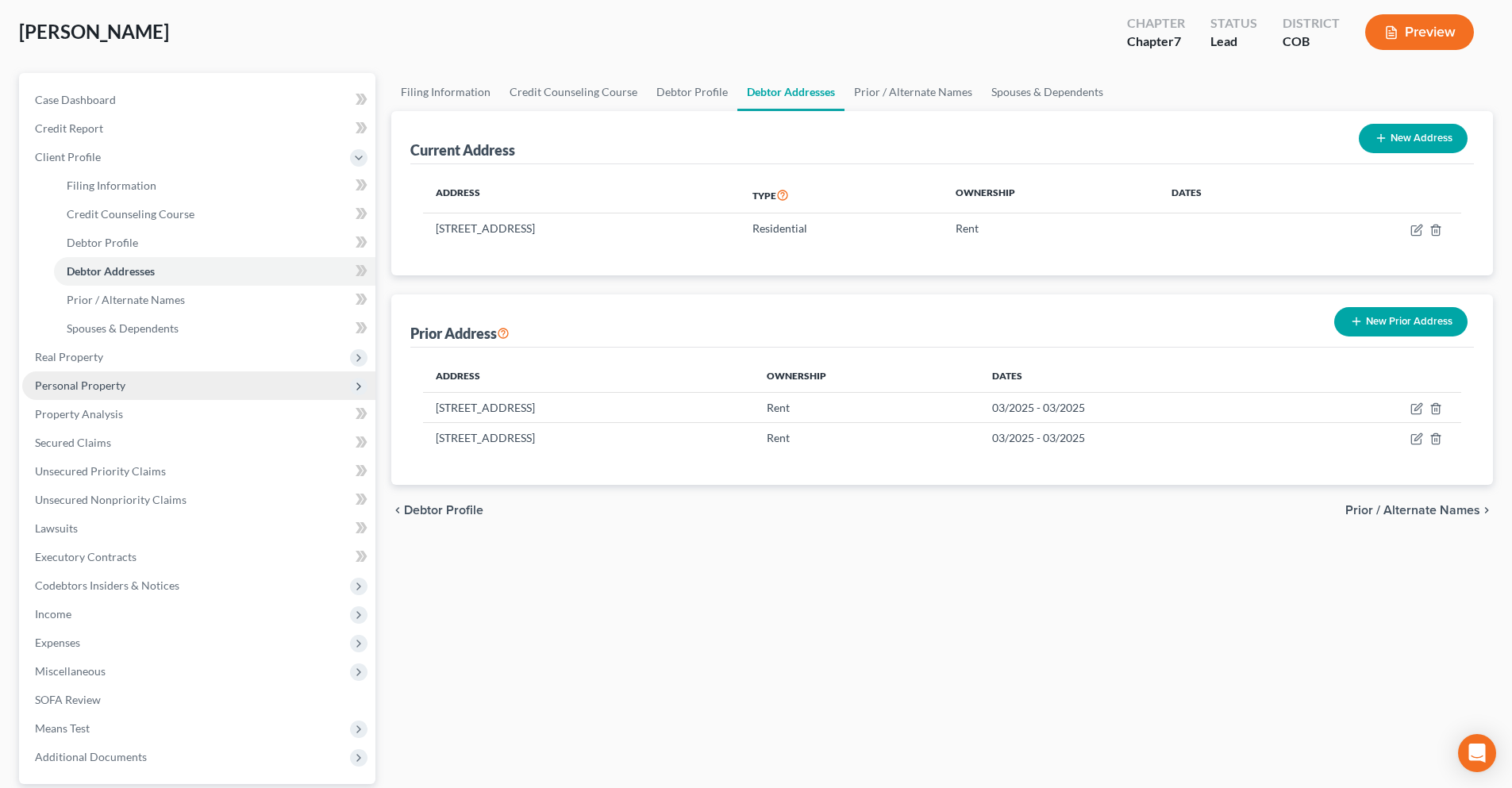
click at [97, 381] on span "Personal Property" at bounding box center [80, 385] width 90 height 13
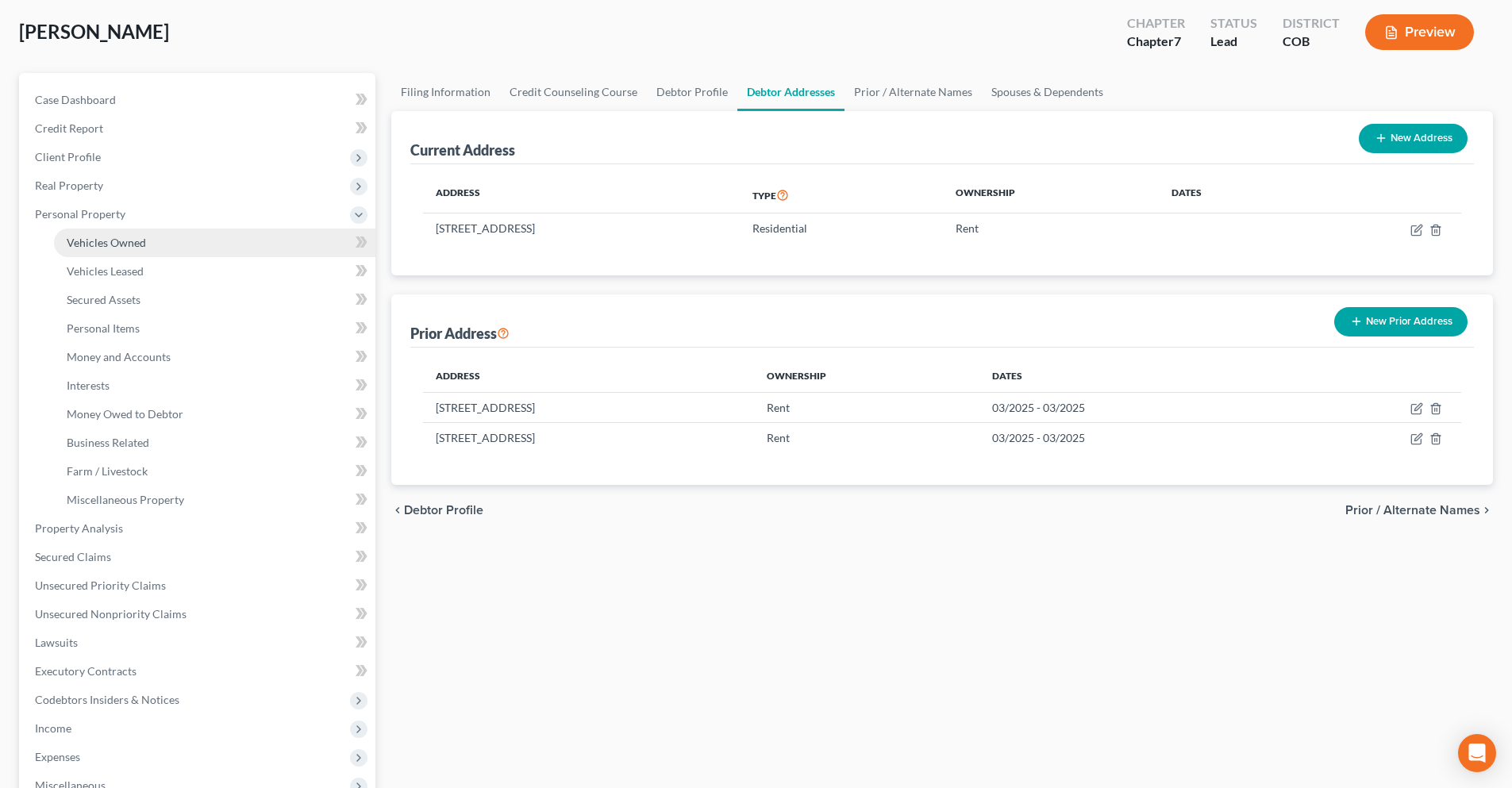
click at [115, 236] on span "Vehicles Owned" at bounding box center [106, 242] width 80 height 13
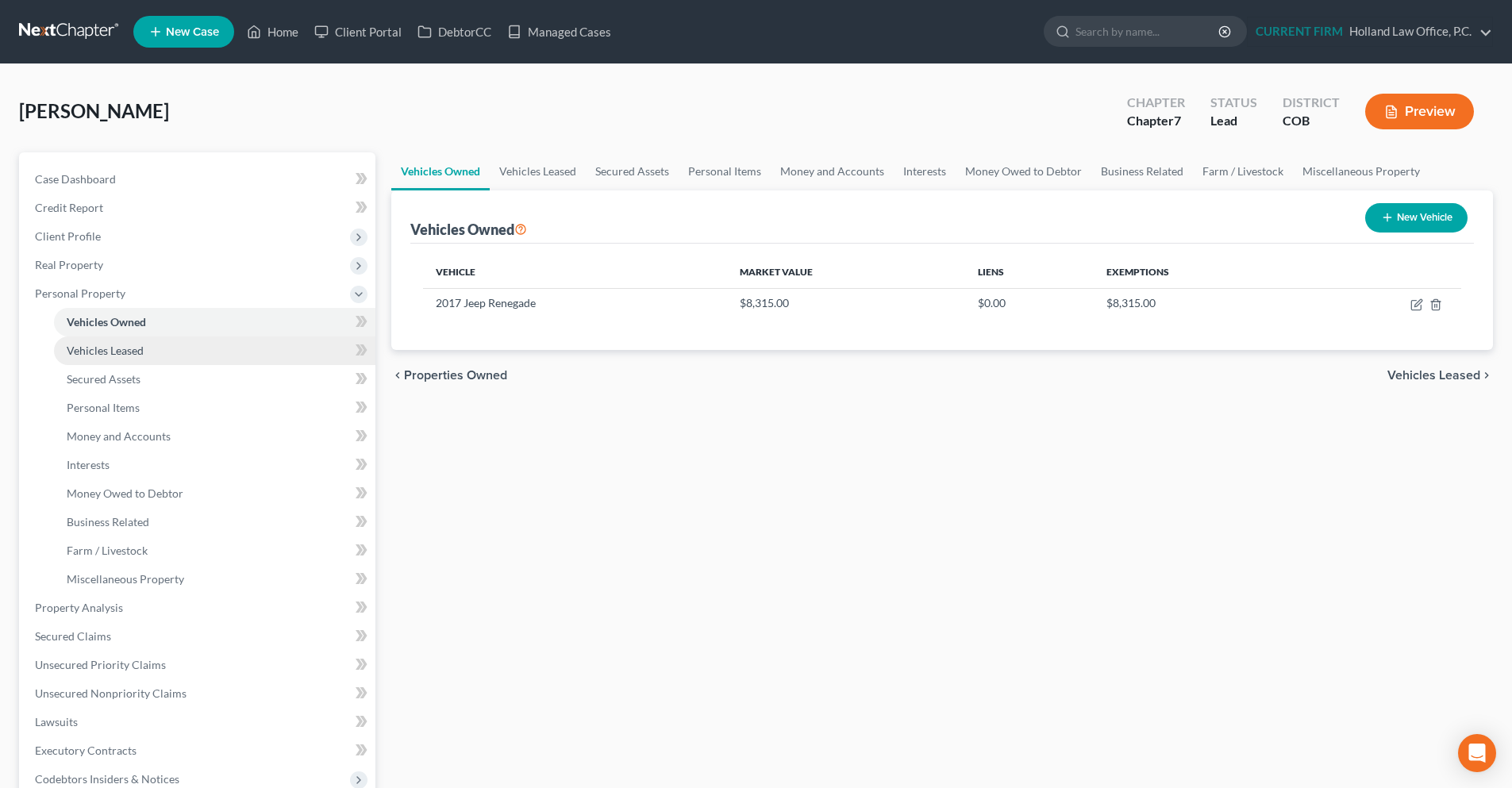
click at [127, 355] on span "Vehicles Leased" at bounding box center [104, 350] width 77 height 13
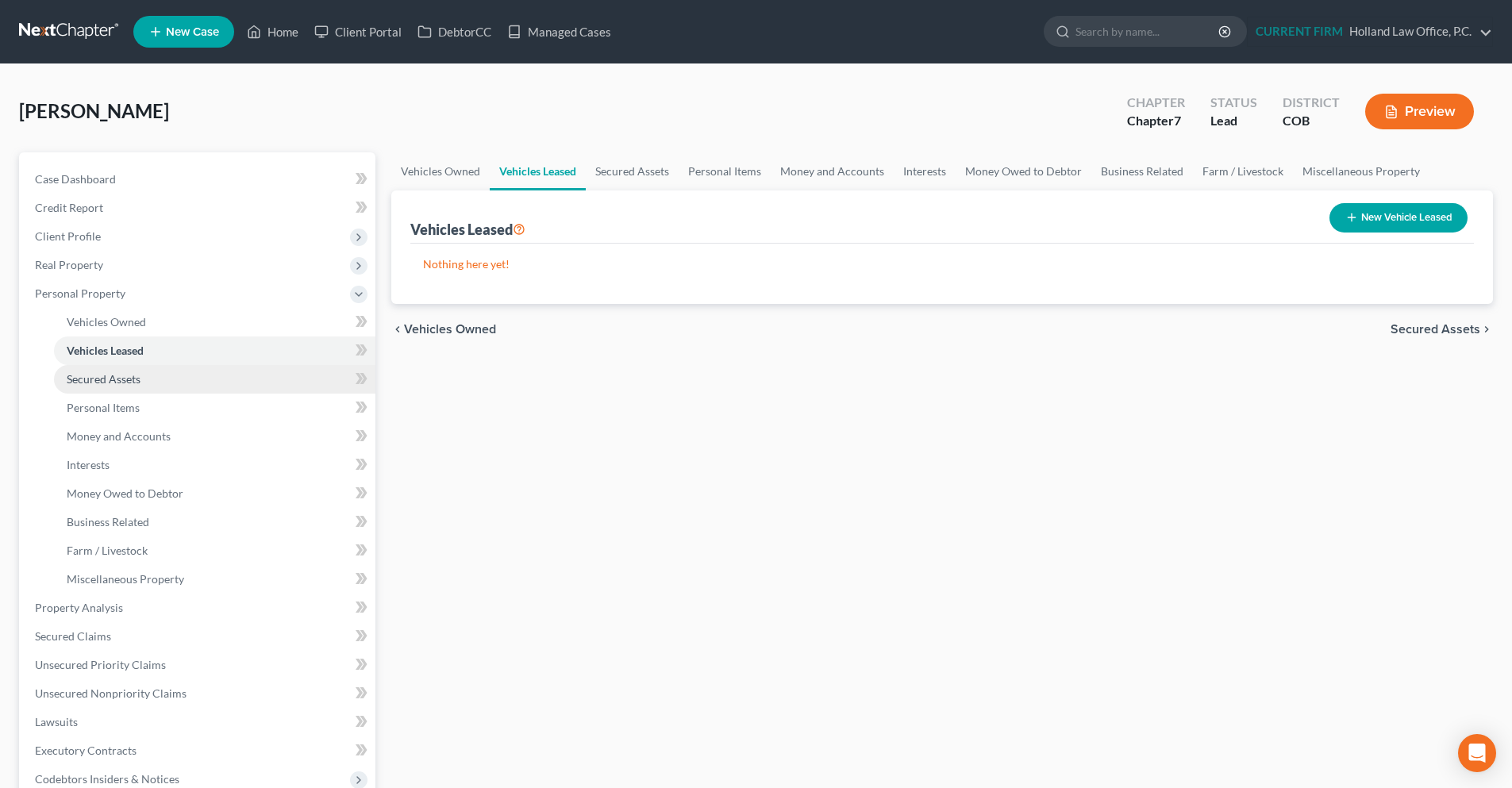
click at [127, 374] on span "Secured Assets" at bounding box center [103, 378] width 73 height 13
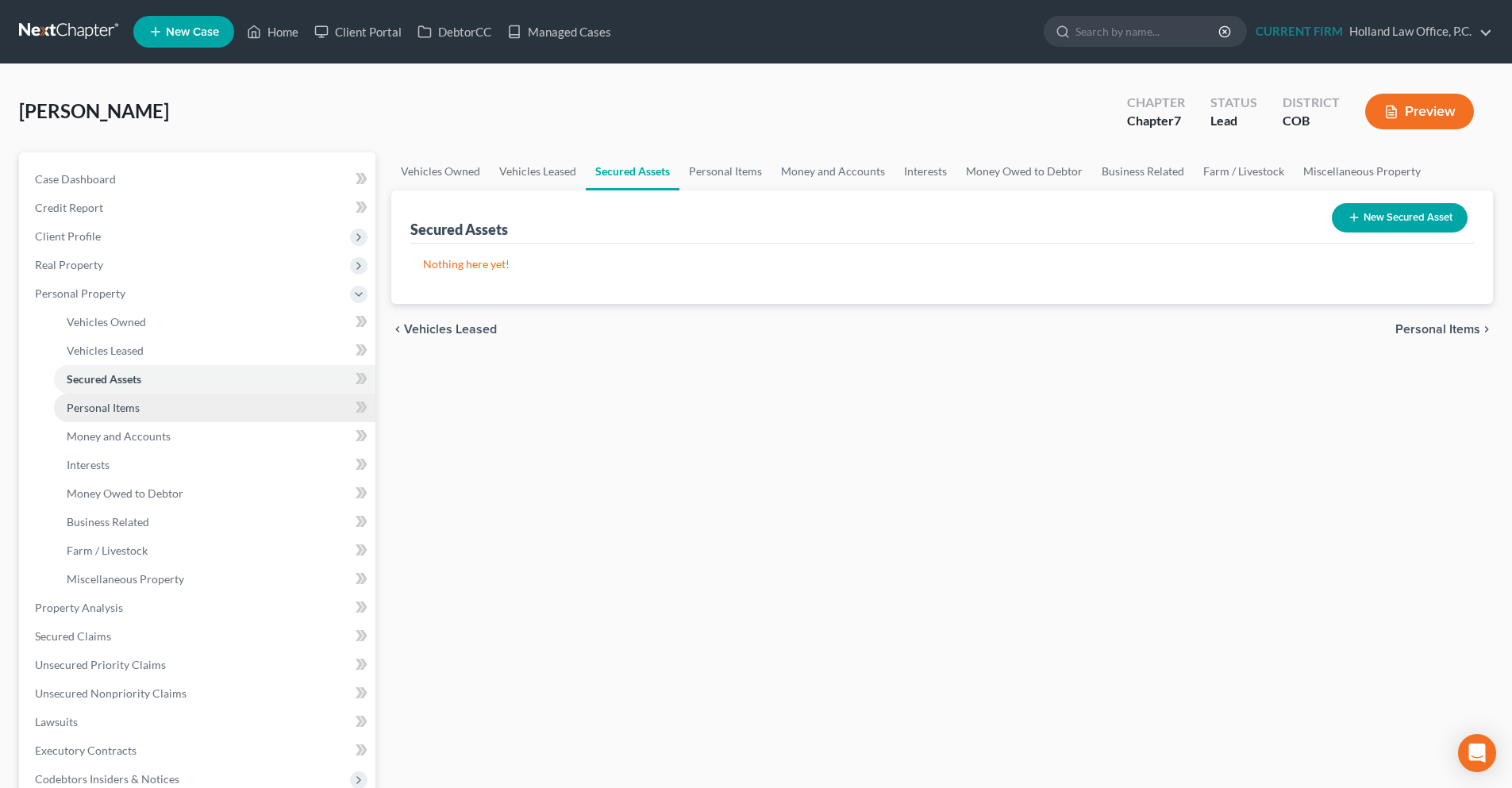
click at [123, 406] on span "Personal Items" at bounding box center [103, 407] width 73 height 13
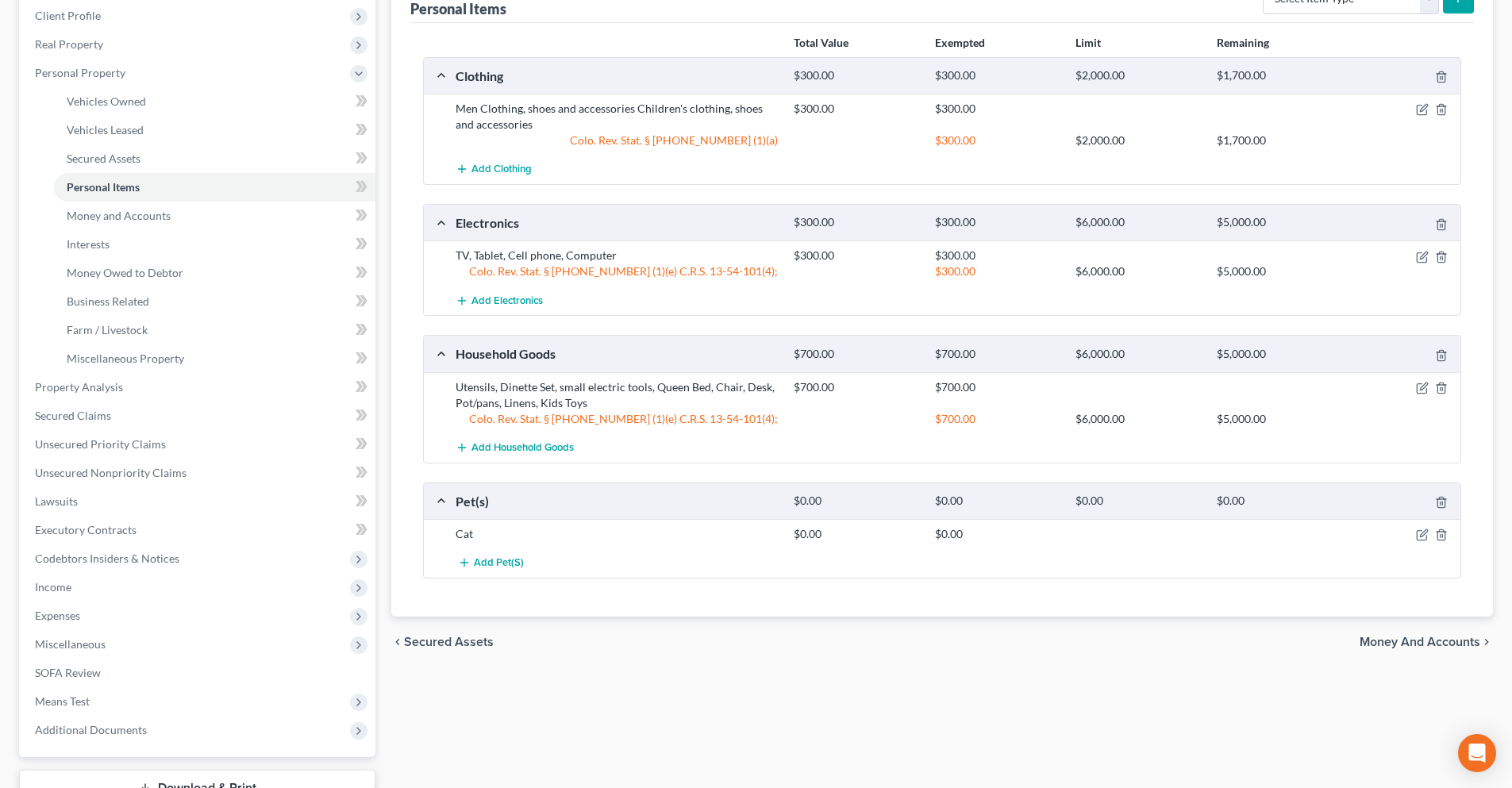
scroll to position [238, 0]
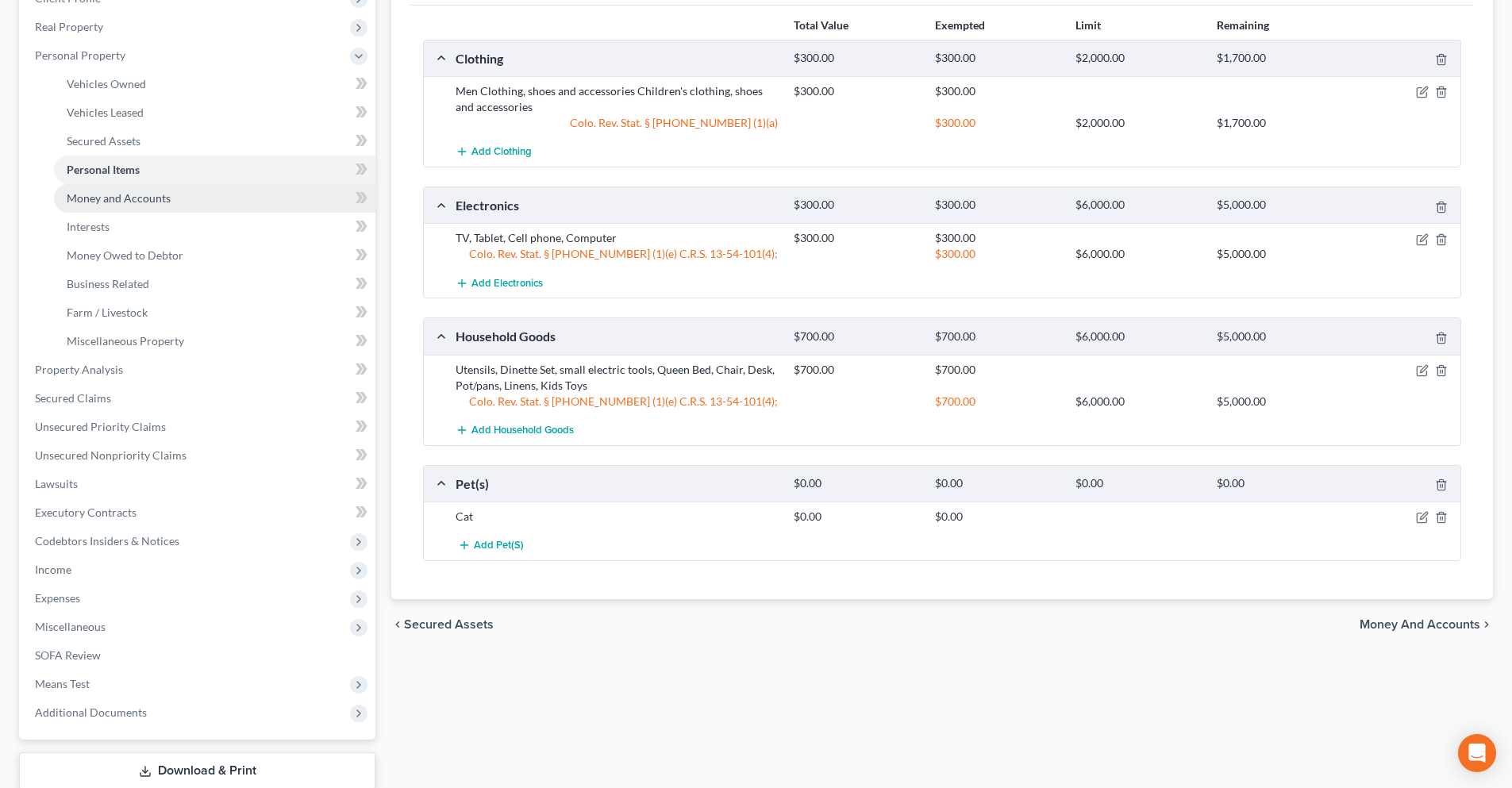
click at [142, 207] on link "Money and Accounts" at bounding box center [214, 198] width 321 height 28
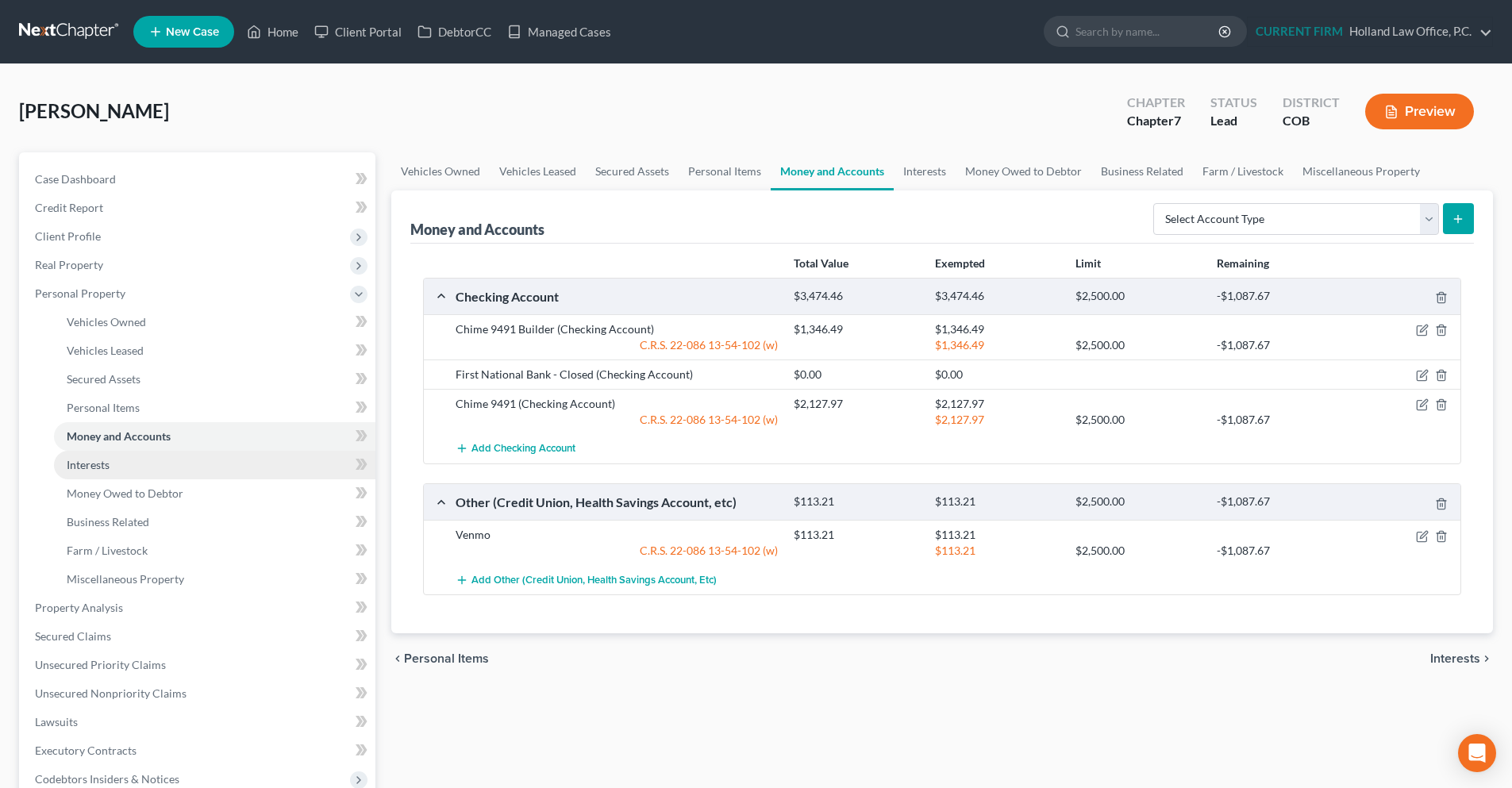
click at [81, 460] on span "Interests" at bounding box center [88, 464] width 42 height 13
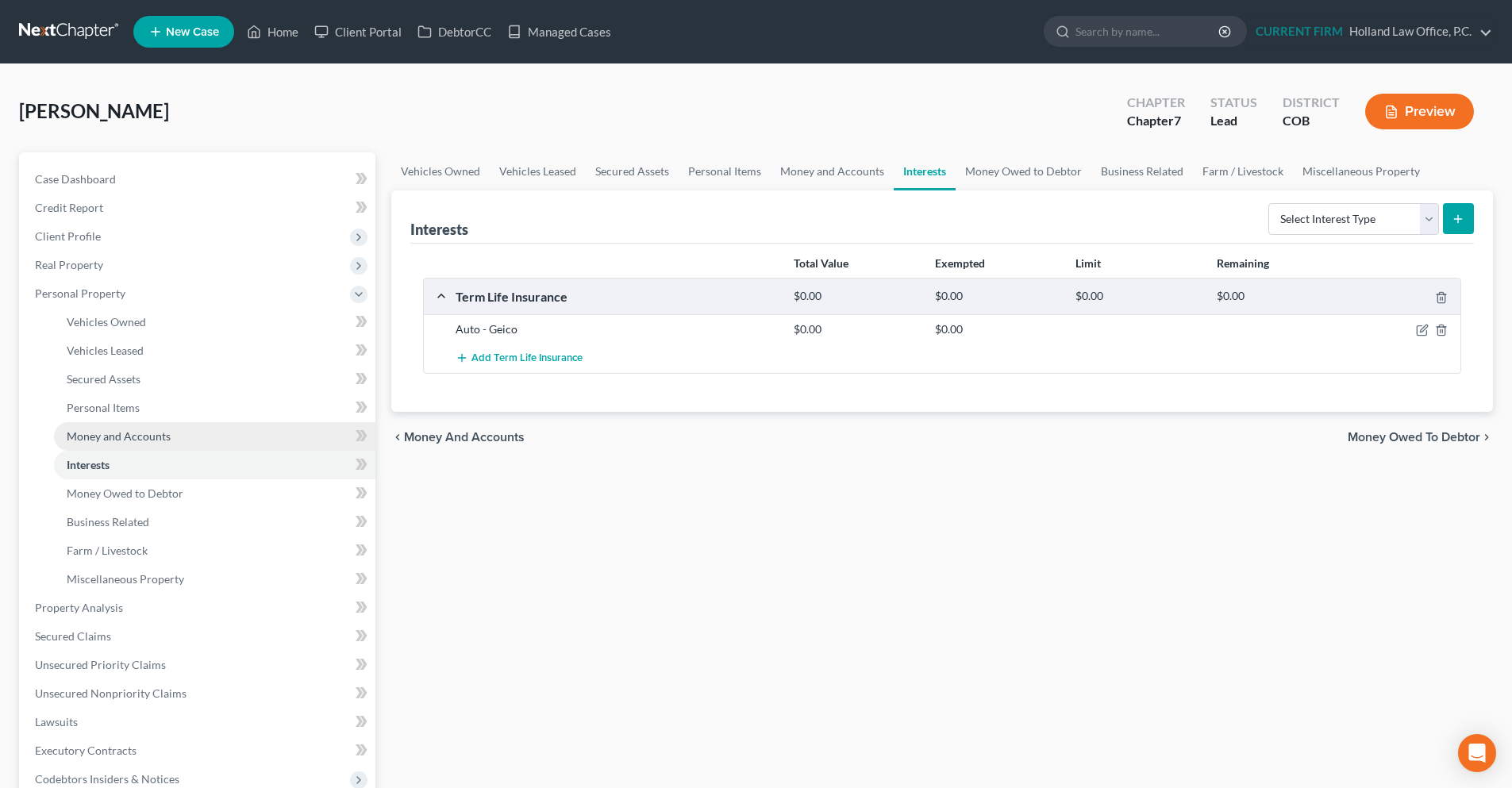
click at [95, 441] on span "Money and Accounts" at bounding box center [118, 436] width 104 height 13
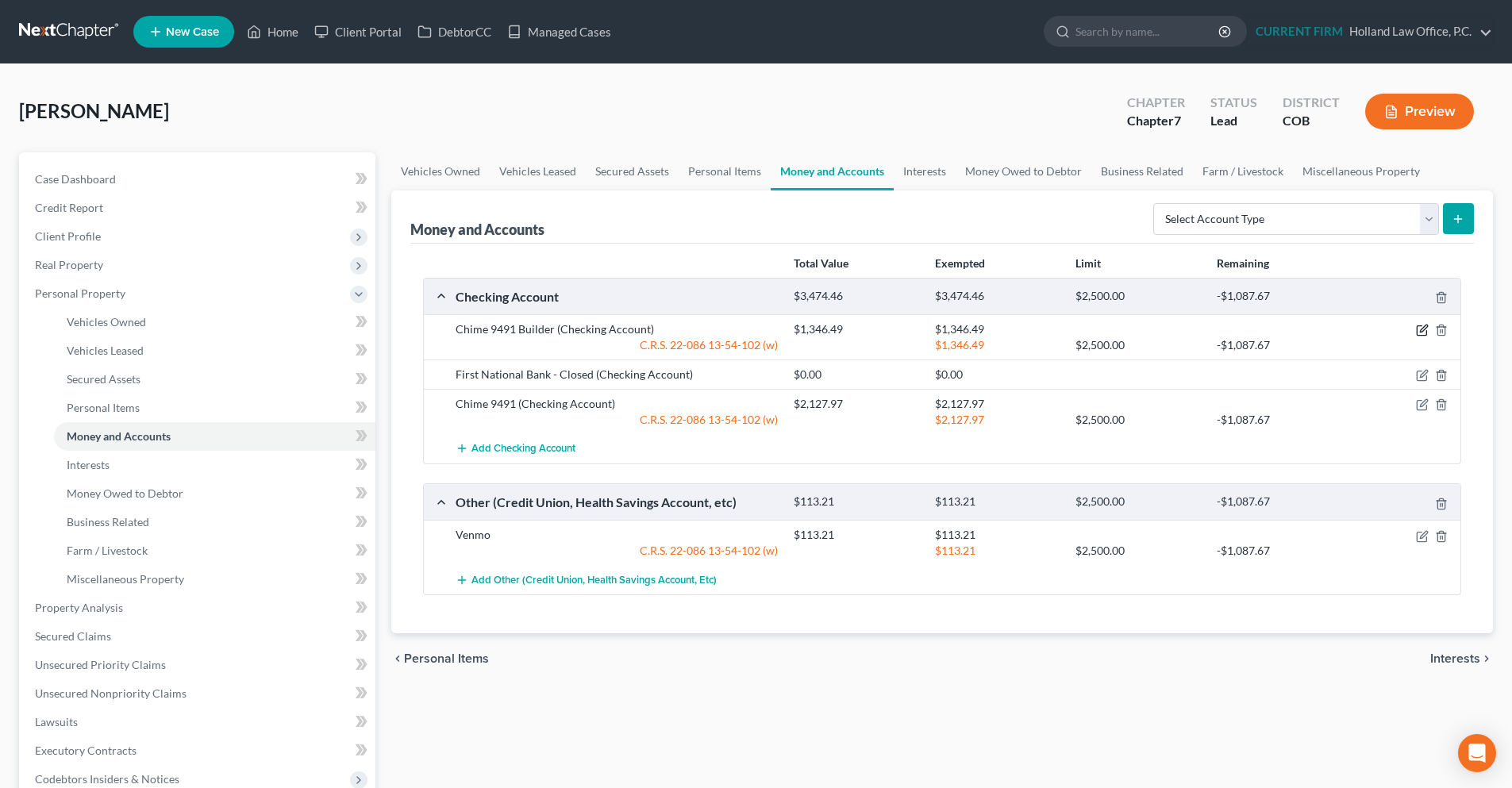
click at [1418, 332] on icon "button" at bounding box center [1422, 330] width 12 height 12
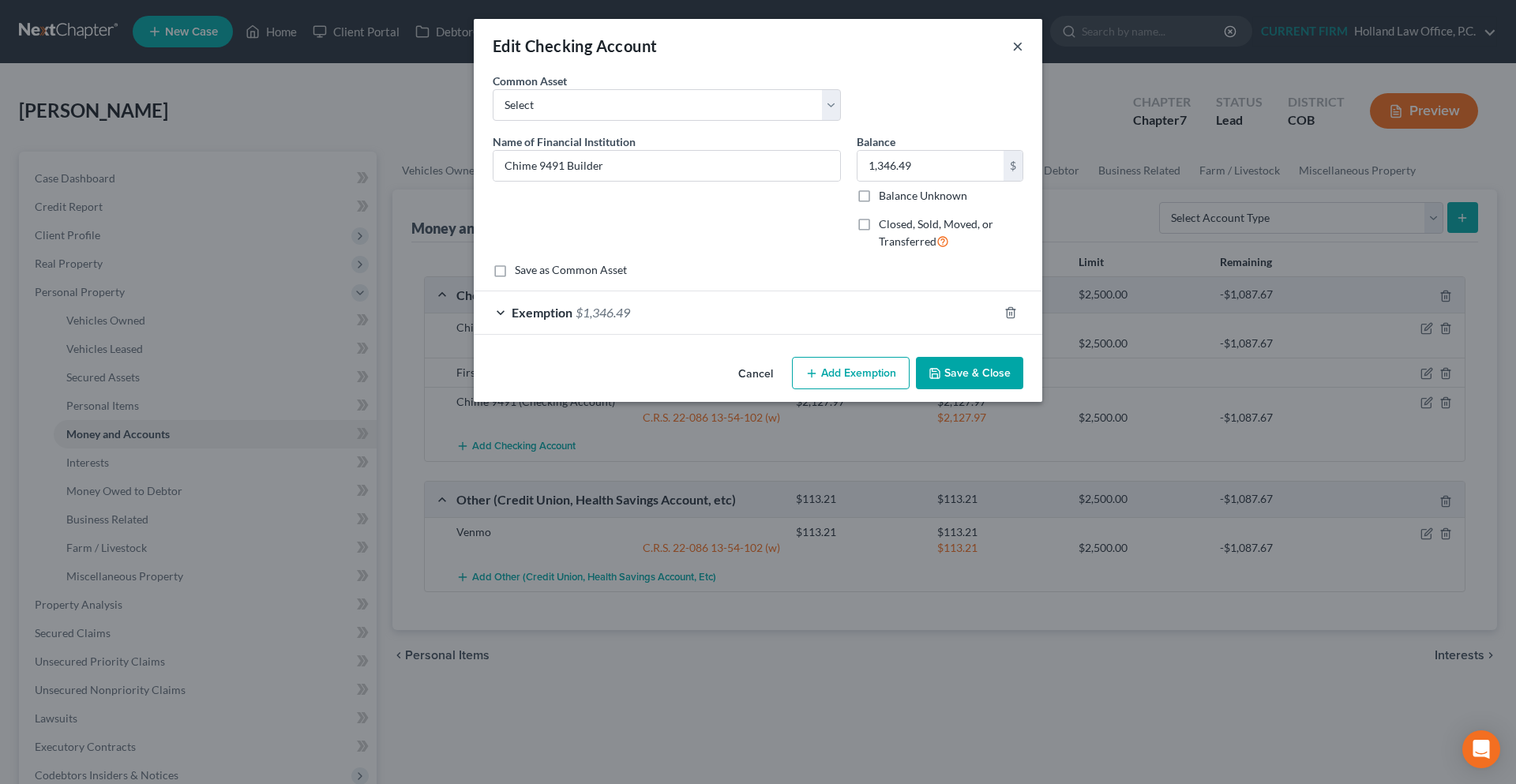
click at [1019, 46] on button "×" at bounding box center [1017, 46] width 11 height 19
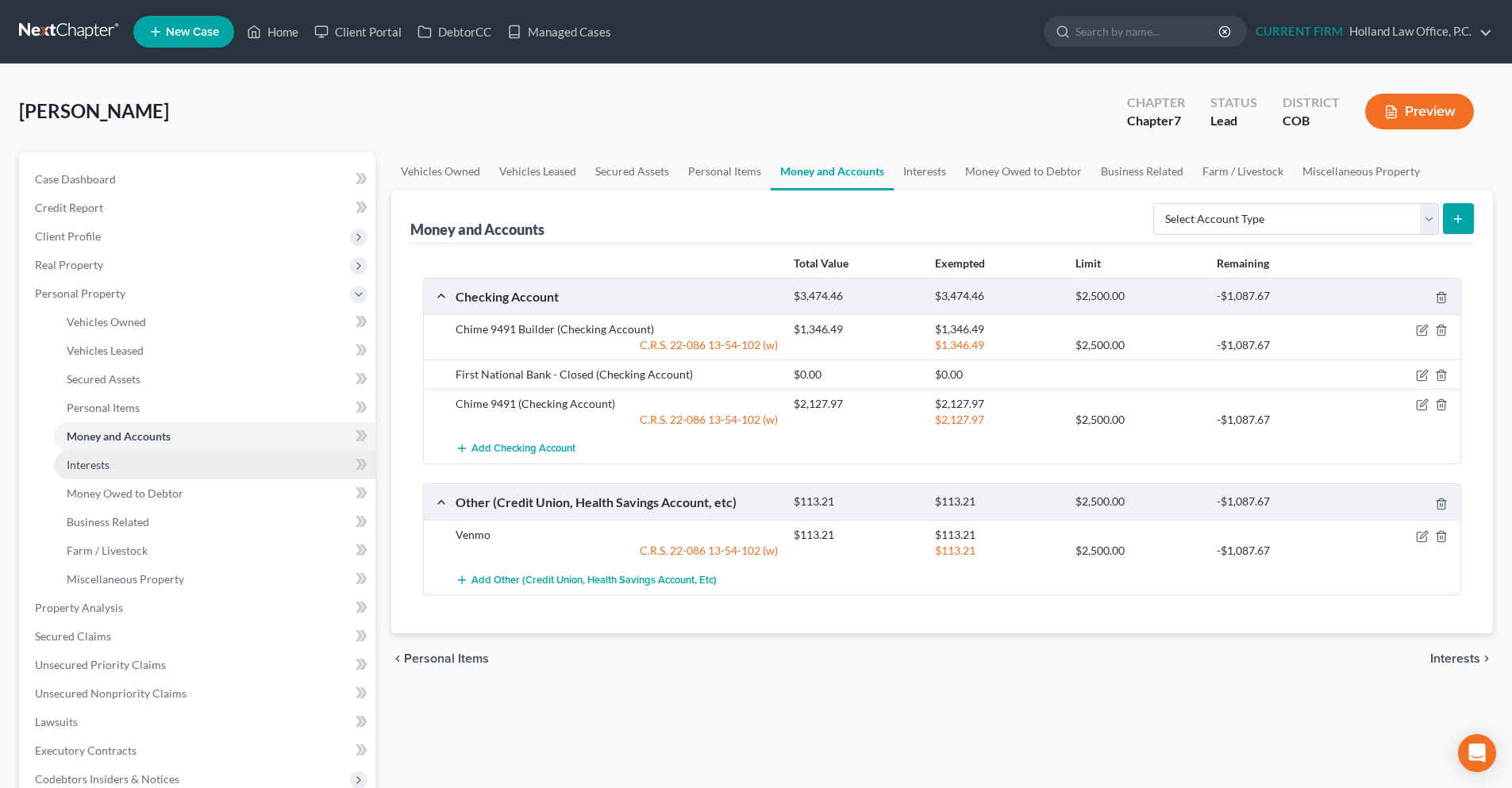
click at [106, 460] on span "Interests" at bounding box center [88, 464] width 42 height 13
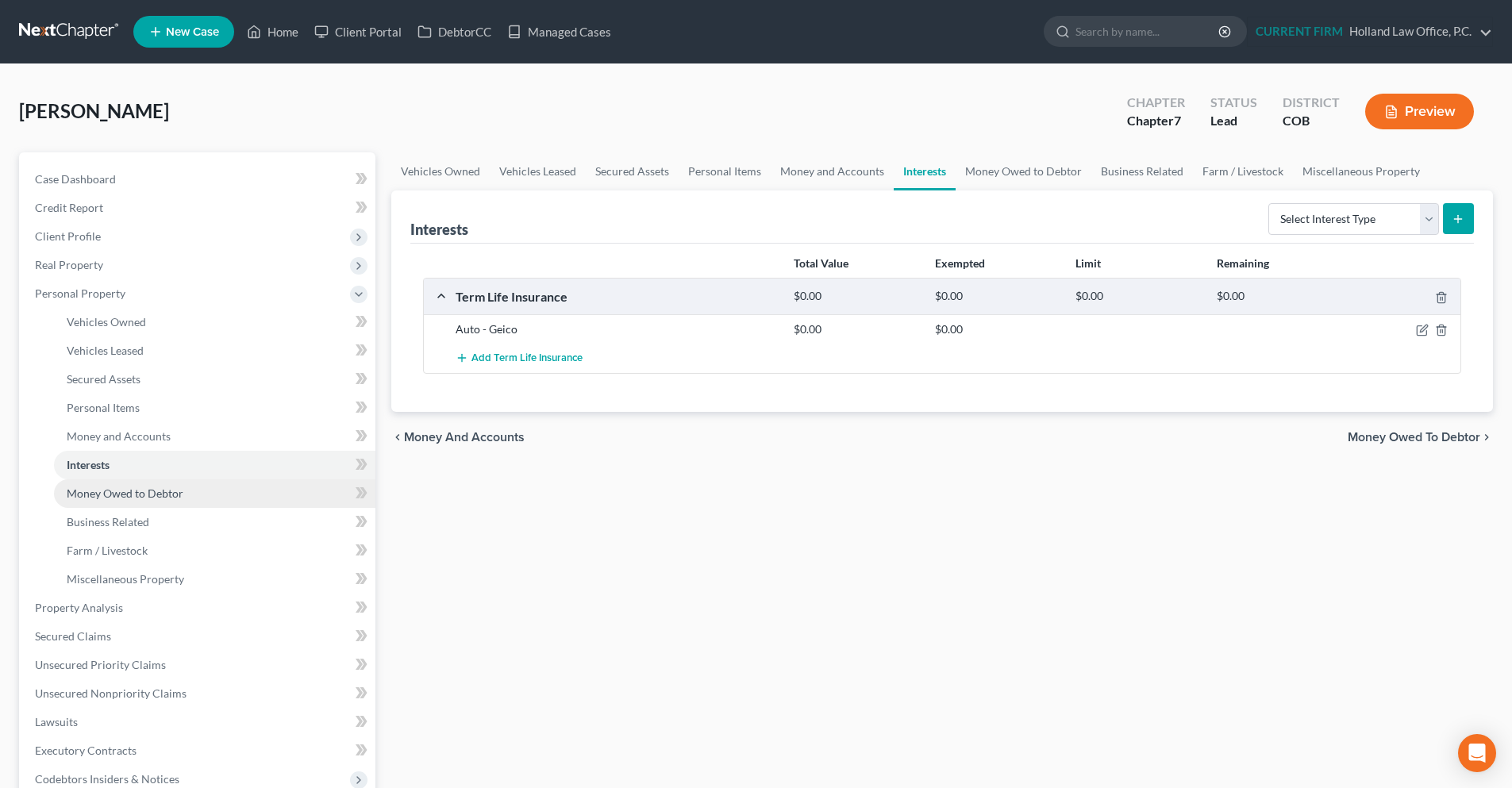
click at [81, 503] on link "Money Owed to Debtor" at bounding box center [214, 494] width 321 height 28
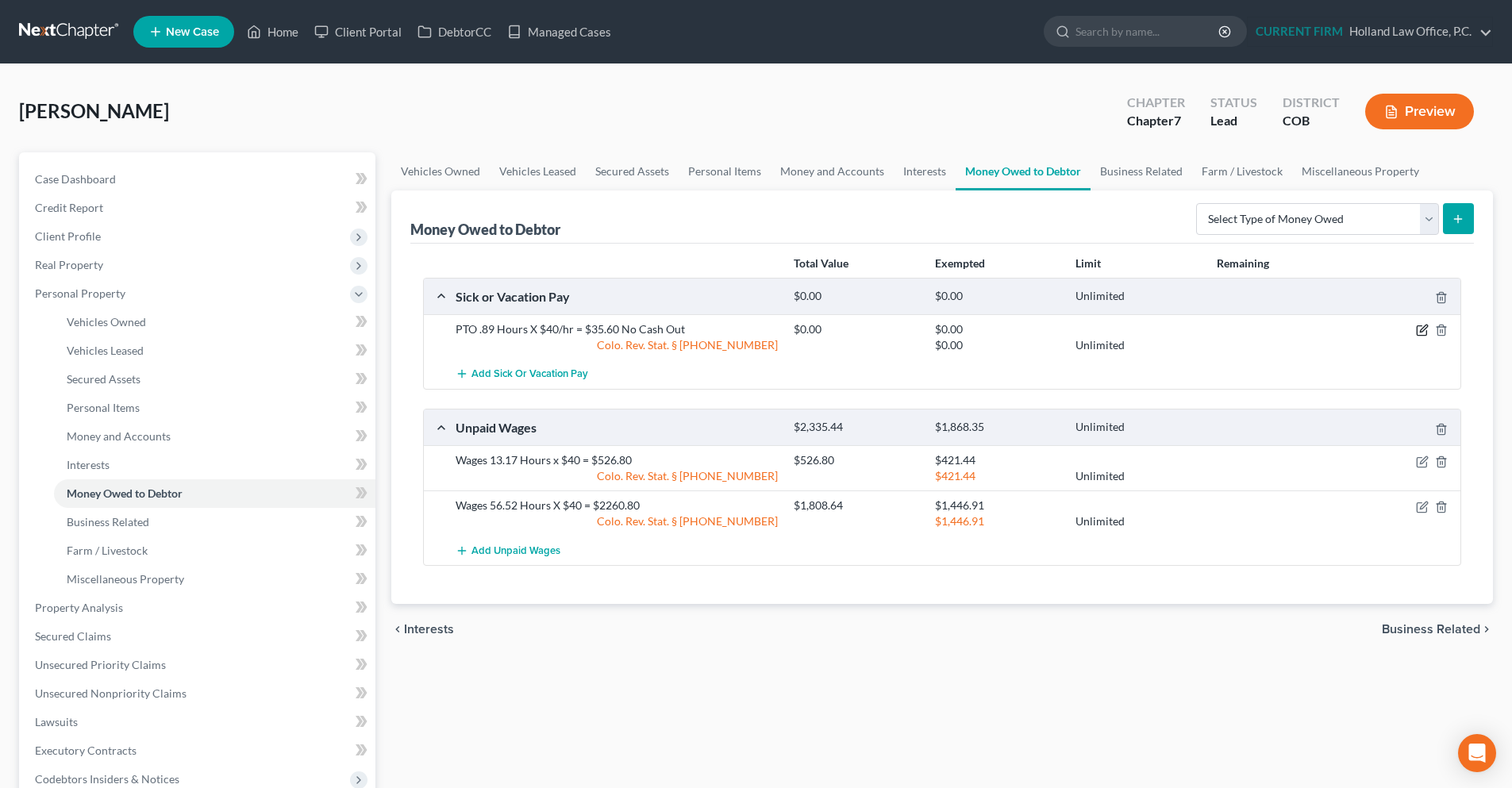
click at [1423, 334] on icon "button" at bounding box center [1422, 330] width 12 height 12
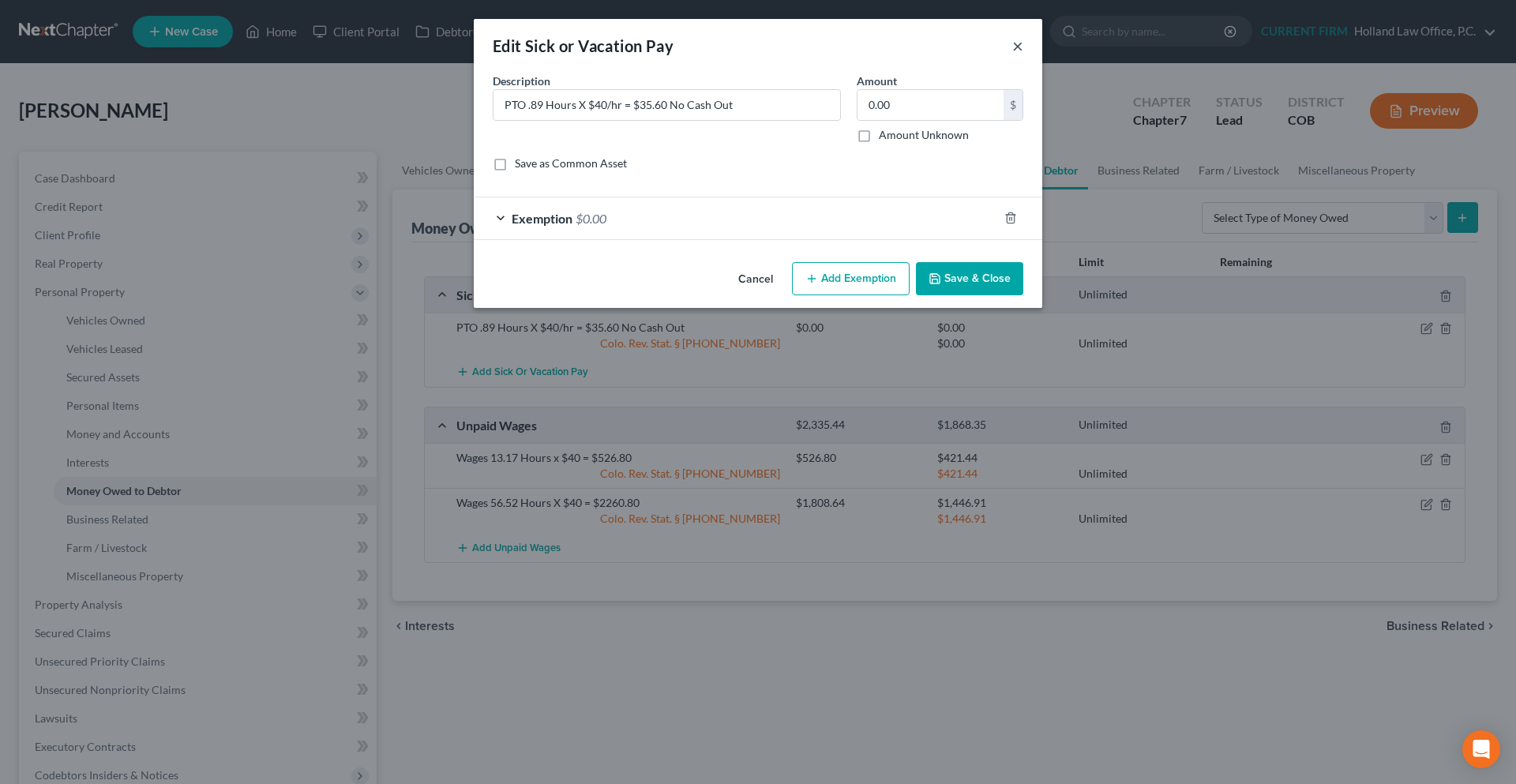
click at [1017, 54] on button "×" at bounding box center [1017, 46] width 11 height 19
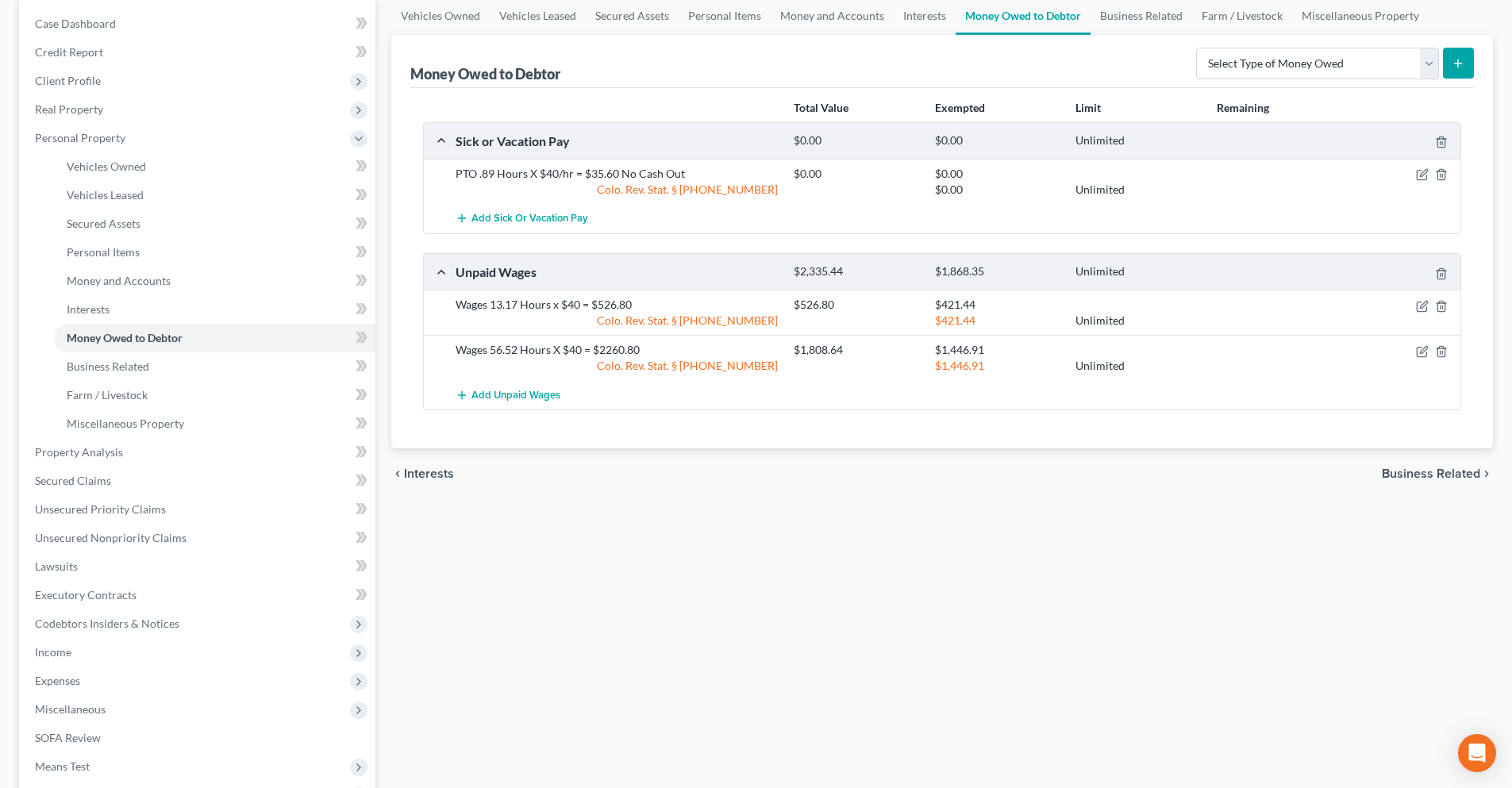
scroll to position [158, 0]
click at [1454, 473] on span "Business Related" at bounding box center [1431, 470] width 98 height 12
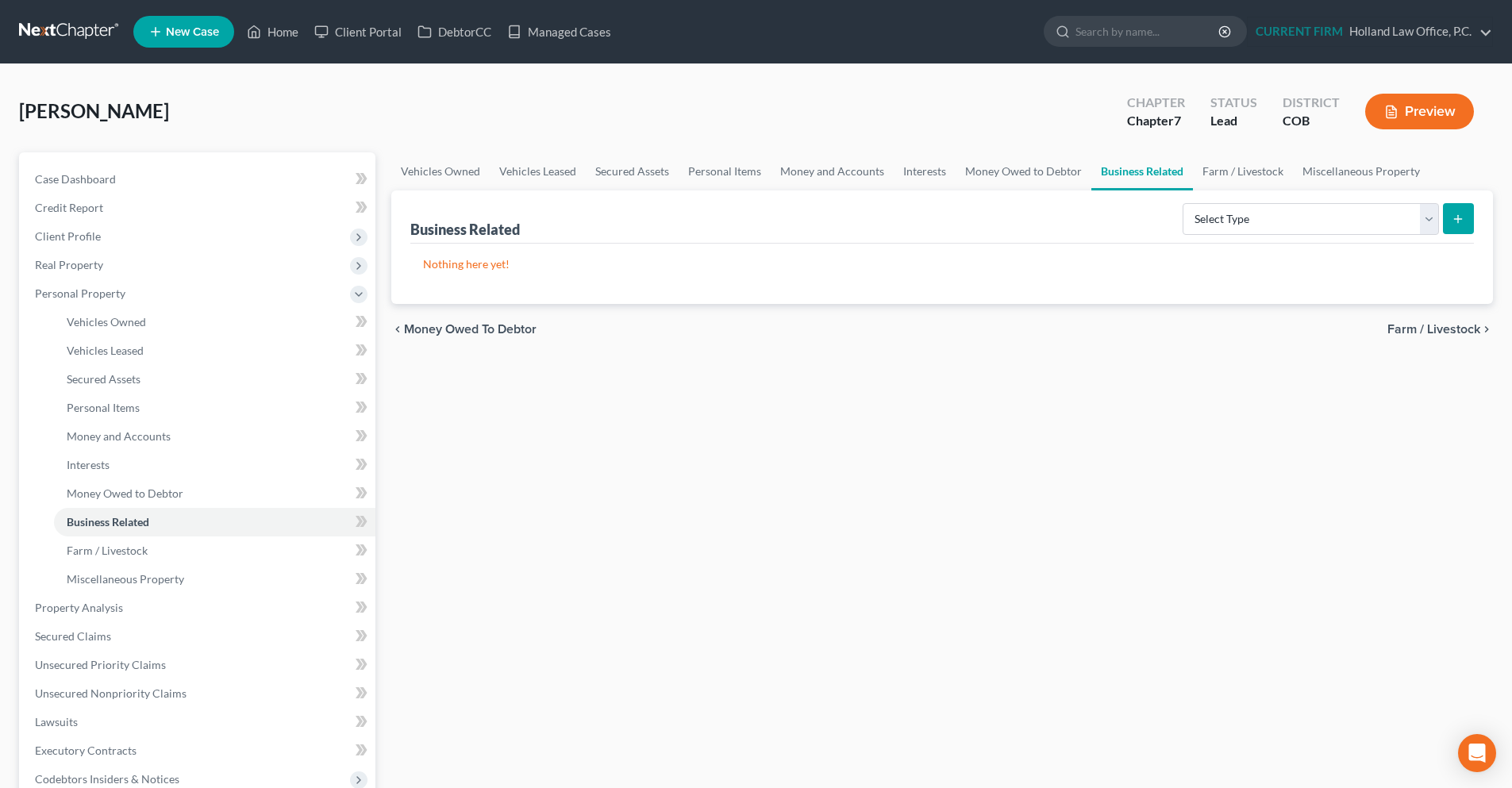
click at [1454, 329] on span "Farm / Livestock" at bounding box center [1433, 329] width 93 height 12
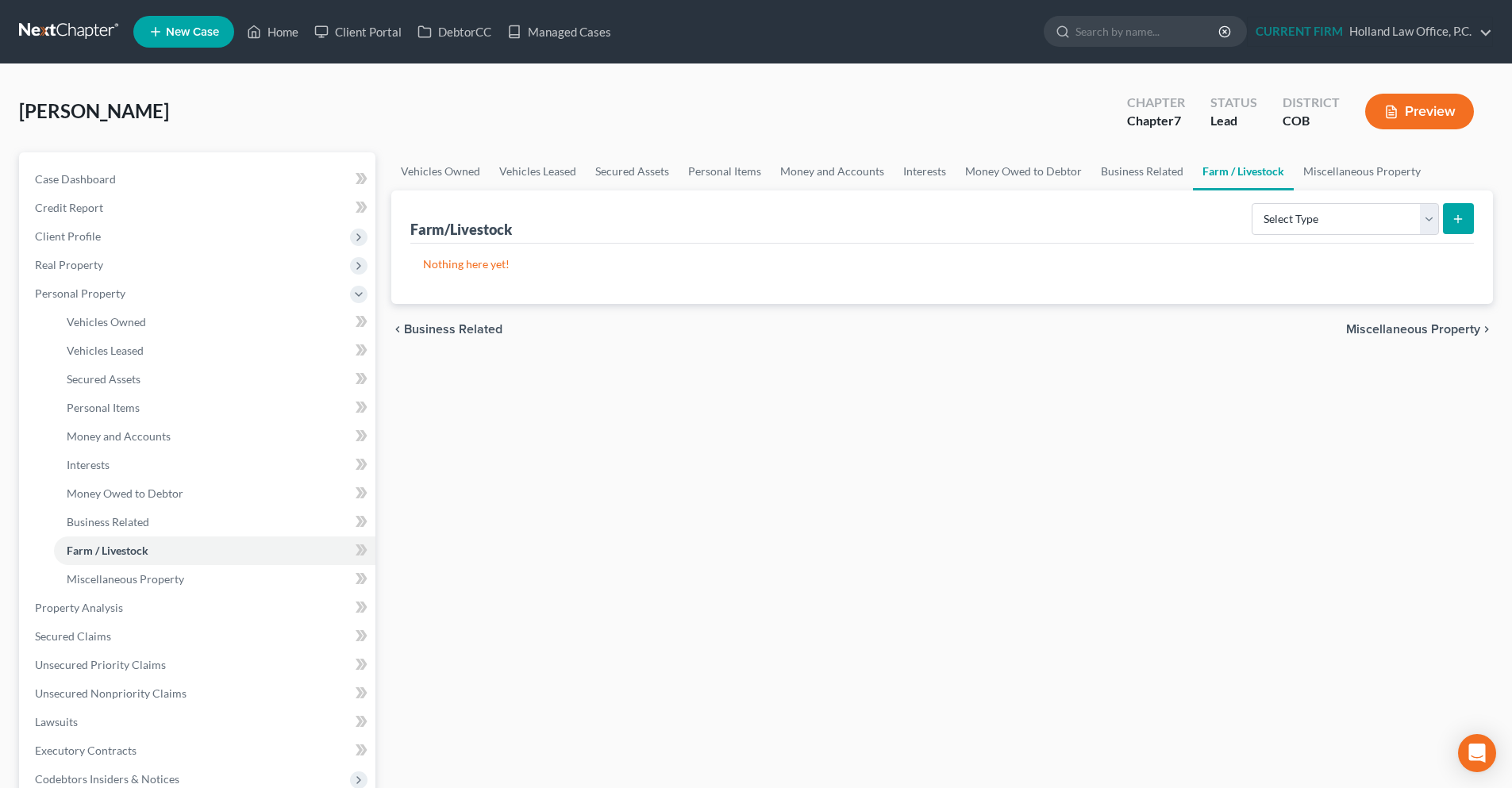
click at [1448, 335] on span "Miscellaneous Property" at bounding box center [1414, 329] width 135 height 12
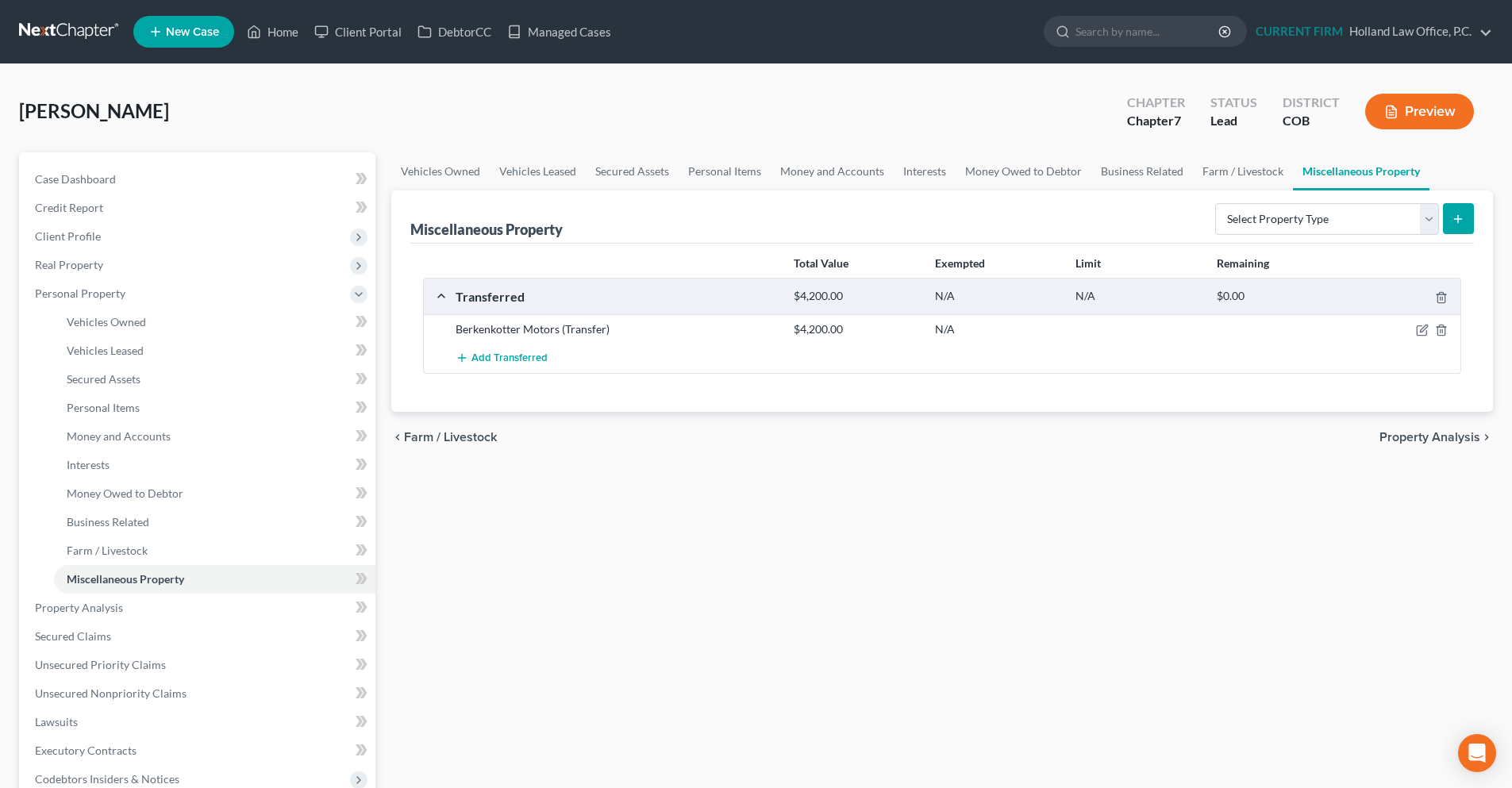
click at [1406, 445] on div "chevron_left Farm / Livestock Property Analysis chevron_right" at bounding box center [942, 436] width 1101 height 50
click at [1408, 441] on span "Property Analysis" at bounding box center [1430, 437] width 101 height 12
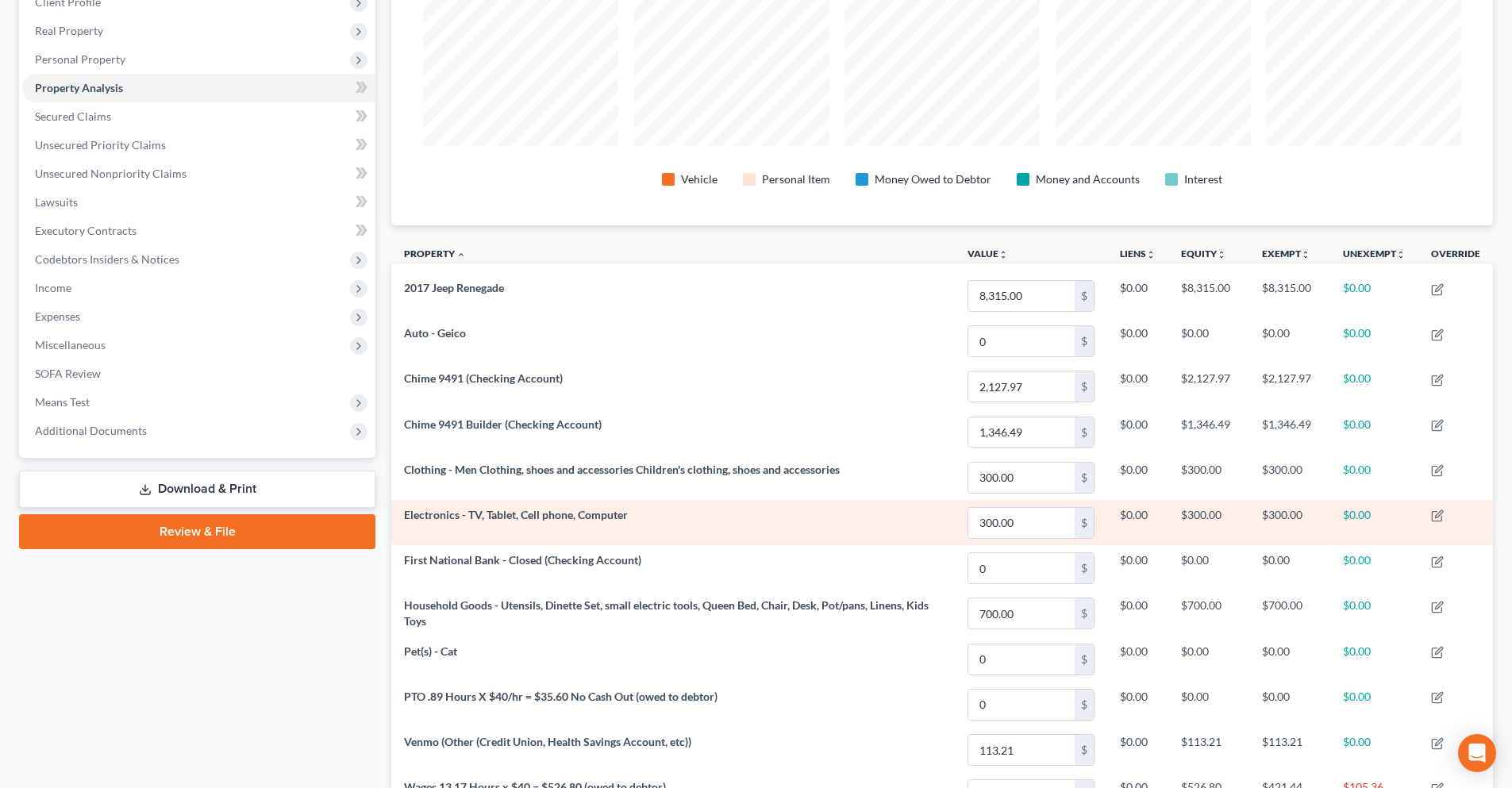
scroll to position [148, 0]
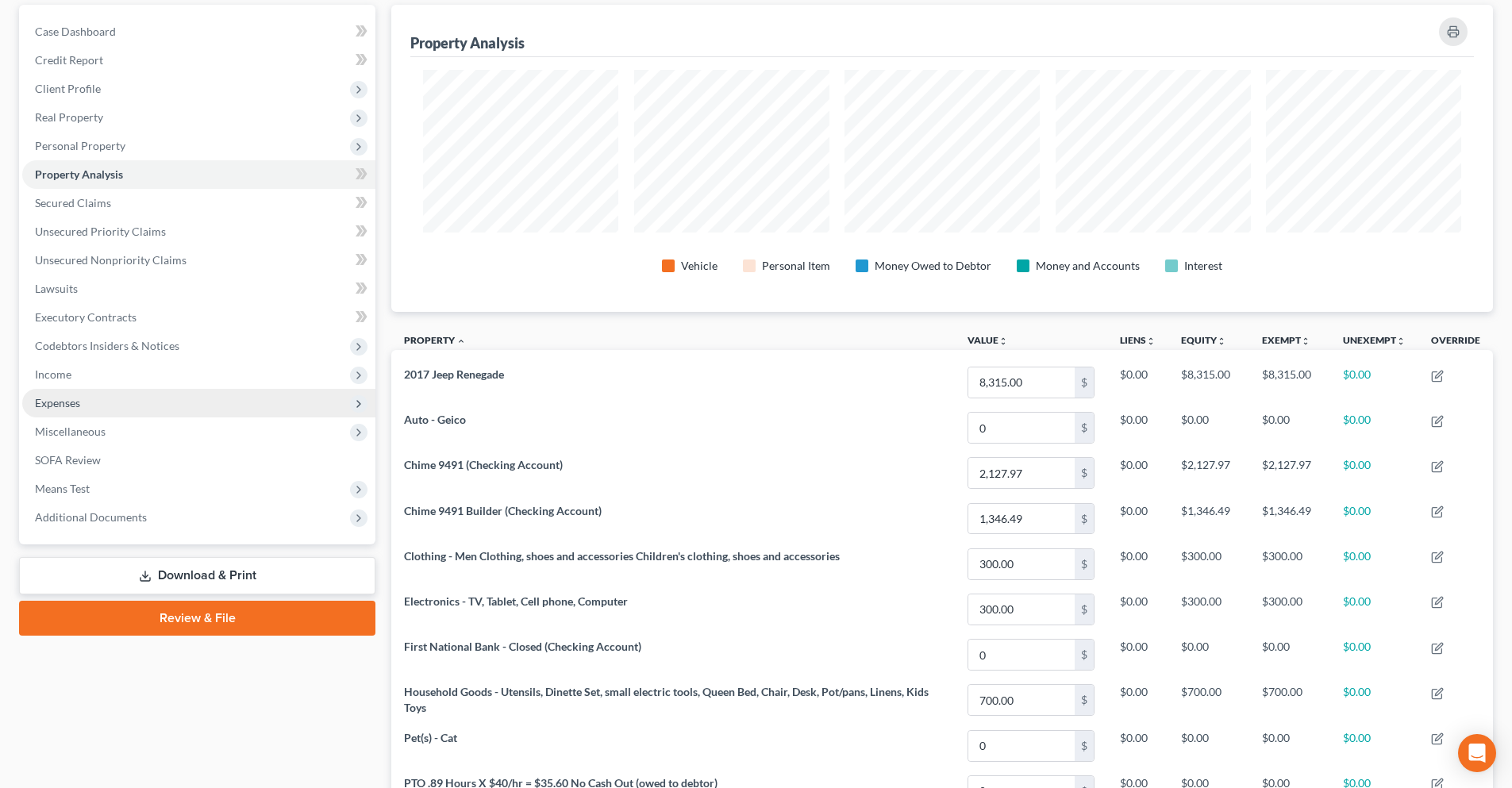
click at [134, 412] on span "Expenses" at bounding box center [198, 403] width 353 height 28
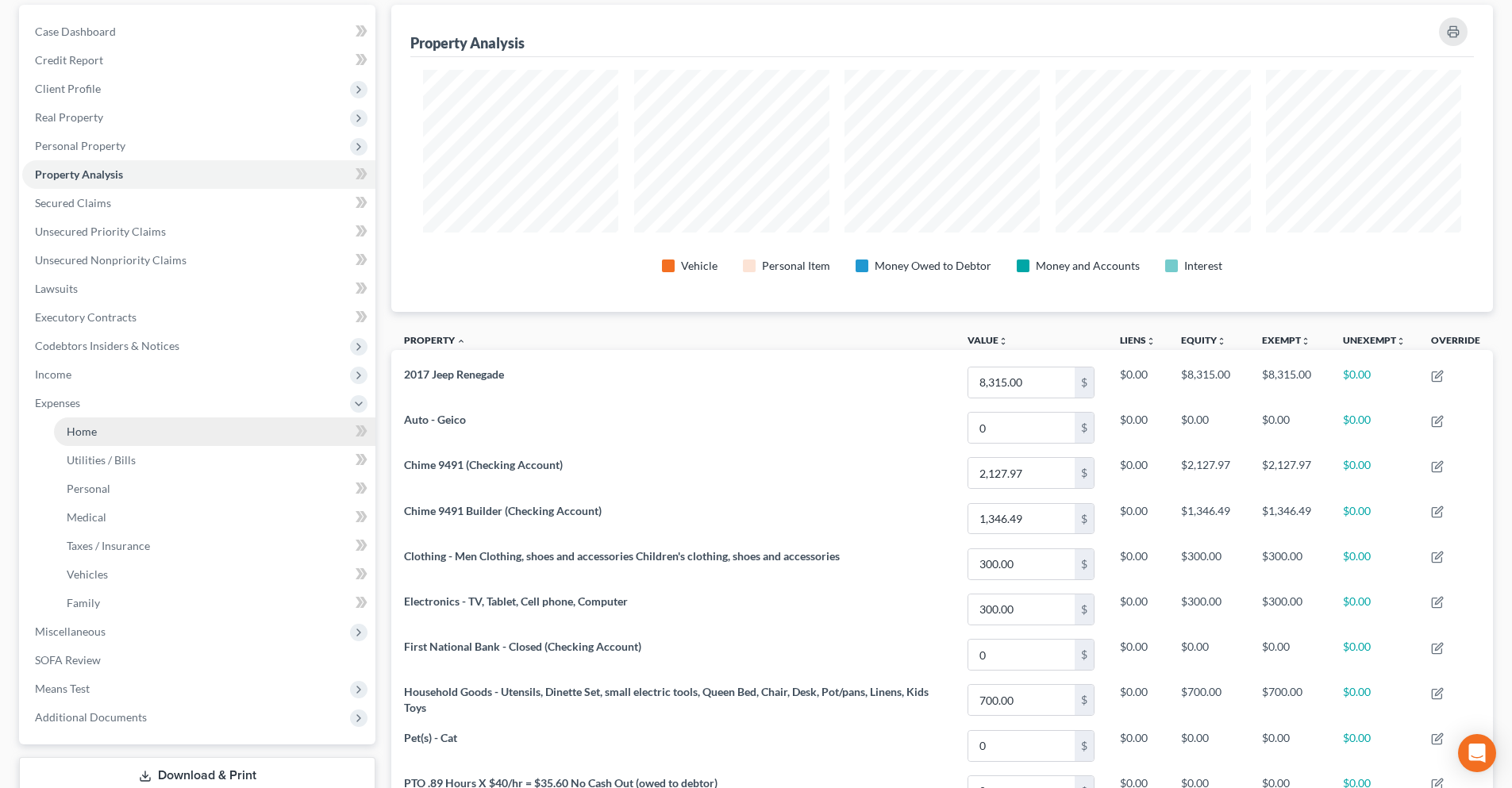
click at [126, 434] on link "Home" at bounding box center [214, 432] width 321 height 28
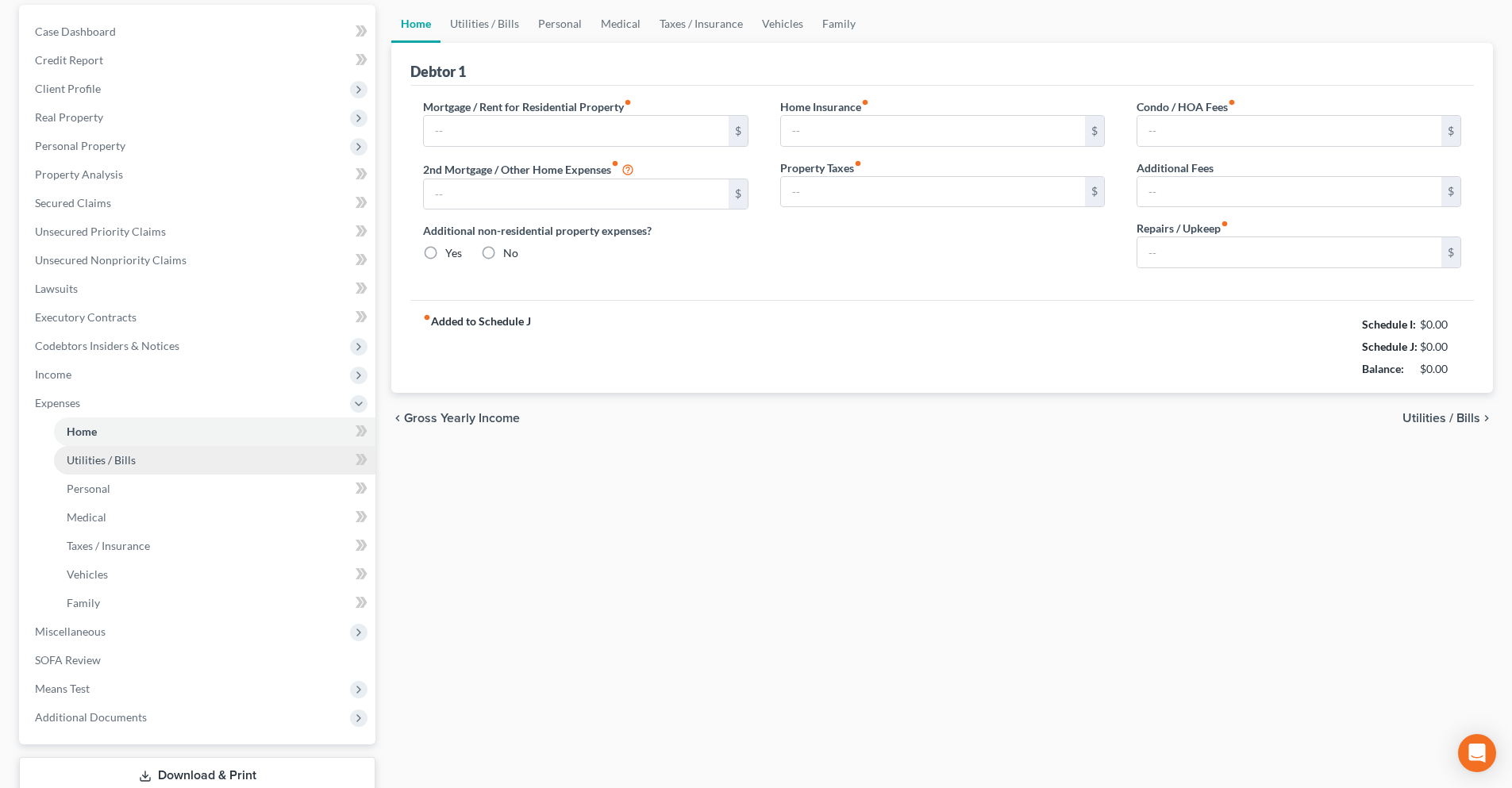
scroll to position [1, 0]
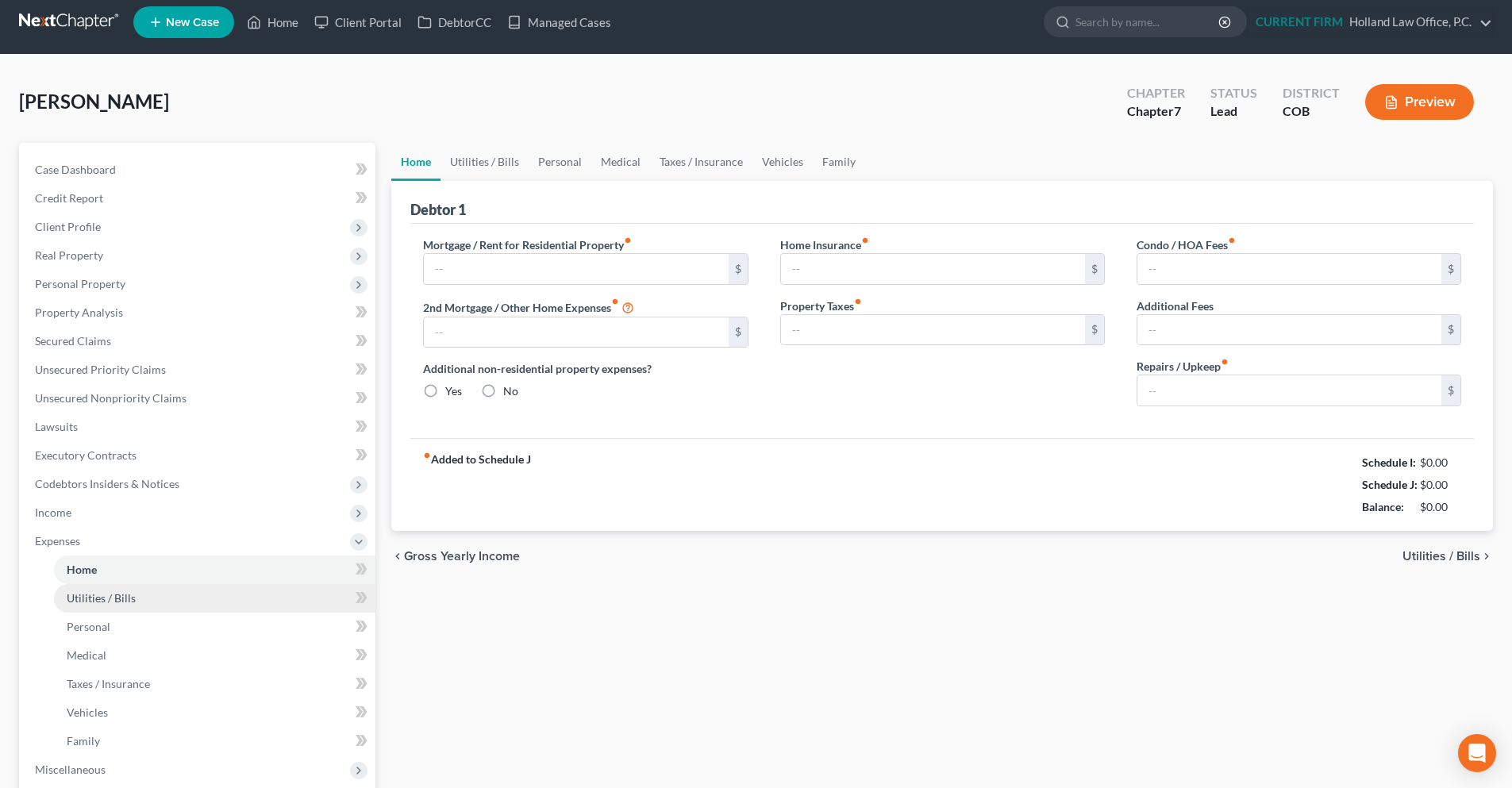
type input "1,300.00"
radio input "true"
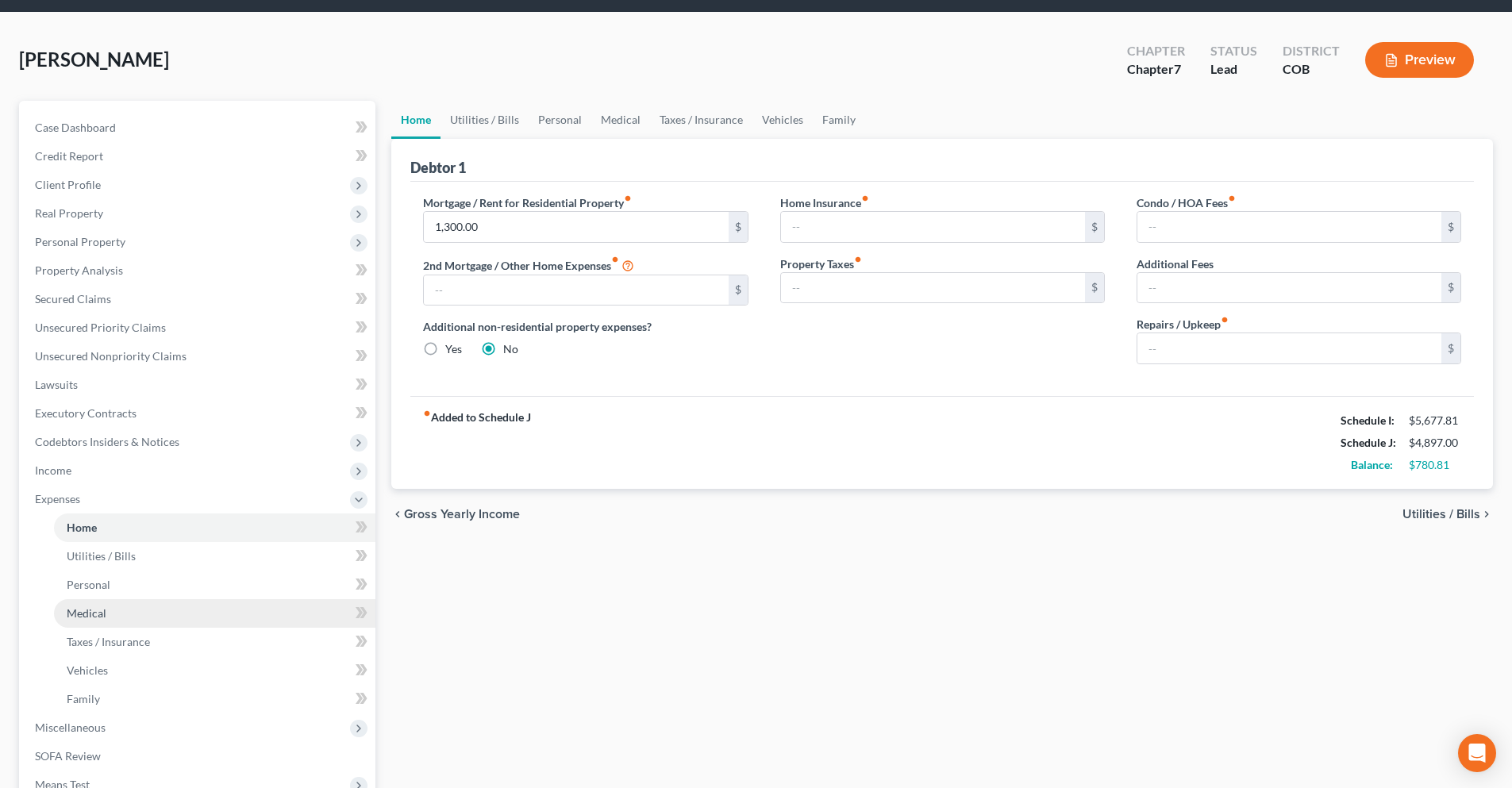
scroll to position [80, 0]
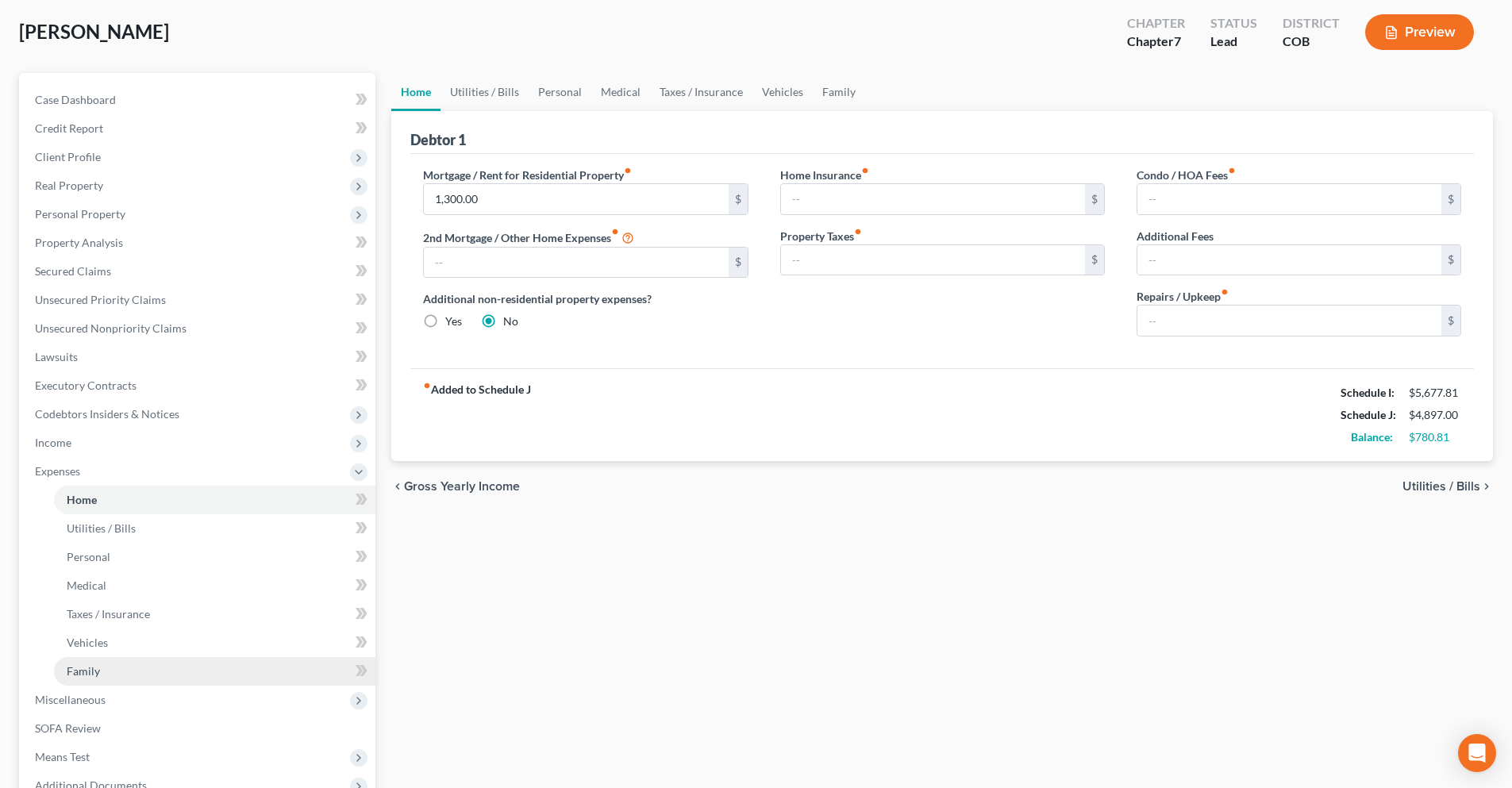
click at [90, 676] on span "Family" at bounding box center [83, 670] width 34 height 13
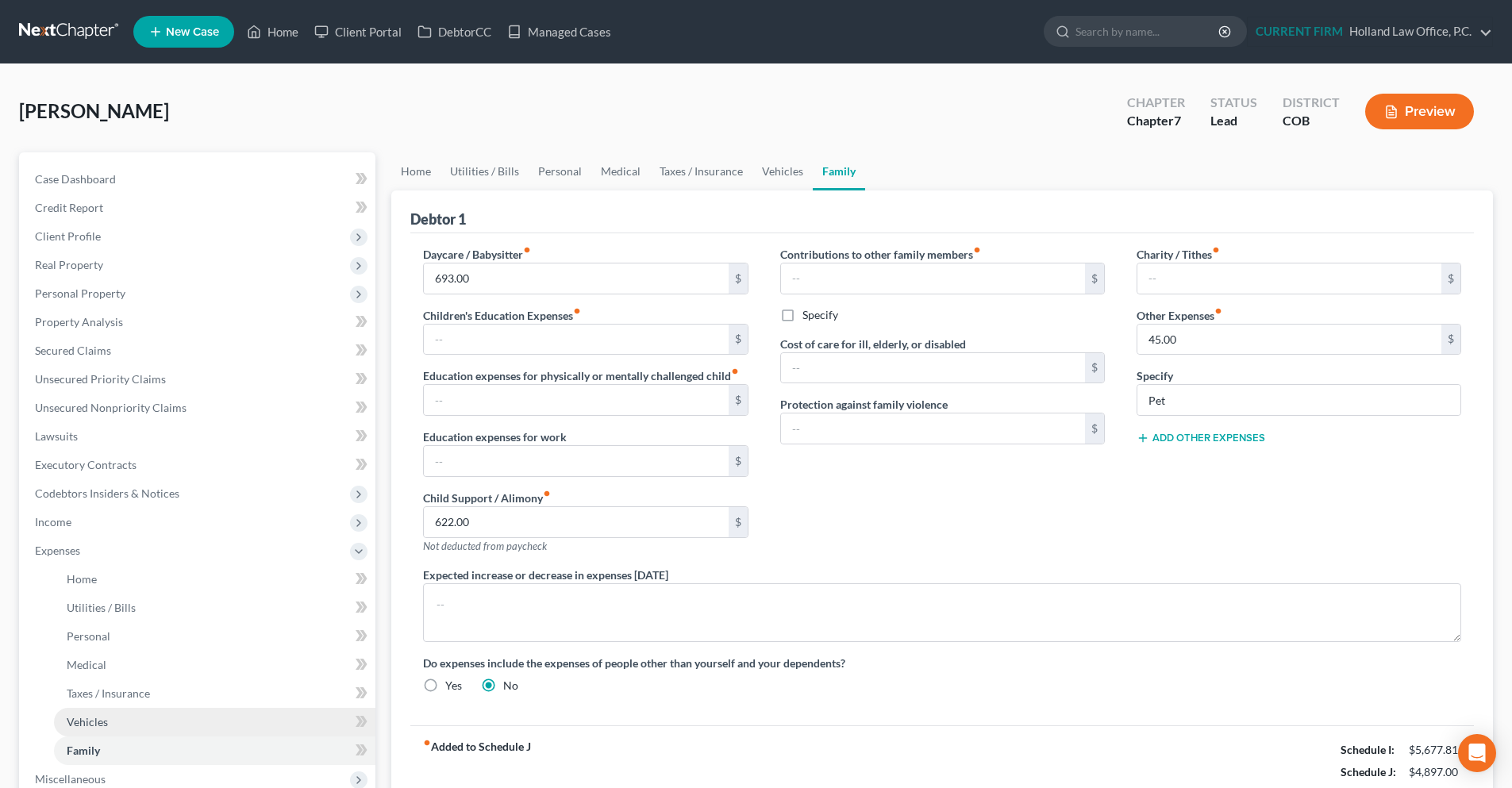
click at [77, 719] on span "Vehicles" at bounding box center [87, 722] width 42 height 13
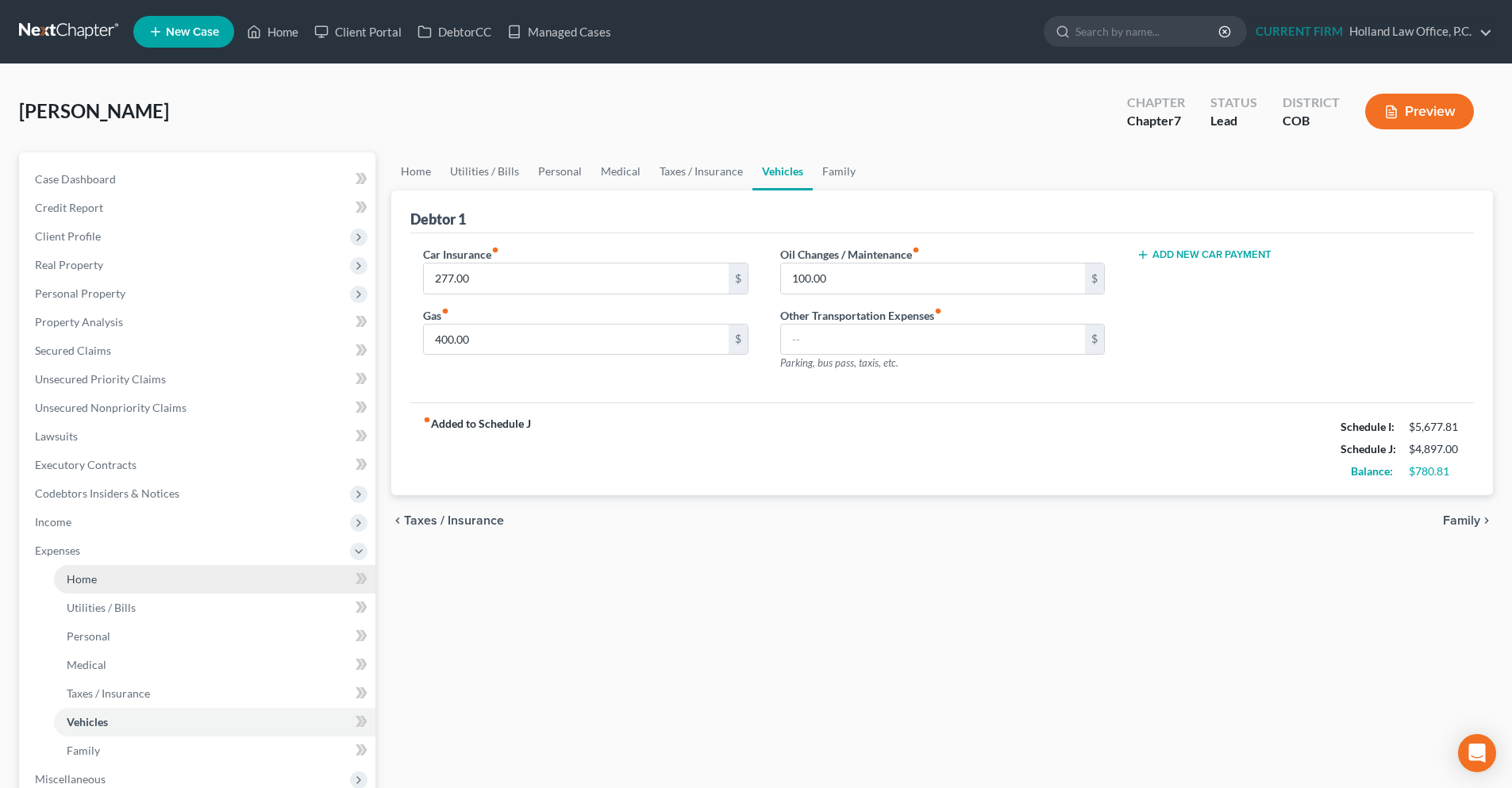
click at [97, 583] on link "Home" at bounding box center [214, 579] width 321 height 28
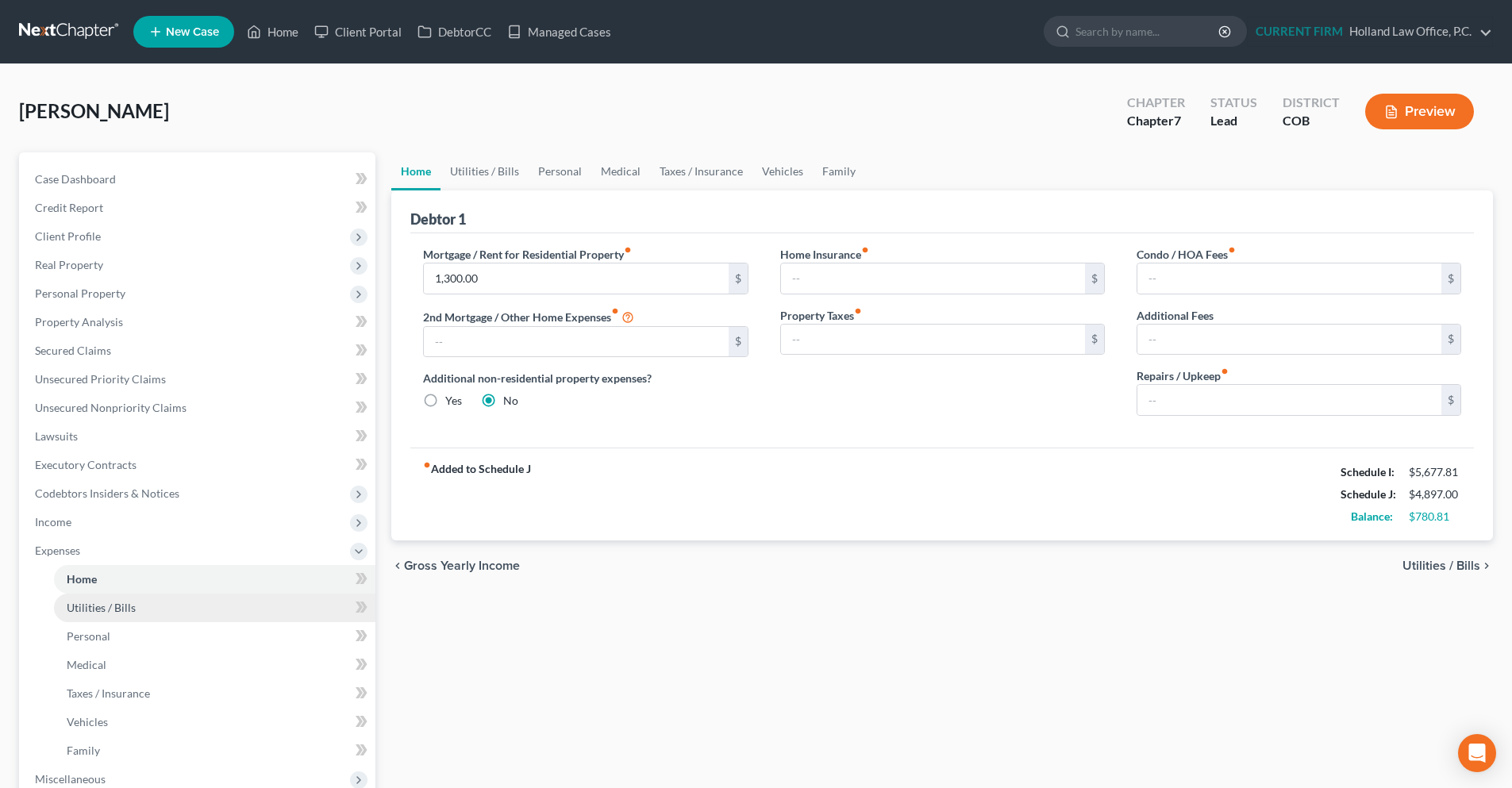
click at [97, 606] on span "Utilities / Bills" at bounding box center [101, 607] width 69 height 13
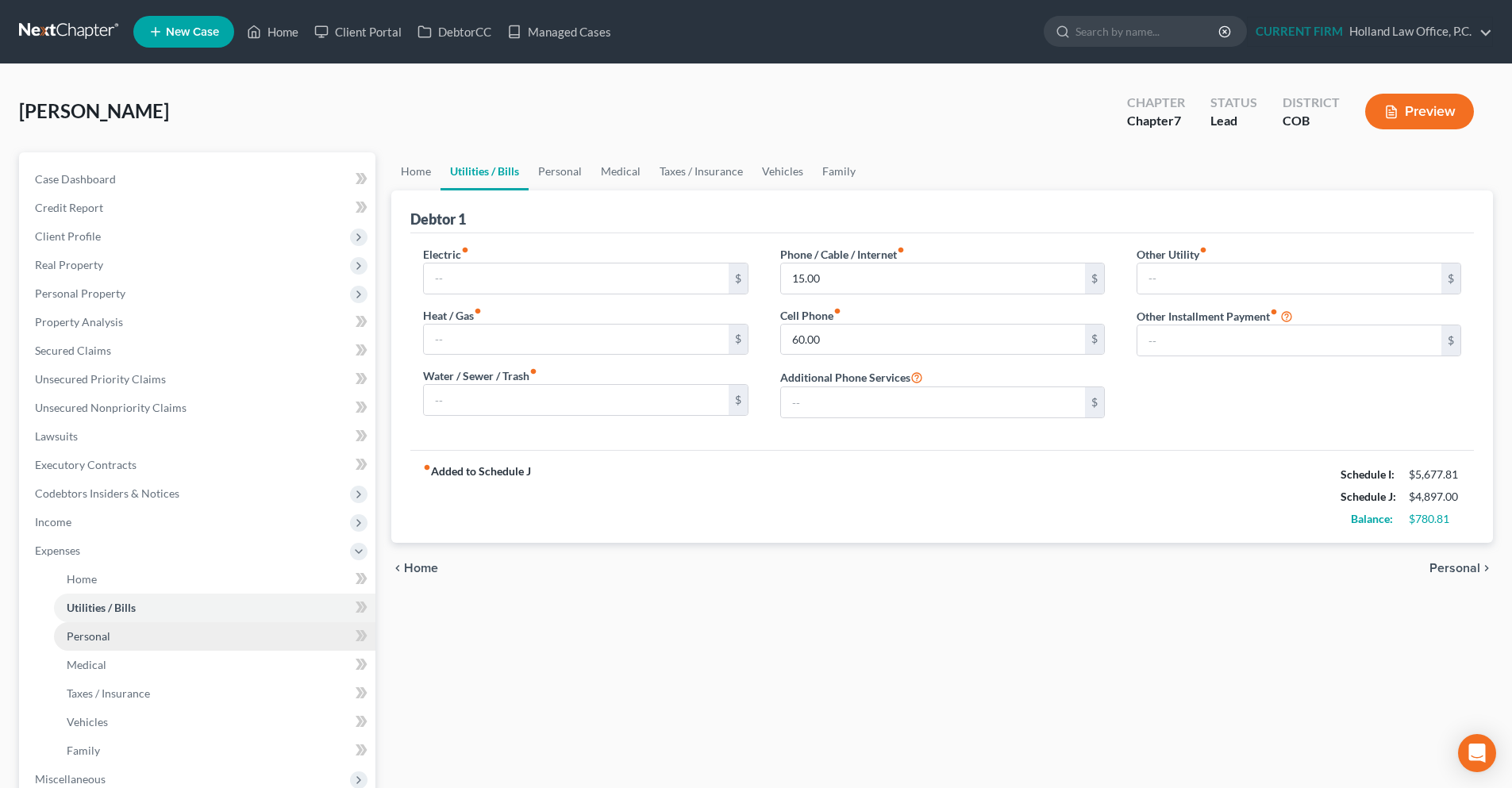
click at [86, 639] on span "Personal" at bounding box center [88, 636] width 43 height 13
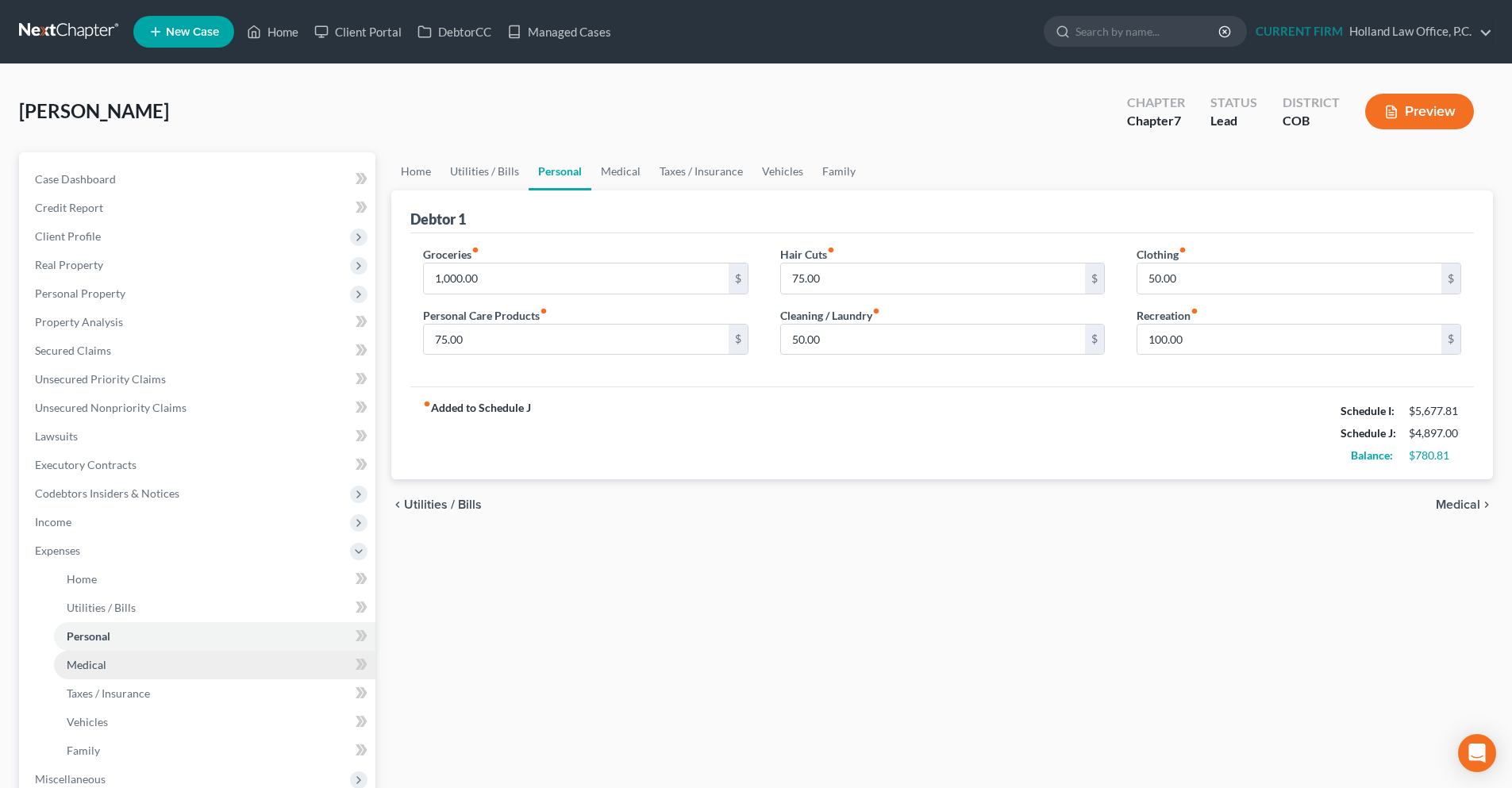
click at [81, 663] on span "Medical" at bounding box center [86, 664] width 40 height 13
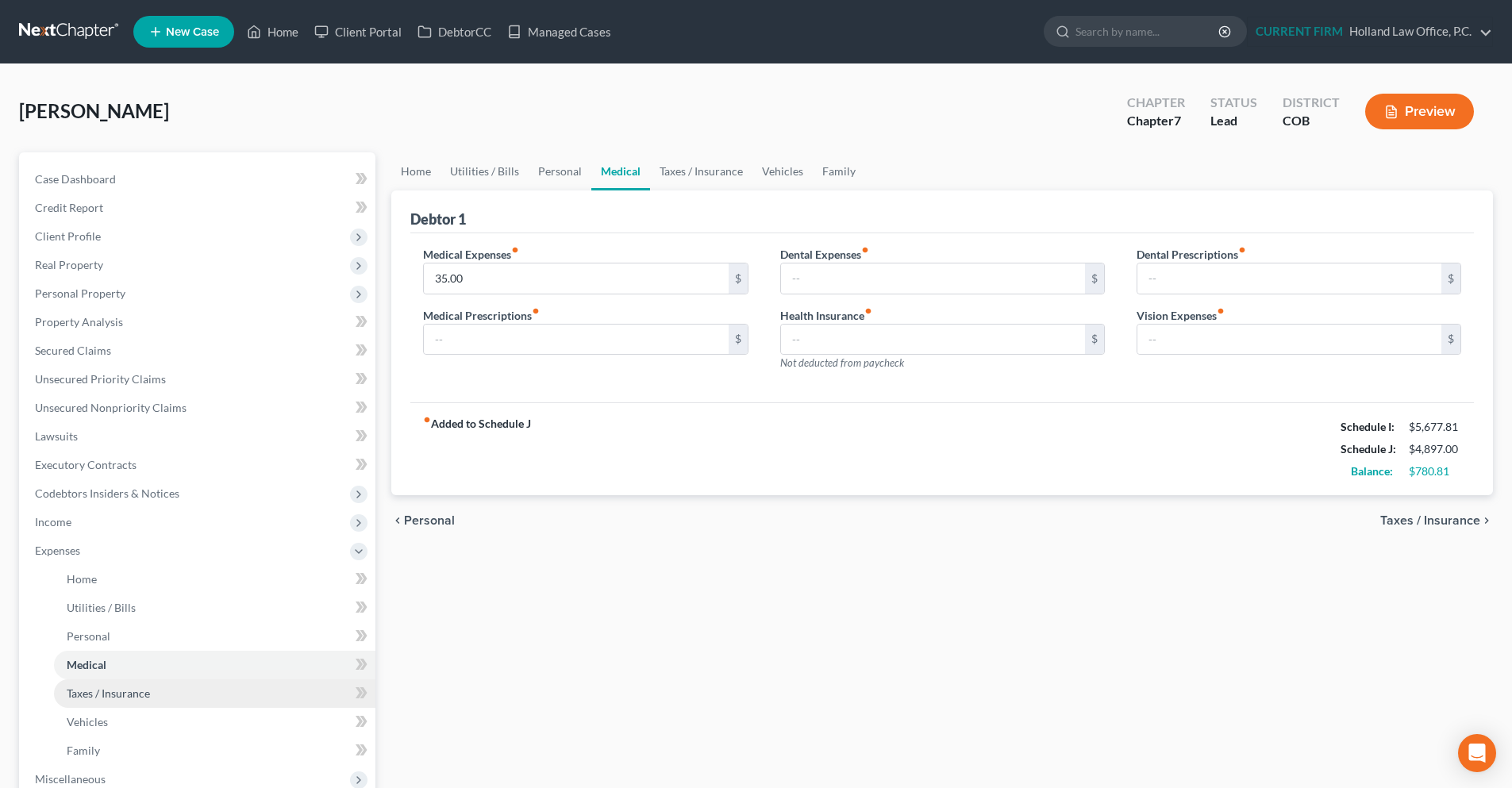
click at [87, 687] on span "Taxes / Insurance" at bounding box center [108, 693] width 83 height 13
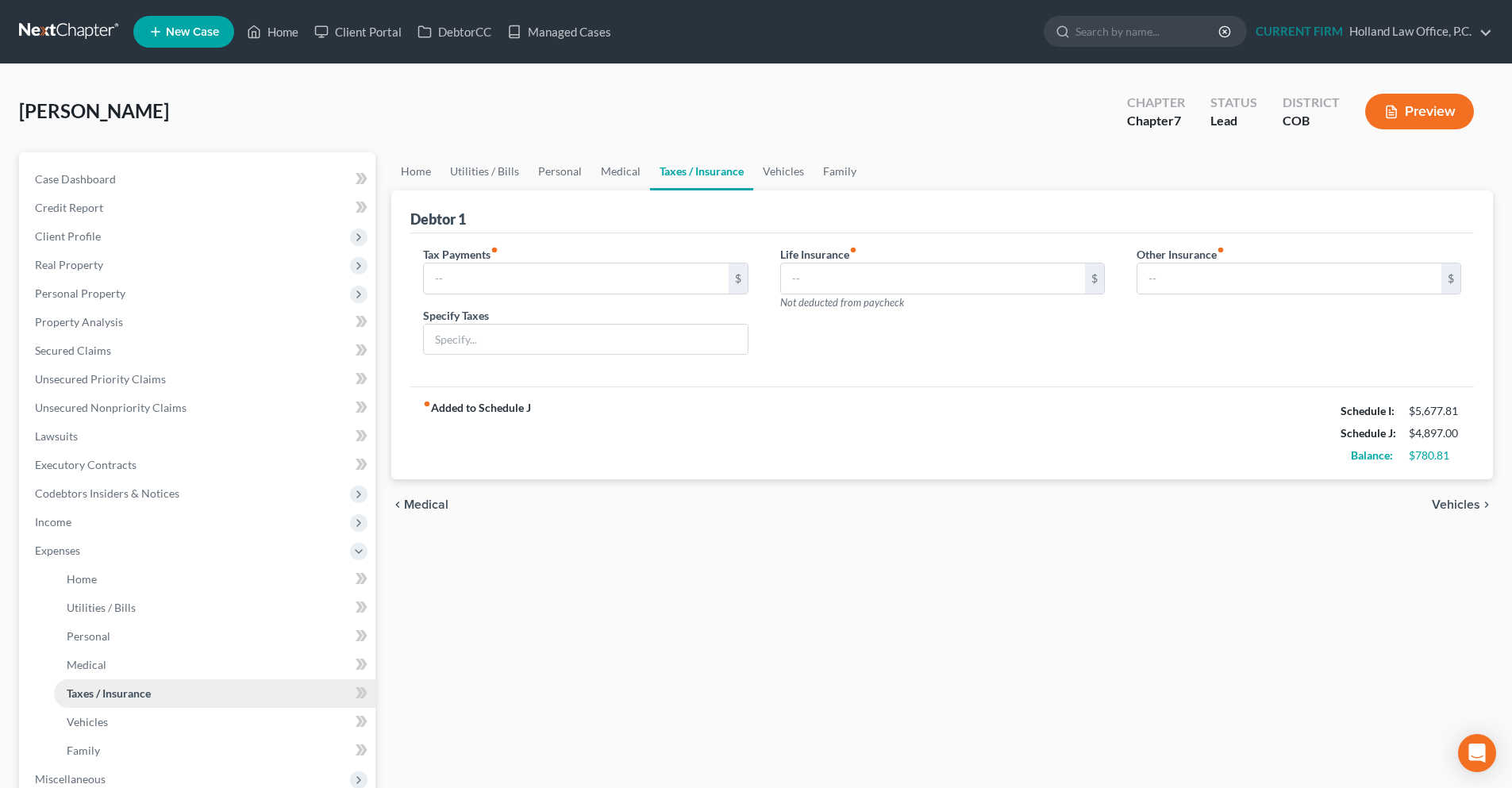
scroll to position [80, 0]
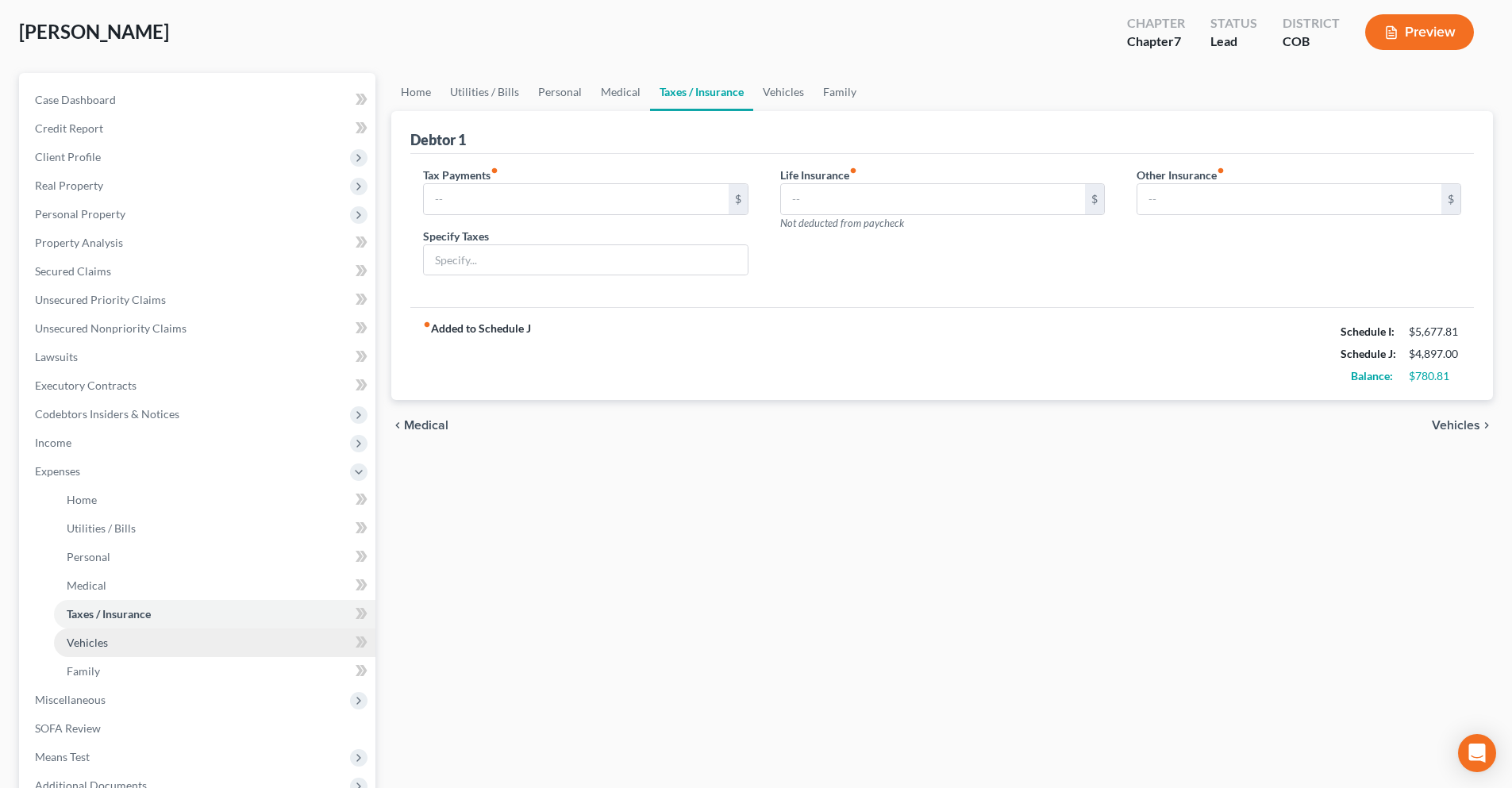
click at [94, 648] on span "Vehicles" at bounding box center [87, 642] width 42 height 13
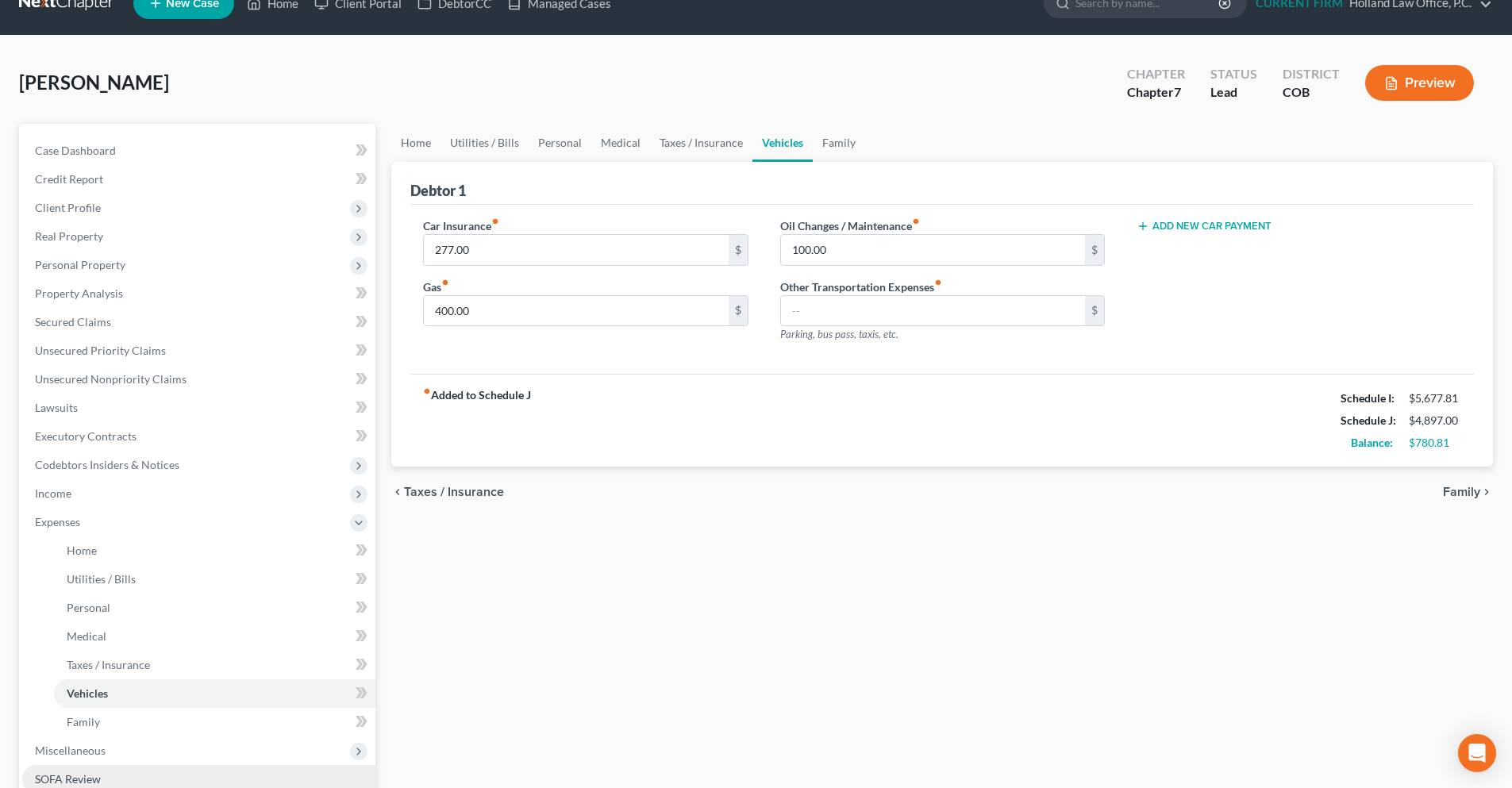
scroll to position [80, 0]
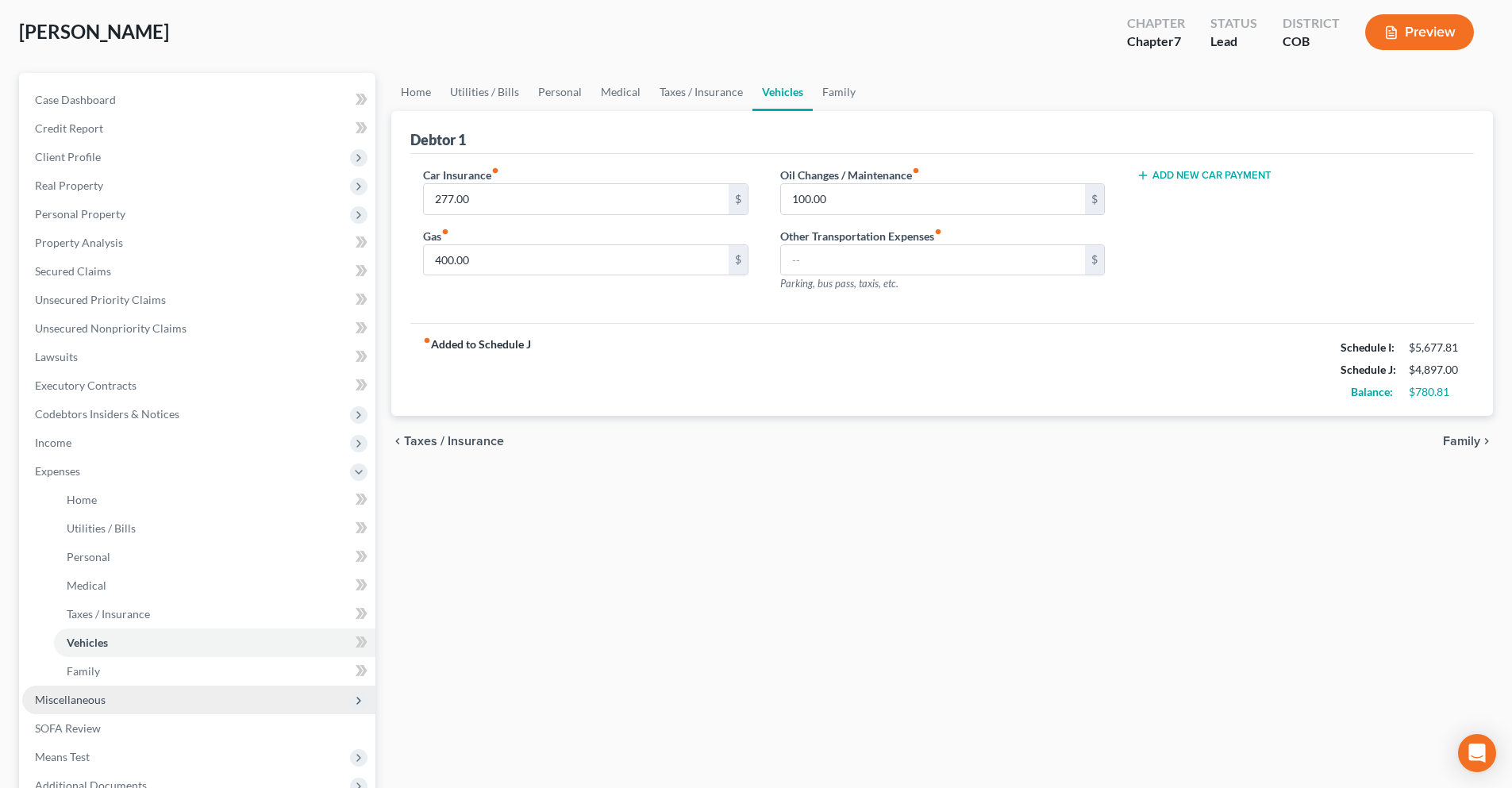
click at [108, 707] on span "Miscellaneous" at bounding box center [198, 700] width 353 height 28
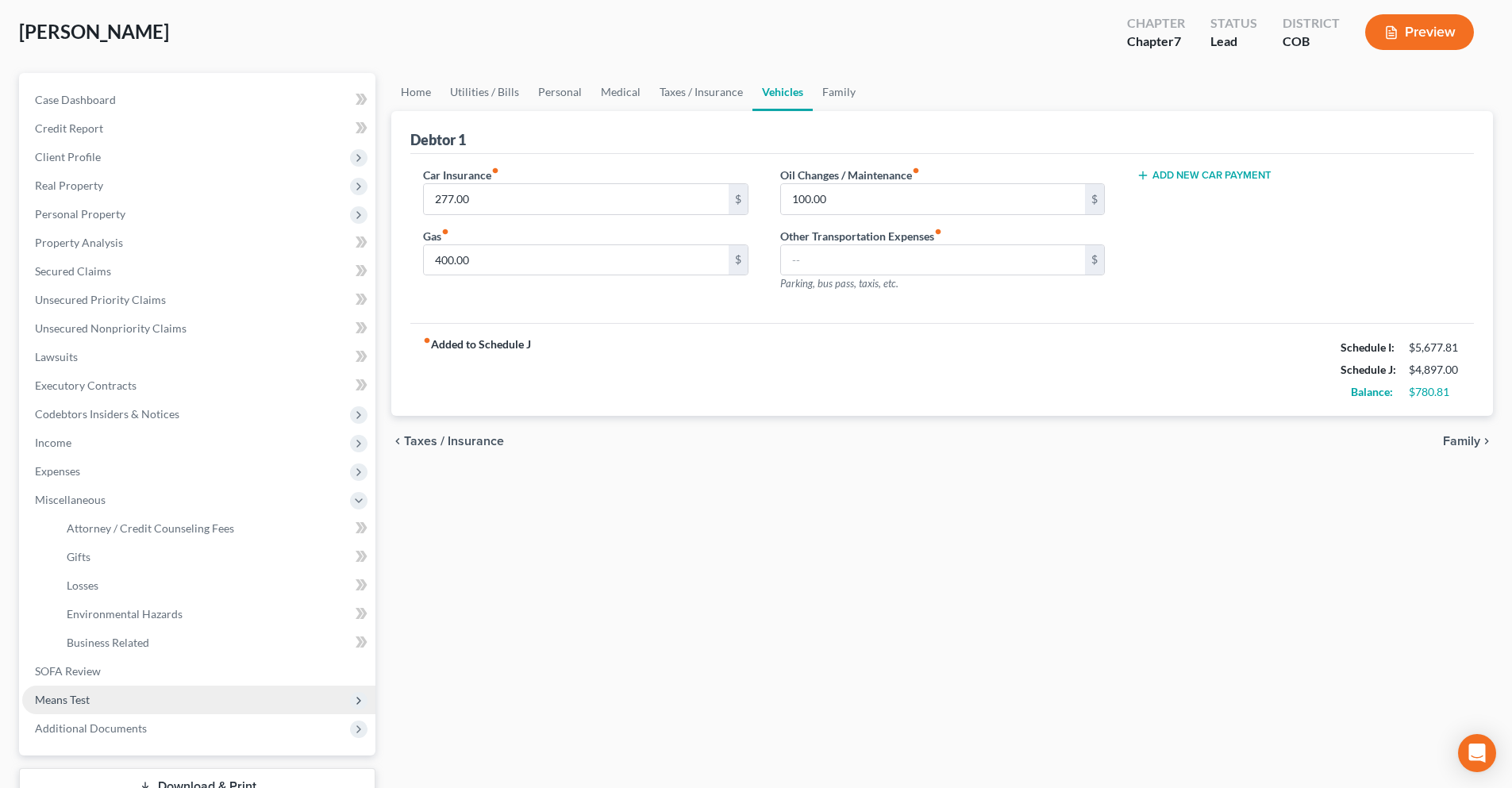
click at [71, 707] on span "Means Test" at bounding box center [198, 700] width 353 height 28
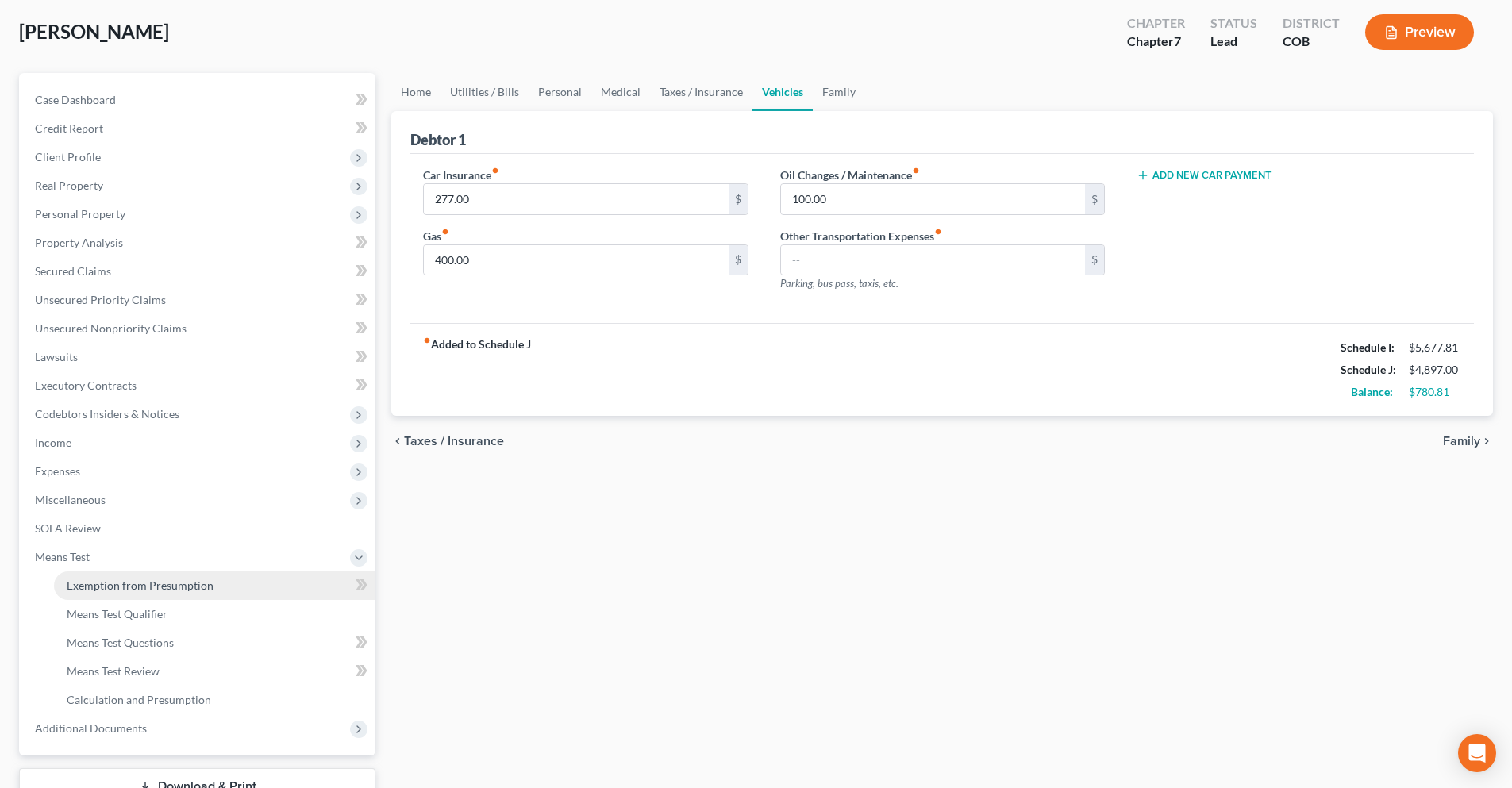
click at [112, 590] on span "Exemption from Presumption" at bounding box center [140, 585] width 147 height 13
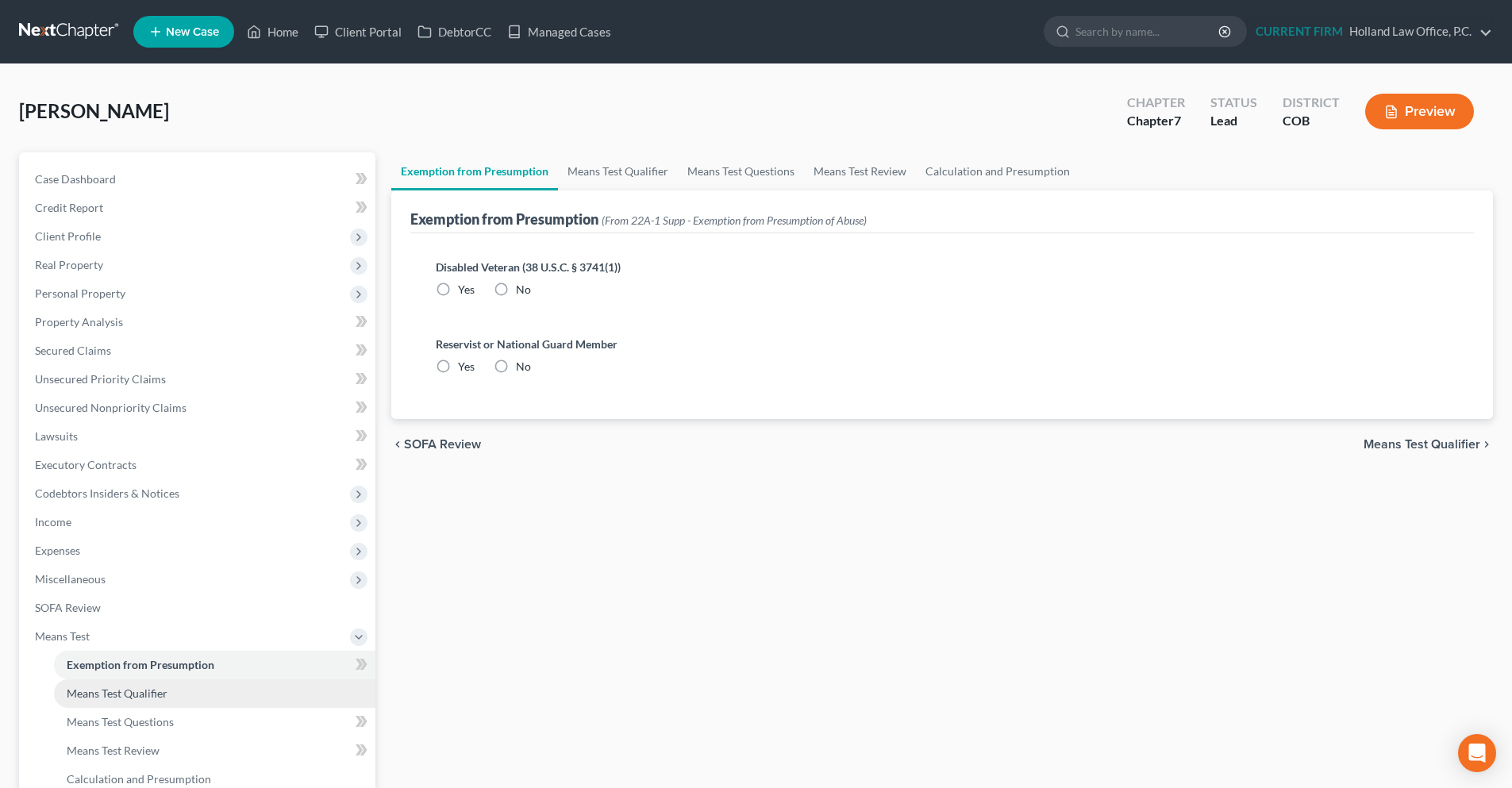
click at [98, 687] on span "Means Test Qualifier" at bounding box center [117, 693] width 101 height 13
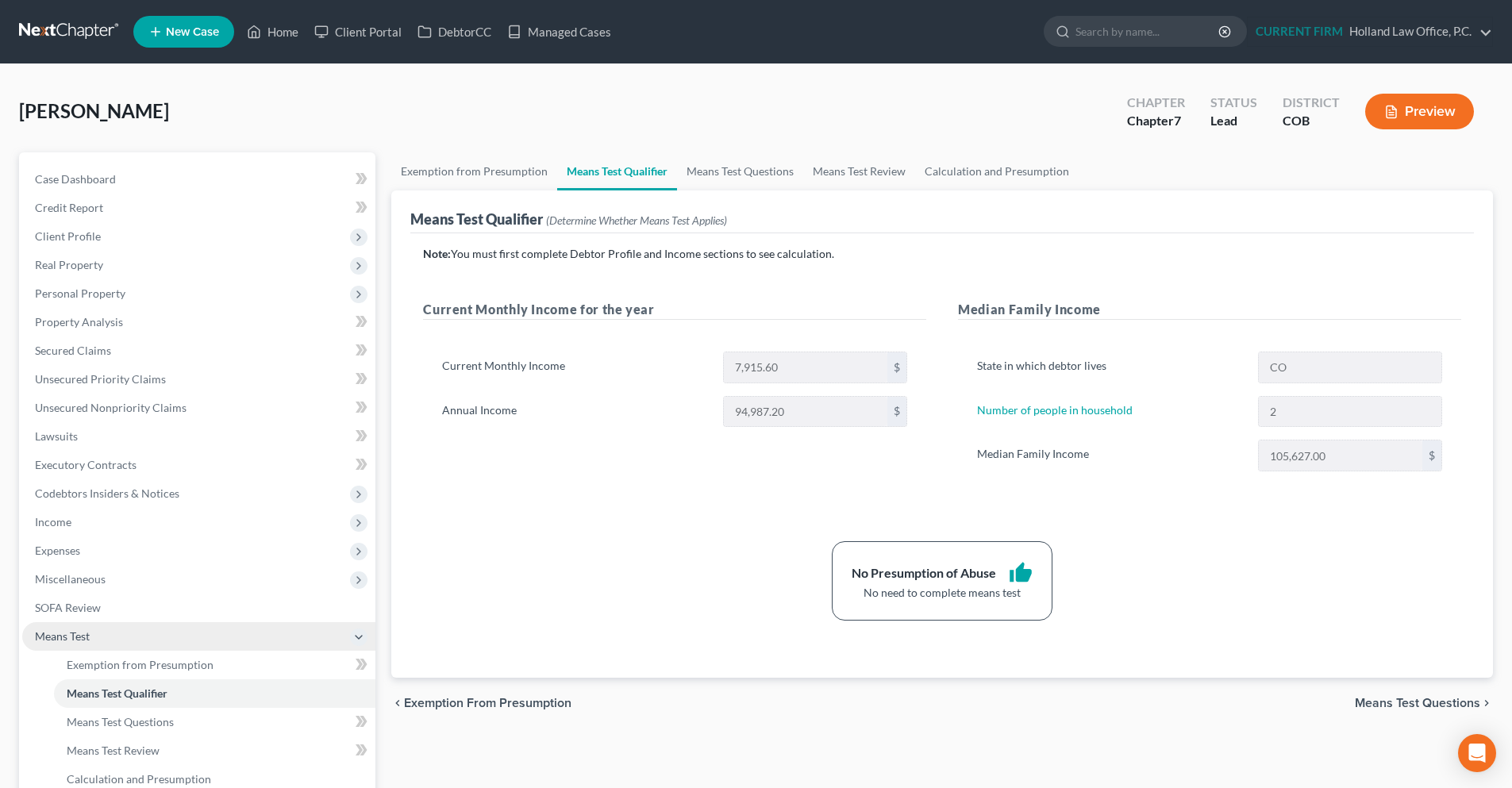
click at [85, 639] on span "Means Test" at bounding box center [62, 636] width 55 height 13
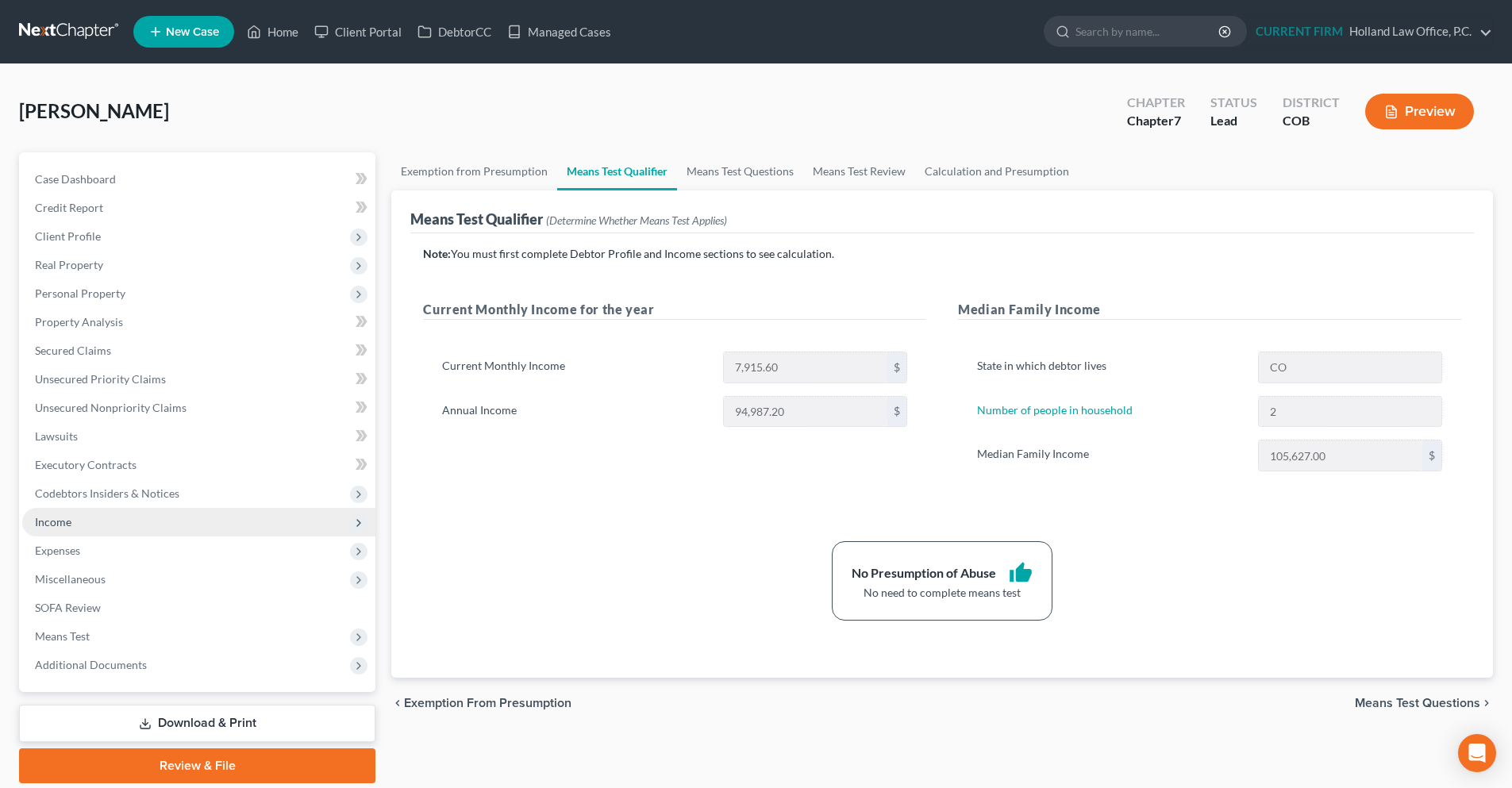
click at [85, 523] on span "Income" at bounding box center [198, 522] width 353 height 28
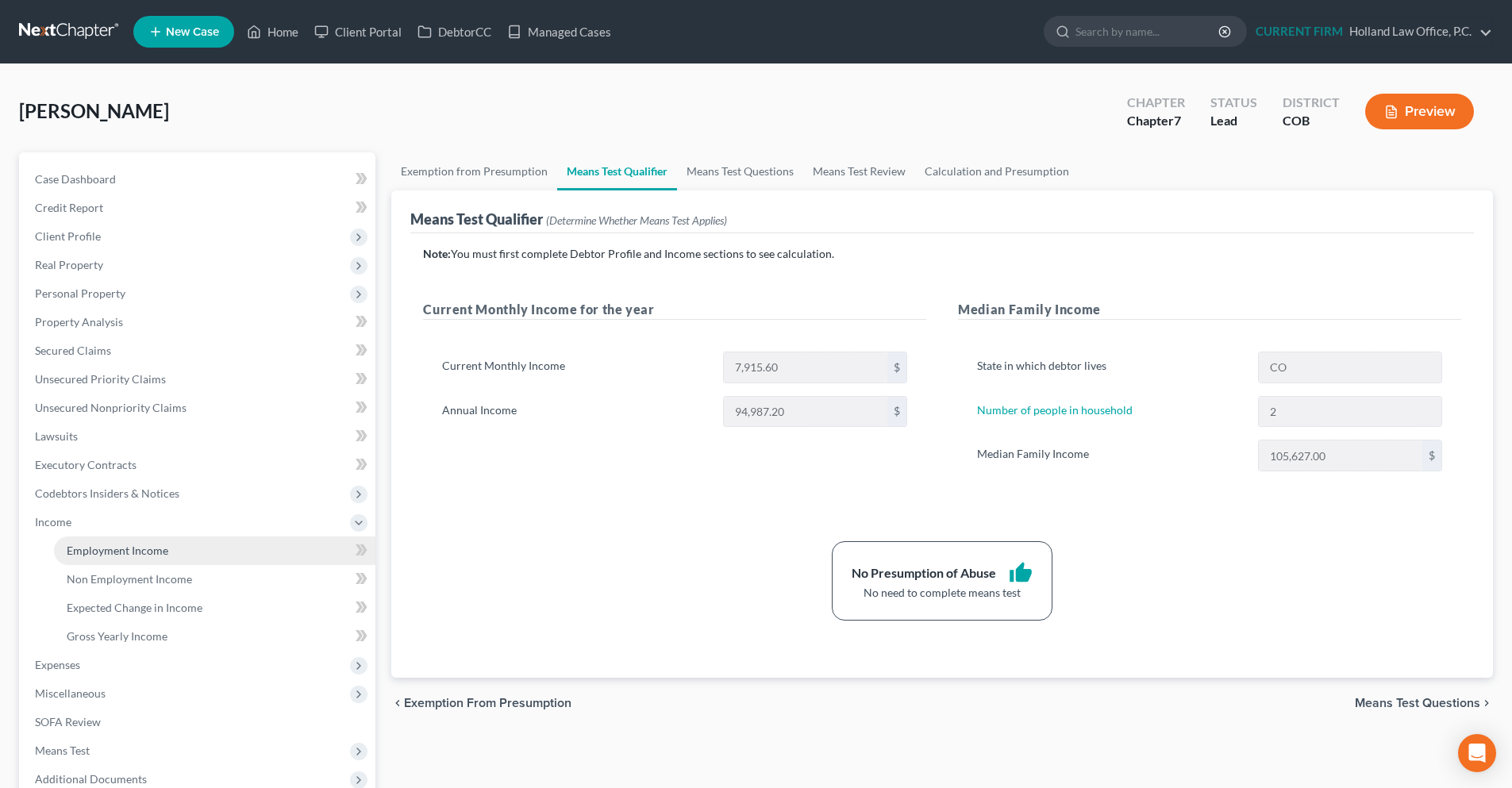
click at [213, 545] on link "Employment Income" at bounding box center [214, 551] width 321 height 28
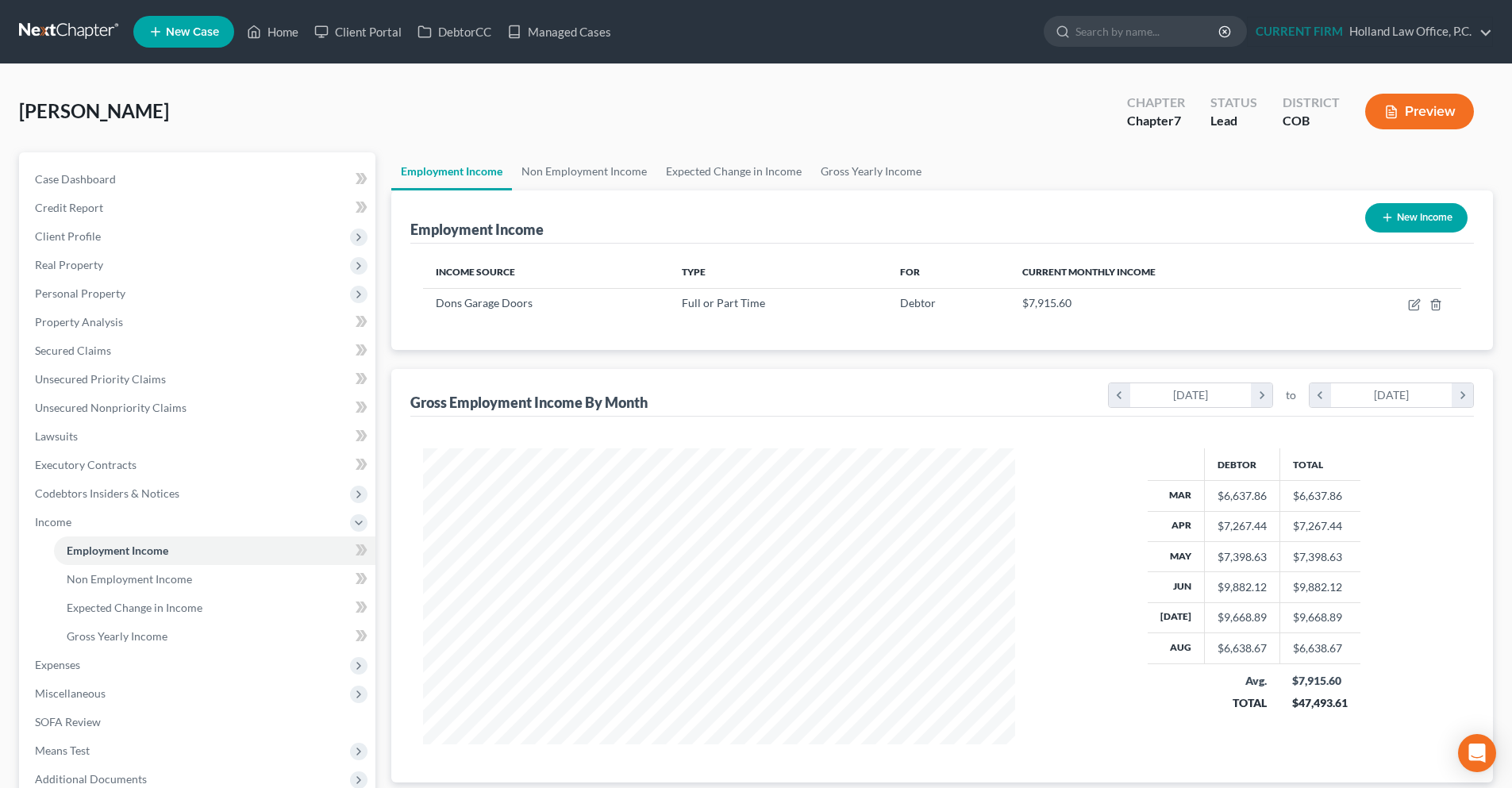
scroll to position [296, 624]
drag, startPoint x: 1346, startPoint y: 707, endPoint x: 1295, endPoint y: 710, distance: 51.1
click at [1295, 710] on td "$7,915.60 $47,493.61" at bounding box center [1319, 692] width 81 height 57
copy div "47,493.61"
click at [839, 170] on link "Gross Yearly Income" at bounding box center [870, 171] width 120 height 38
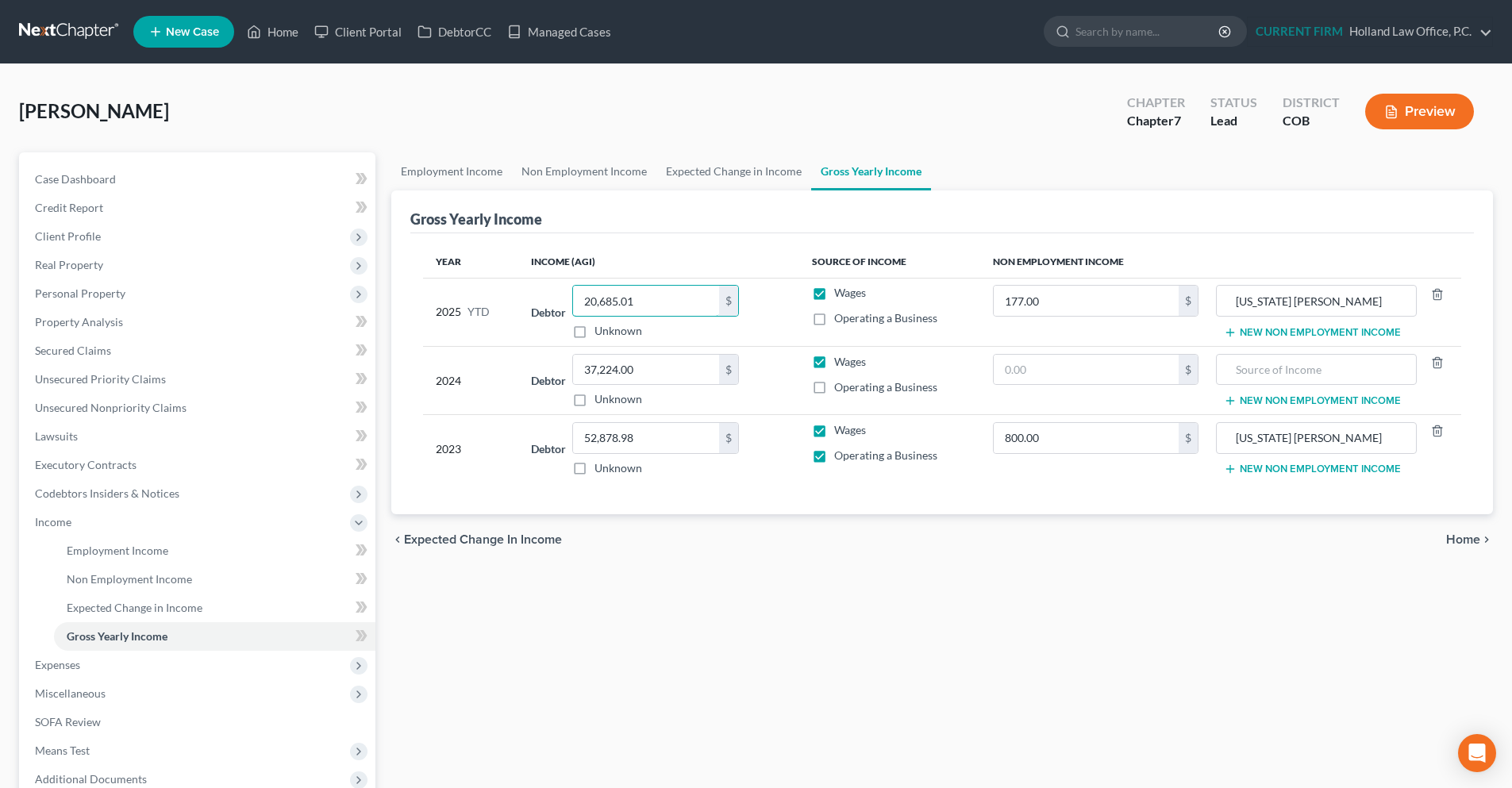
paste input "47,493.6"
type input "47,493.61"
type input "0"
drag, startPoint x: 1323, startPoint y: 299, endPoint x: 1232, endPoint y: 304, distance: 91.1
click at [1232, 304] on input "Colorado Tabor" at bounding box center [1315, 301] width 182 height 30
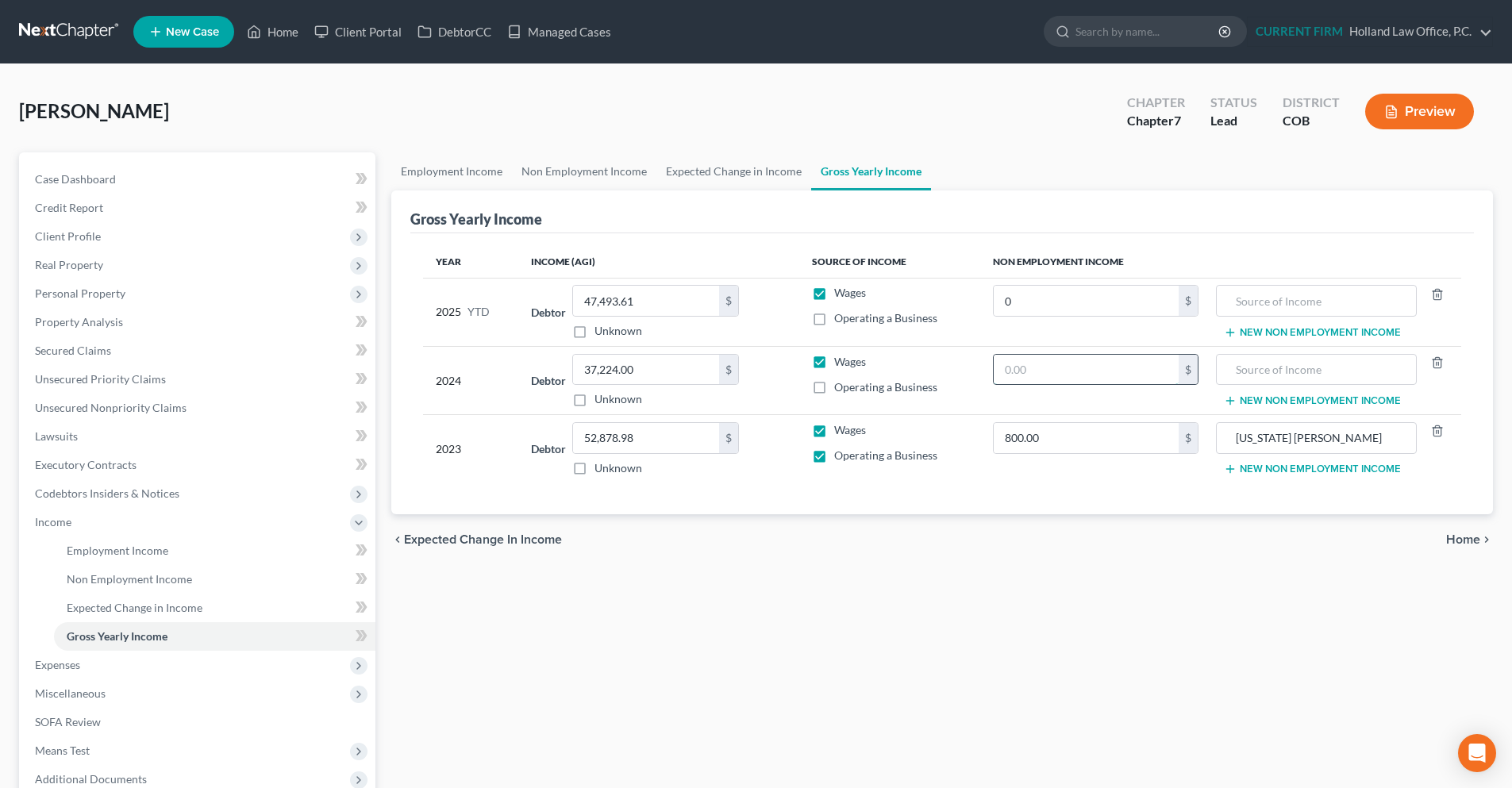
click at [1105, 364] on input "text" at bounding box center [1085, 370] width 185 height 30
click at [1450, 543] on span "Home" at bounding box center [1462, 539] width 35 height 12
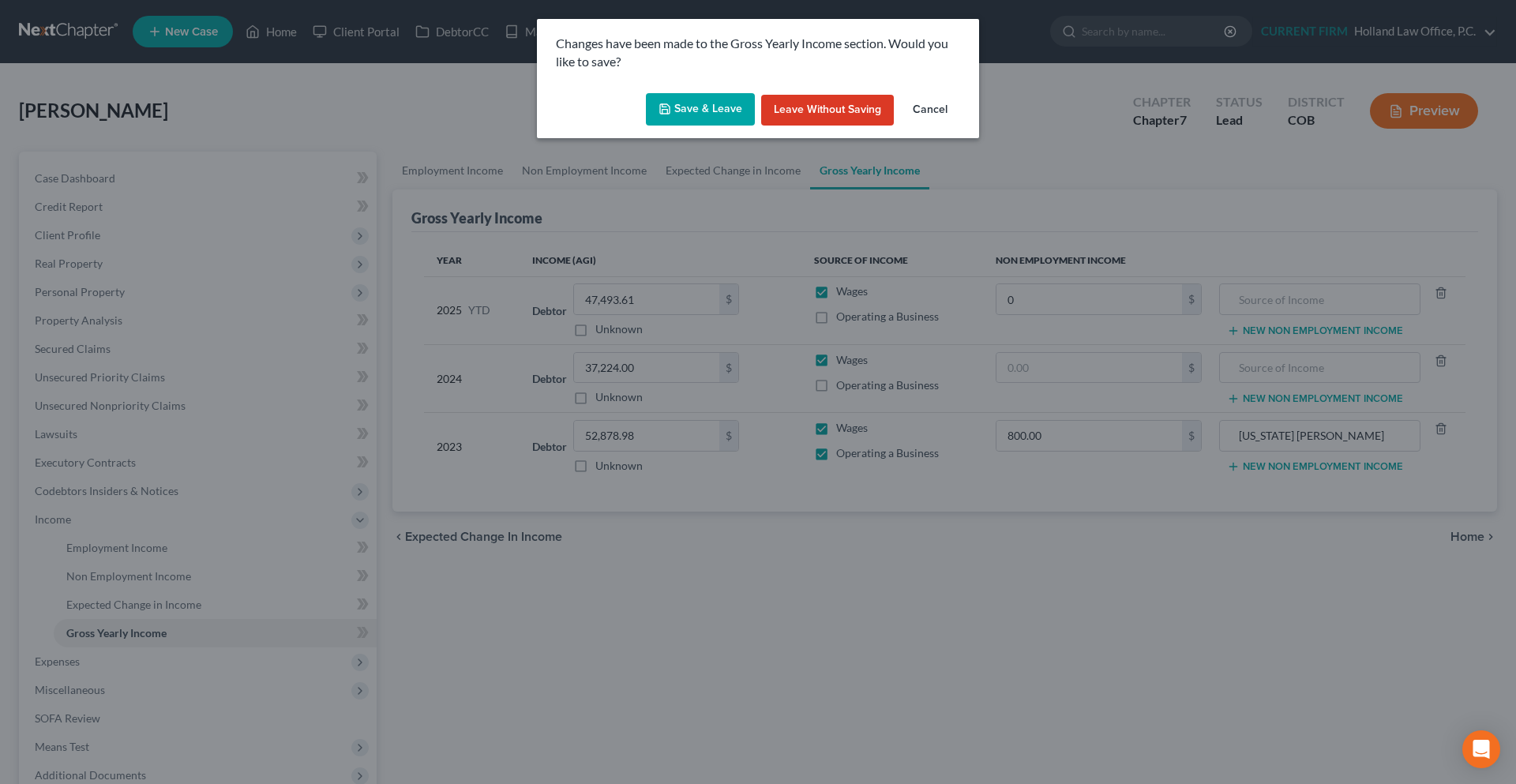
click at [720, 104] on button "Save & Leave" at bounding box center [700, 110] width 109 height 33
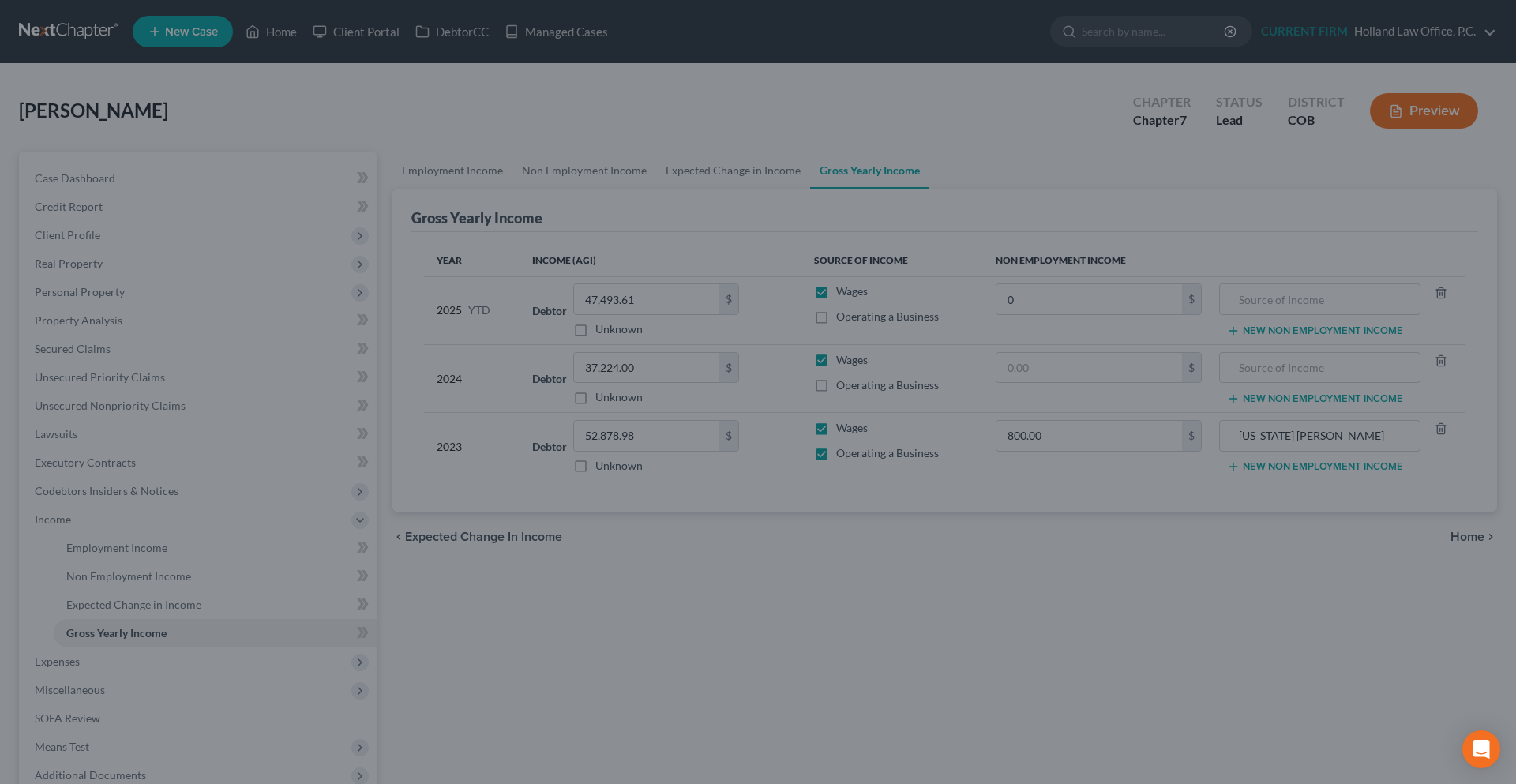
type input "0.00"
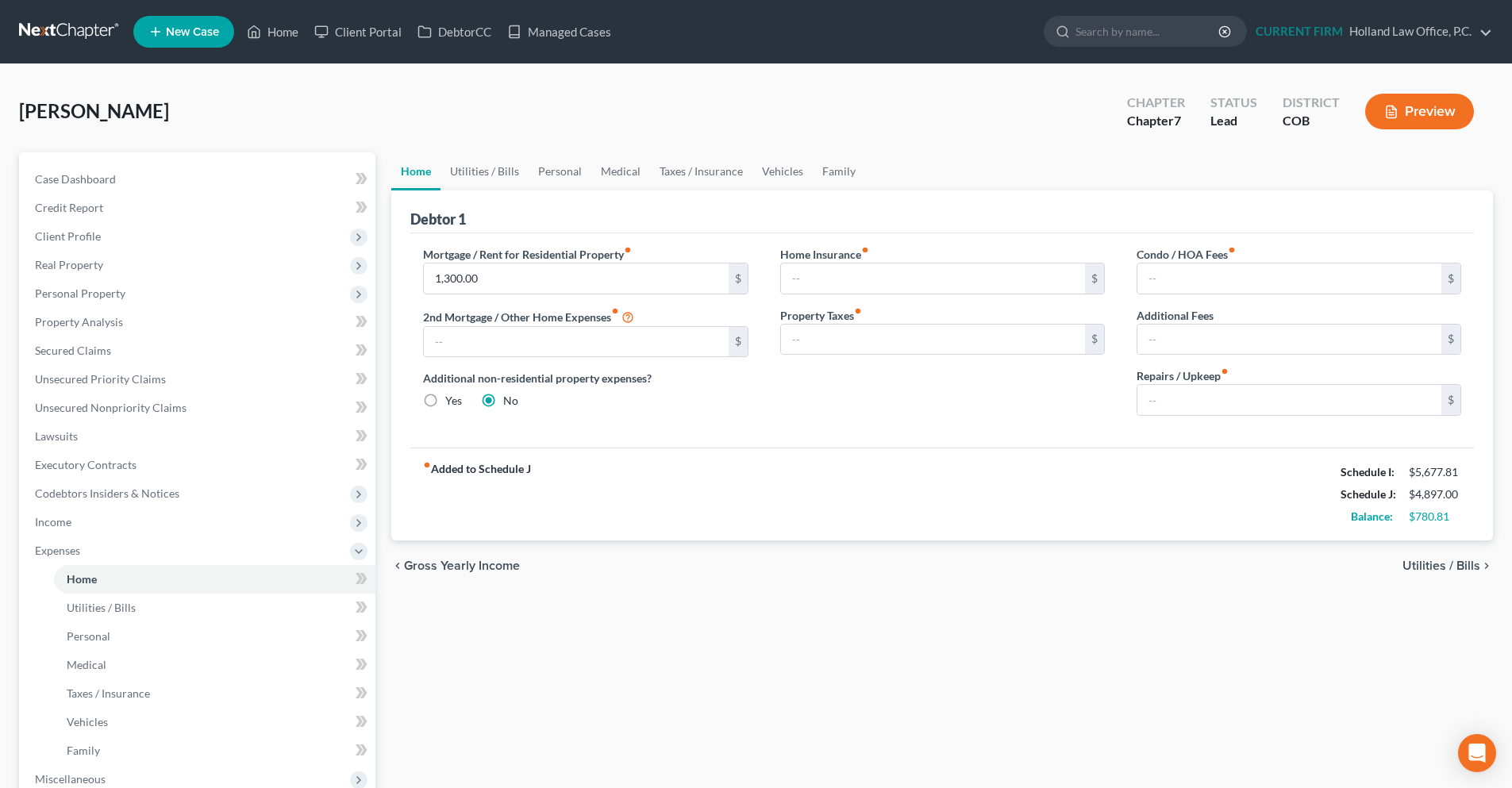
click at [63, 37] on link at bounding box center [70, 32] width 102 height 28
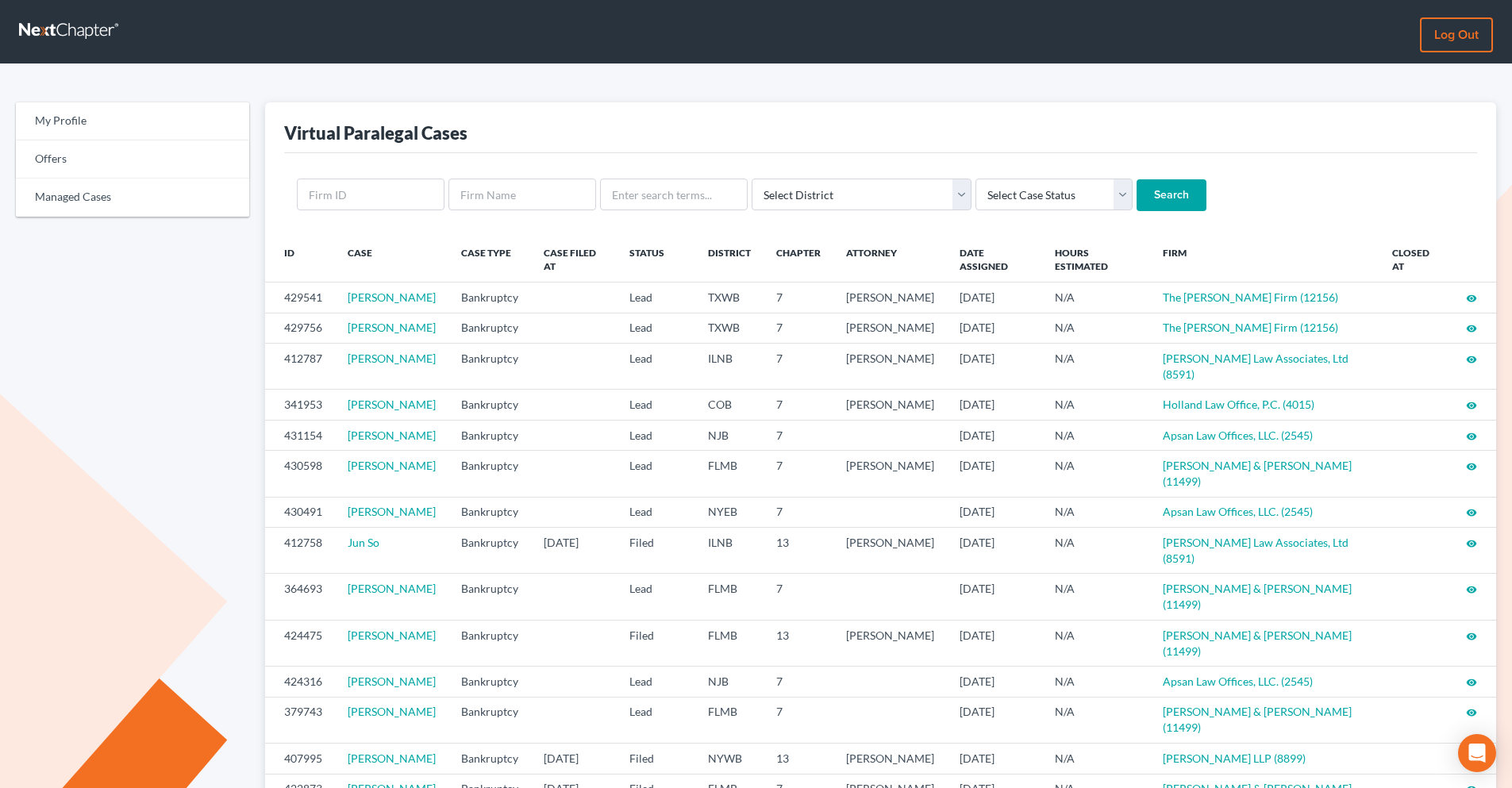
click at [1439, 35] on link "Log out" at bounding box center [1456, 35] width 73 height 35
